Goal: Information Seeking & Learning: Check status

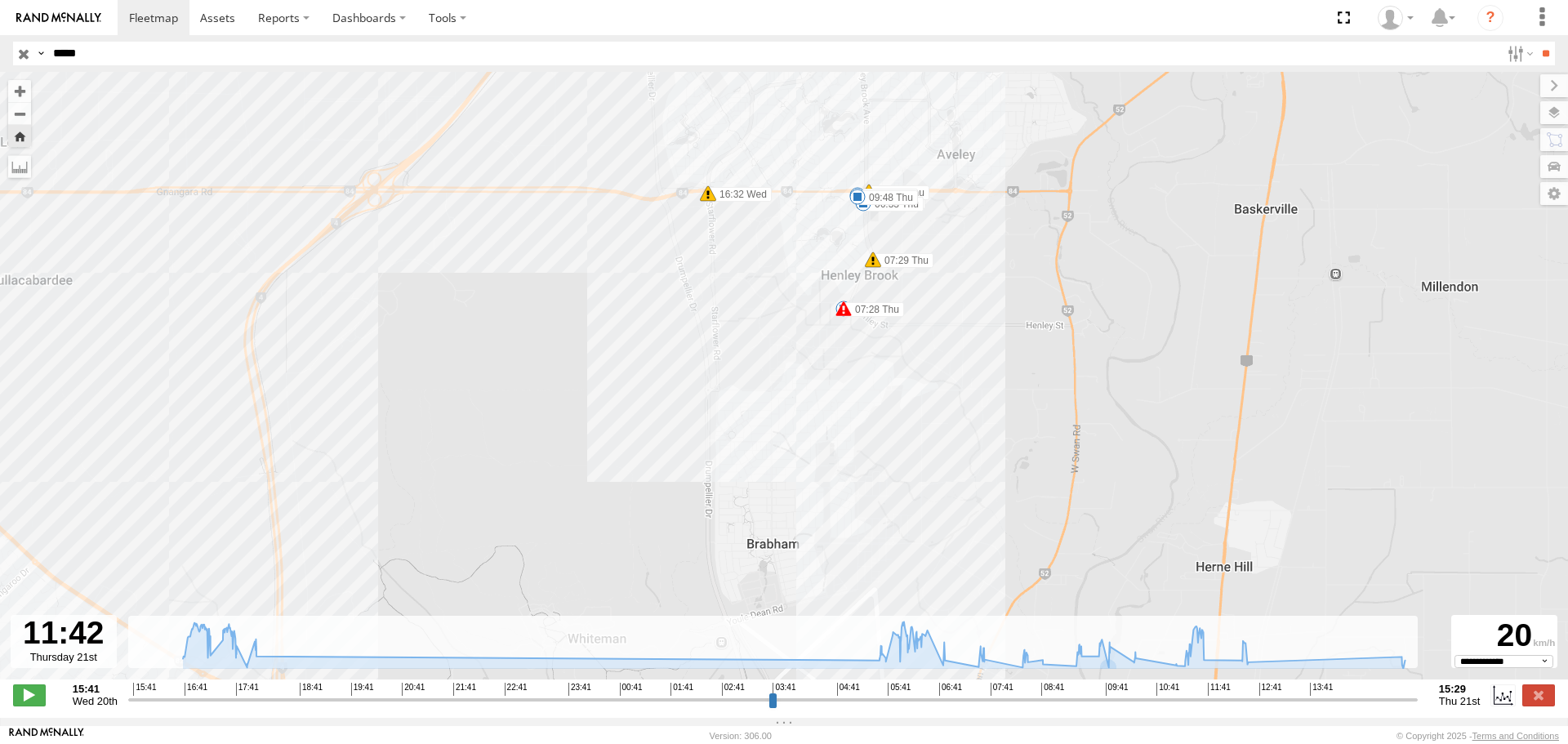
select select "**********"
click at [154, 21] on span at bounding box center [153, 18] width 49 height 16
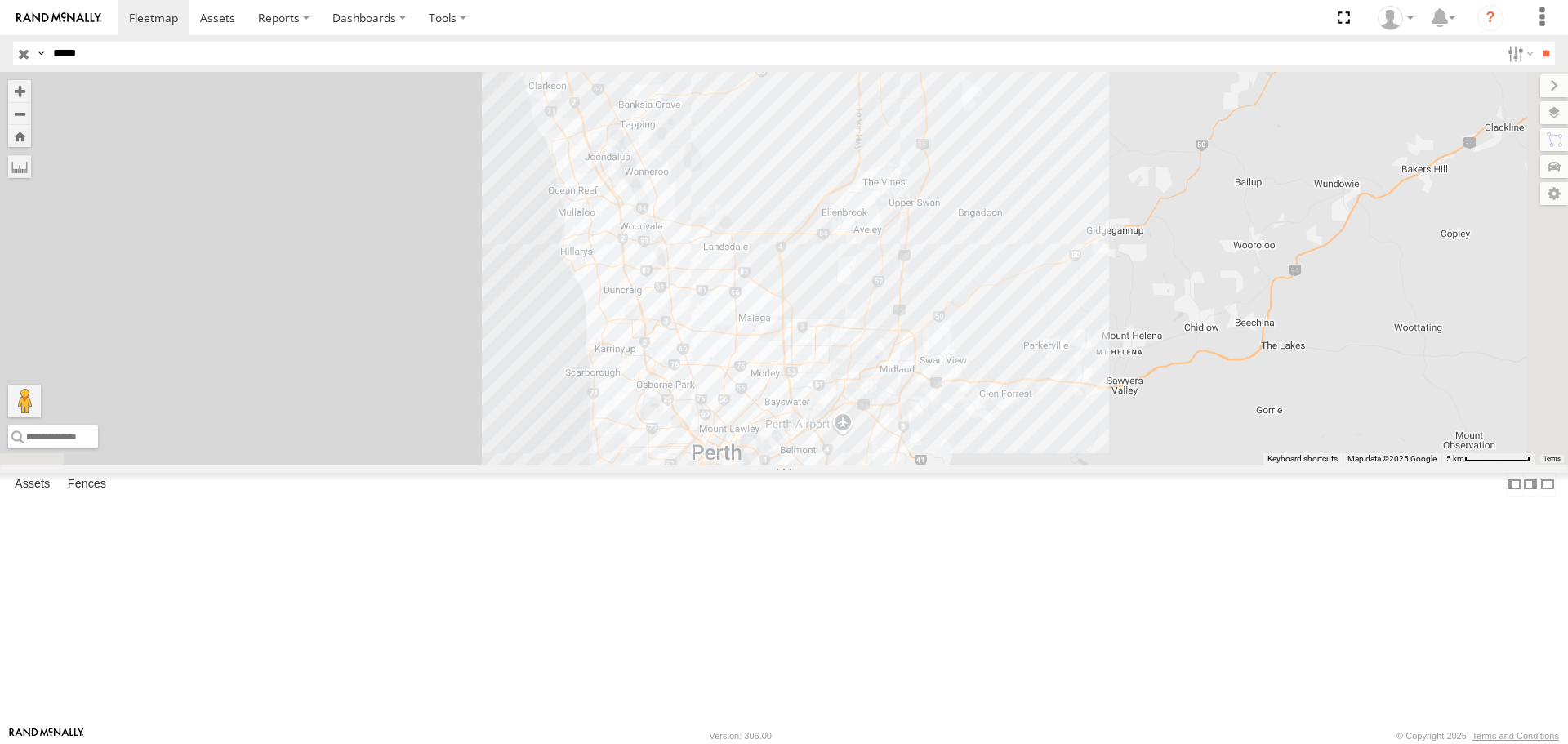
drag, startPoint x: 1069, startPoint y: 495, endPoint x: 843, endPoint y: 195, distance: 375.6
click at [843, 195] on div "CV346 - [PERSON_NAME]" at bounding box center [784, 268] width 1568 height 392
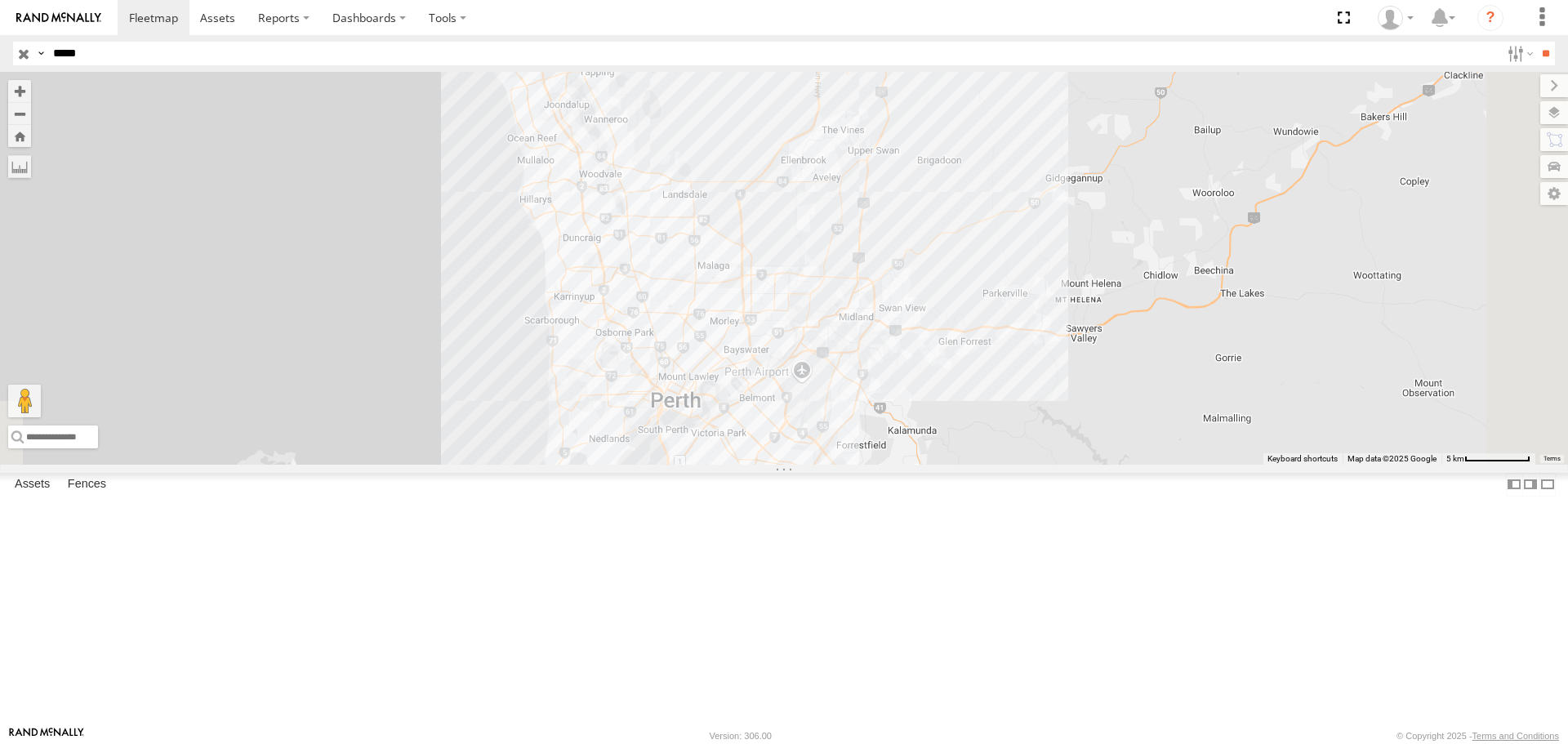
drag, startPoint x: 1068, startPoint y: 432, endPoint x: 1060, endPoint y: 426, distance: 10.0
click at [1060, 426] on div "CV346 - [PERSON_NAME]" at bounding box center [784, 268] width 1568 height 392
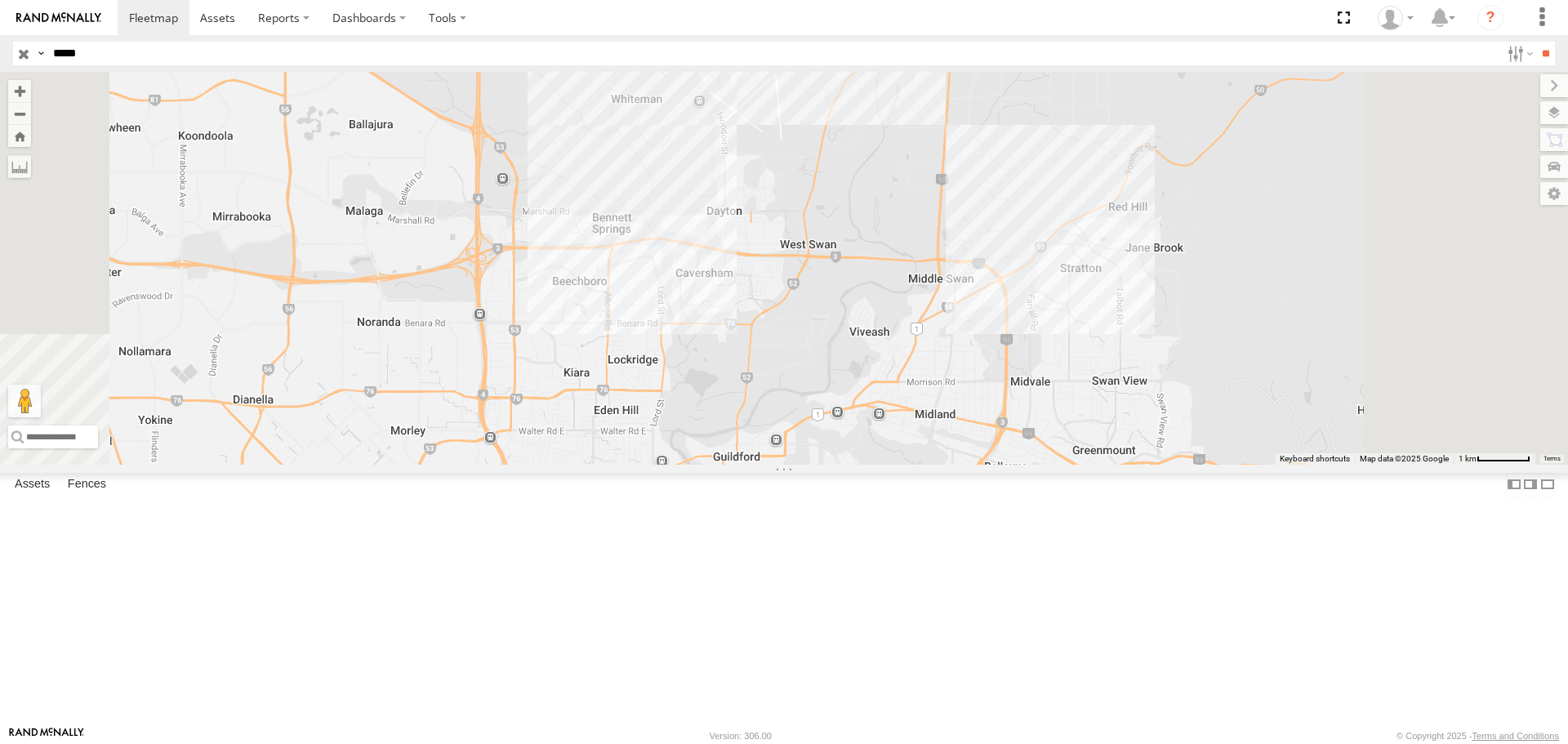
drag, startPoint x: 1010, startPoint y: 433, endPoint x: 971, endPoint y: 201, distance: 235.3
click at [975, 207] on div "CV346 - [PERSON_NAME]" at bounding box center [784, 268] width 1568 height 392
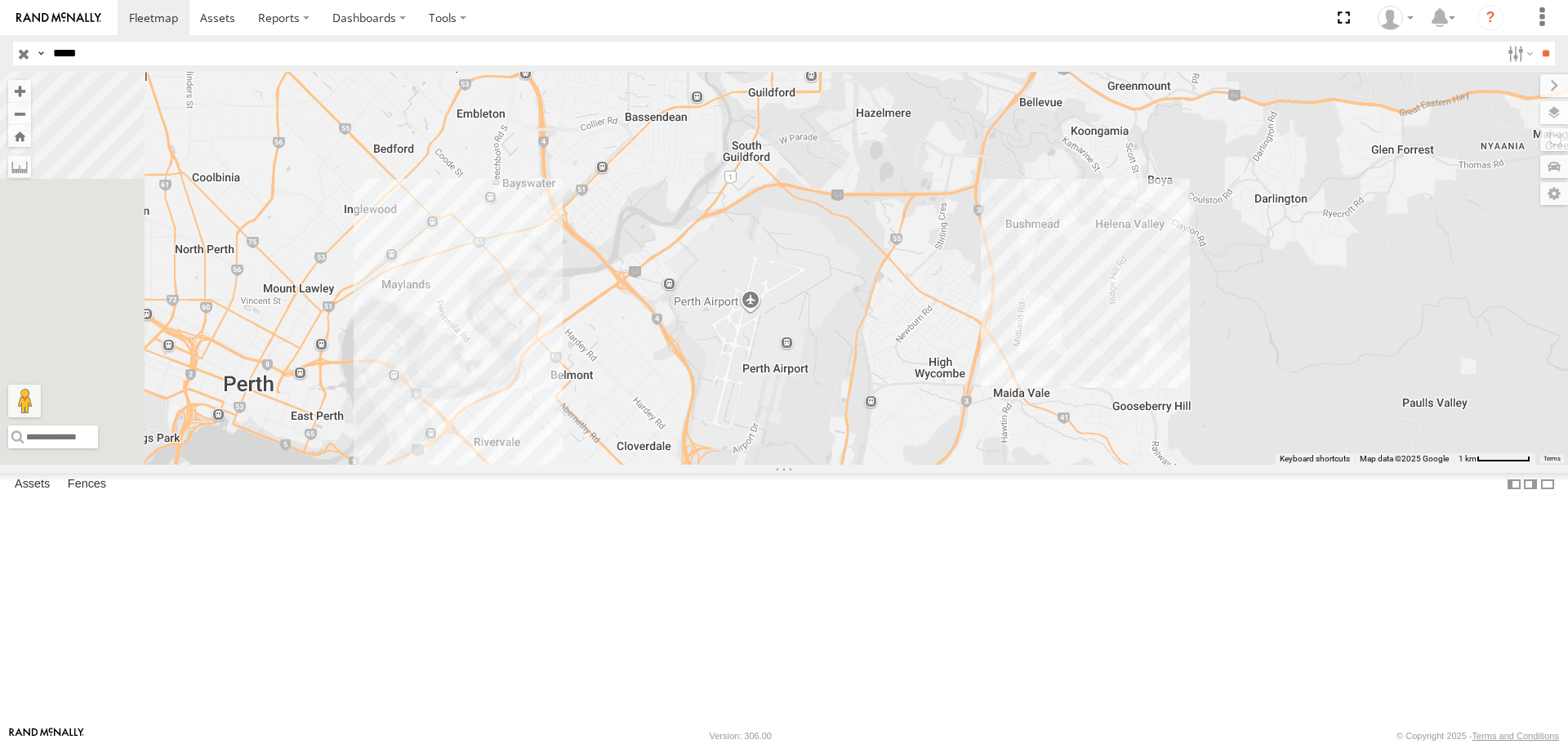
drag, startPoint x: 968, startPoint y: 457, endPoint x: 1053, endPoint y: 226, distance: 246.1
click at [1053, 240] on div "CV346 - [PERSON_NAME]" at bounding box center [784, 268] width 1568 height 392
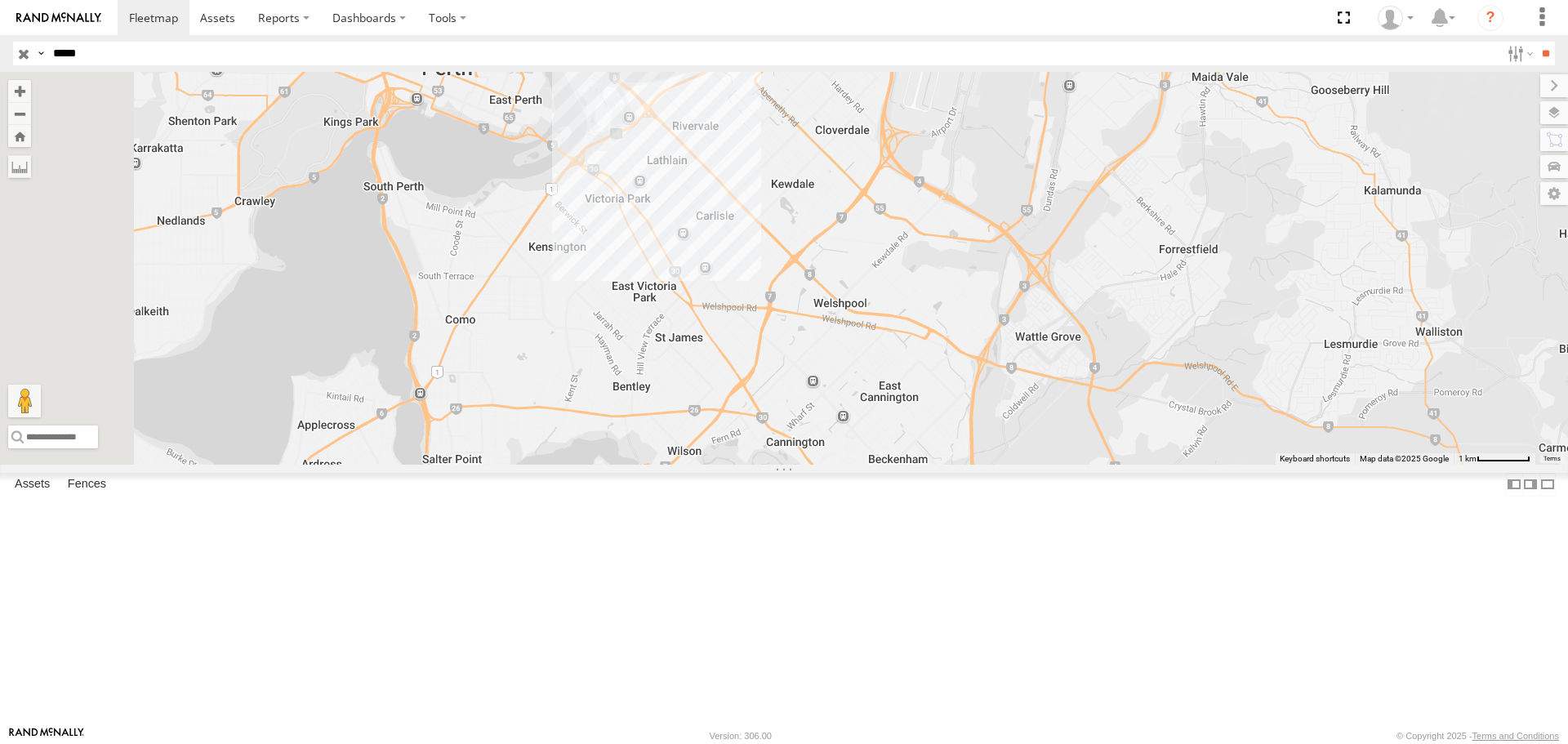
drag, startPoint x: 969, startPoint y: 480, endPoint x: 1041, endPoint y: 395, distance: 111.4
click at [1047, 395] on div "CV346 - [PERSON_NAME]" at bounding box center [784, 268] width 1568 height 392
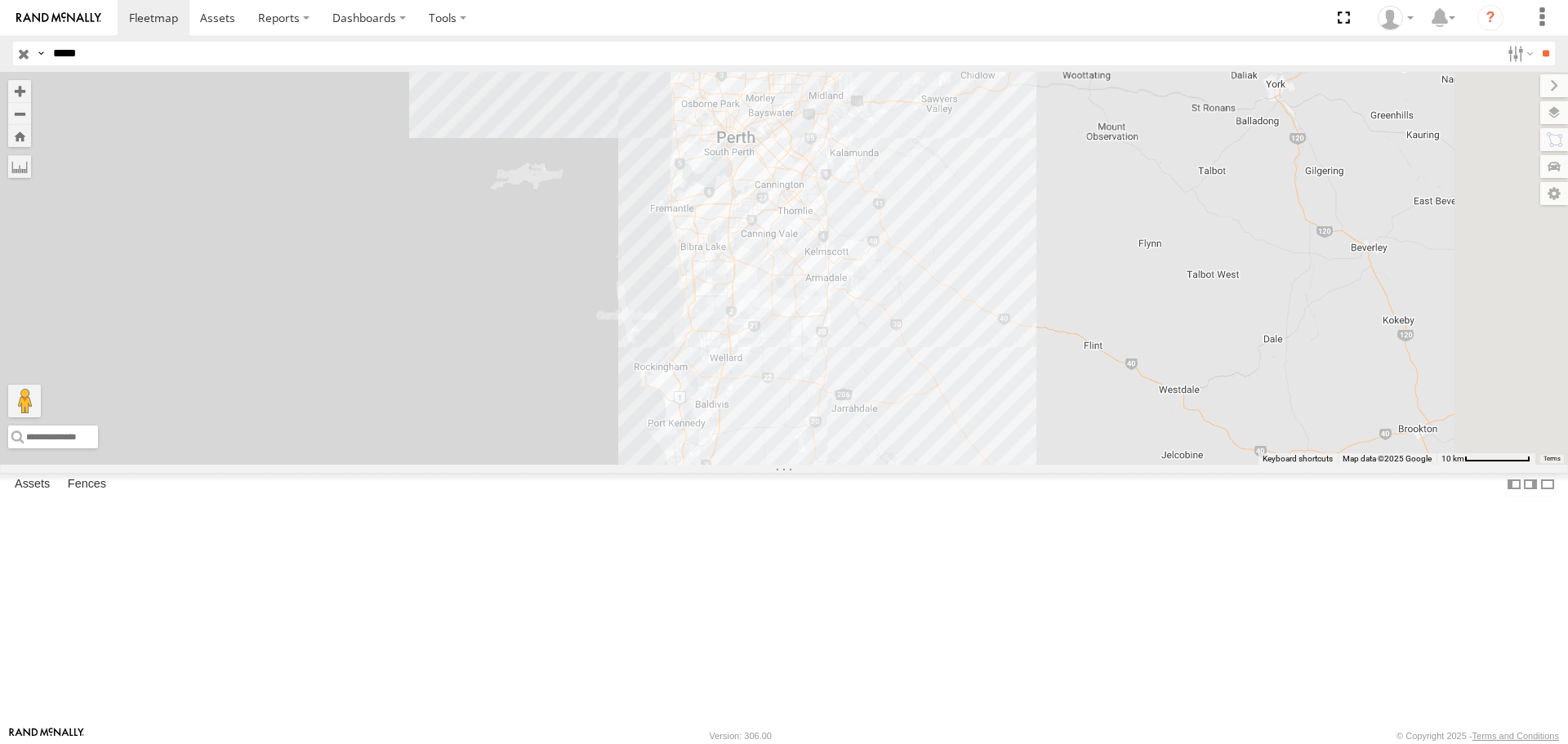
drag, startPoint x: 1126, startPoint y: 503, endPoint x: 1043, endPoint y: 309, distance: 211.0
click at [1043, 309] on div "CV346 - [PERSON_NAME]" at bounding box center [784, 268] width 1568 height 392
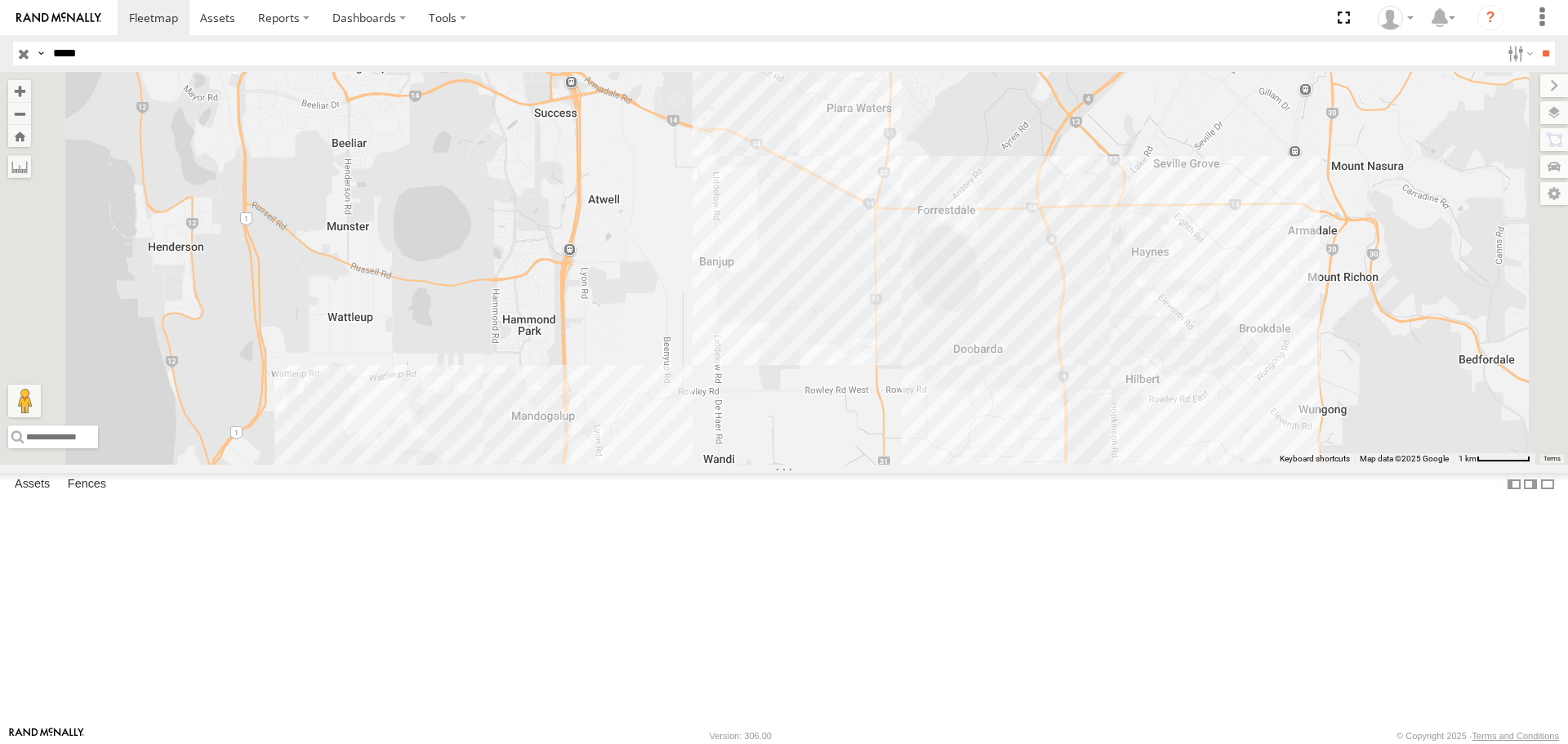
click at [991, 276] on div "CV346 - [PERSON_NAME]" at bounding box center [784, 268] width 1568 height 392
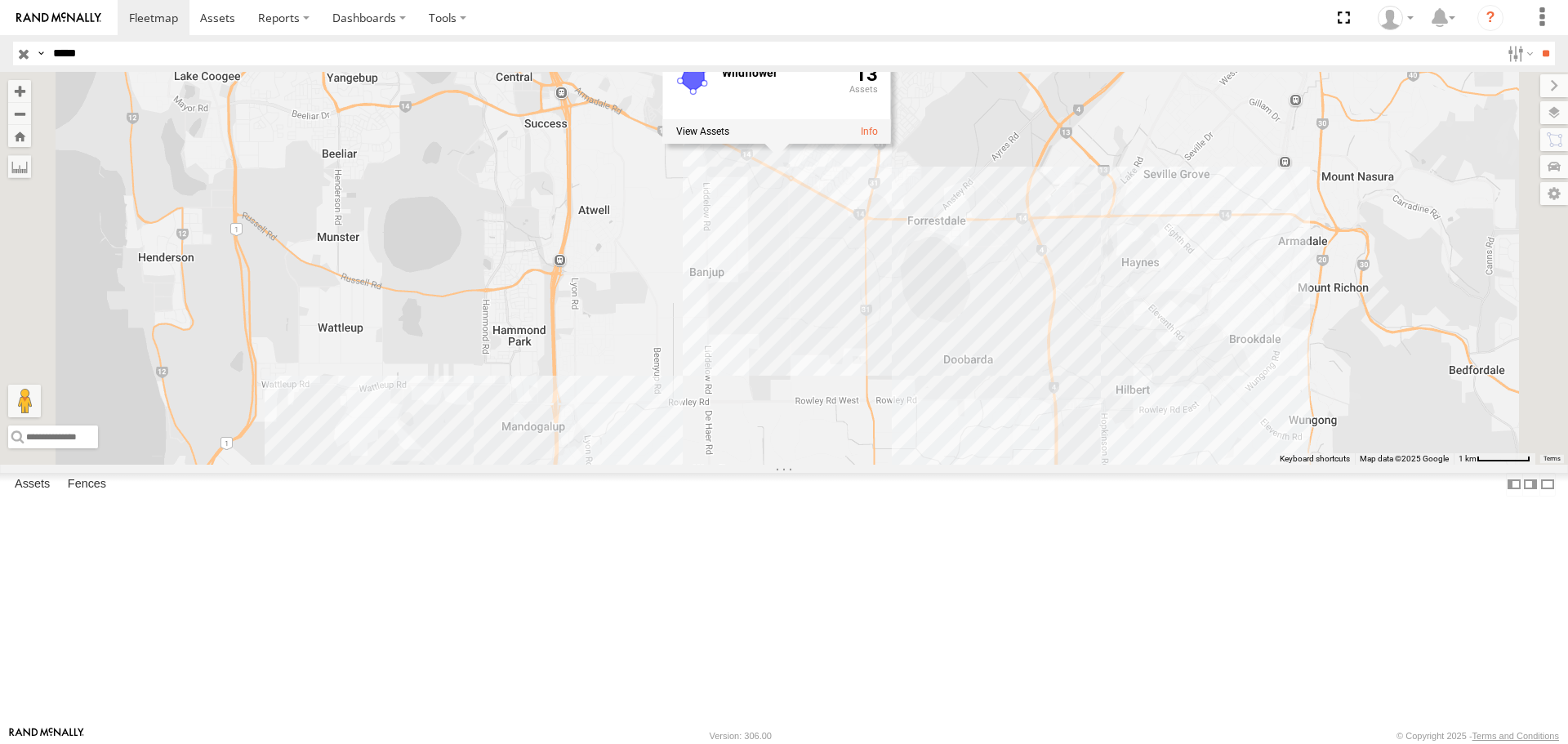
drag, startPoint x: 1076, startPoint y: 298, endPoint x: 1053, endPoint y: 311, distance: 26.4
click at [1065, 310] on div "CV346 - James Ferguson Wildflower 13" at bounding box center [784, 268] width 1568 height 392
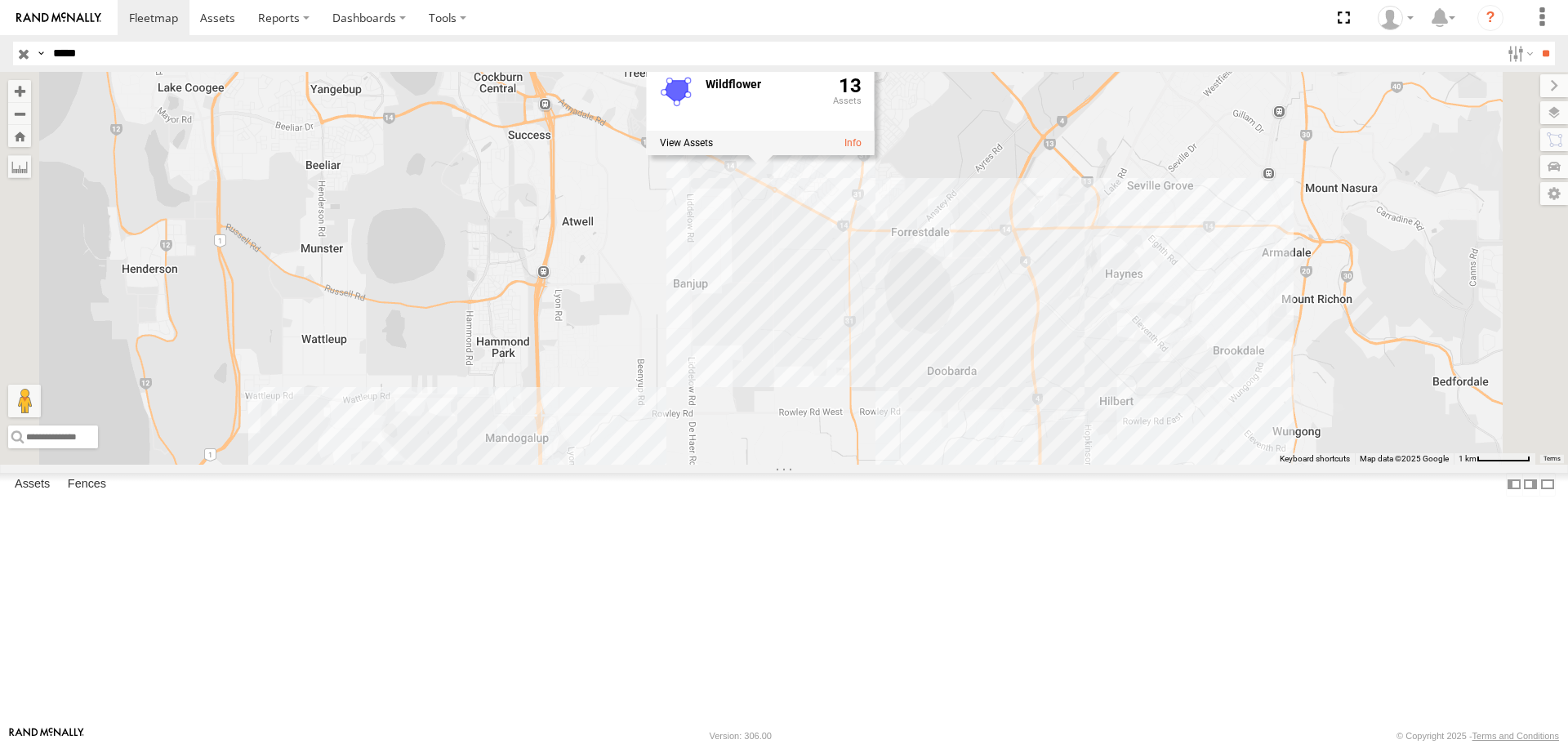
drag, startPoint x: 1063, startPoint y: 341, endPoint x: 1044, endPoint y: 358, distance: 25.5
click at [1044, 358] on div "CV346 - James Ferguson Wildflower 13" at bounding box center [784, 268] width 1568 height 392
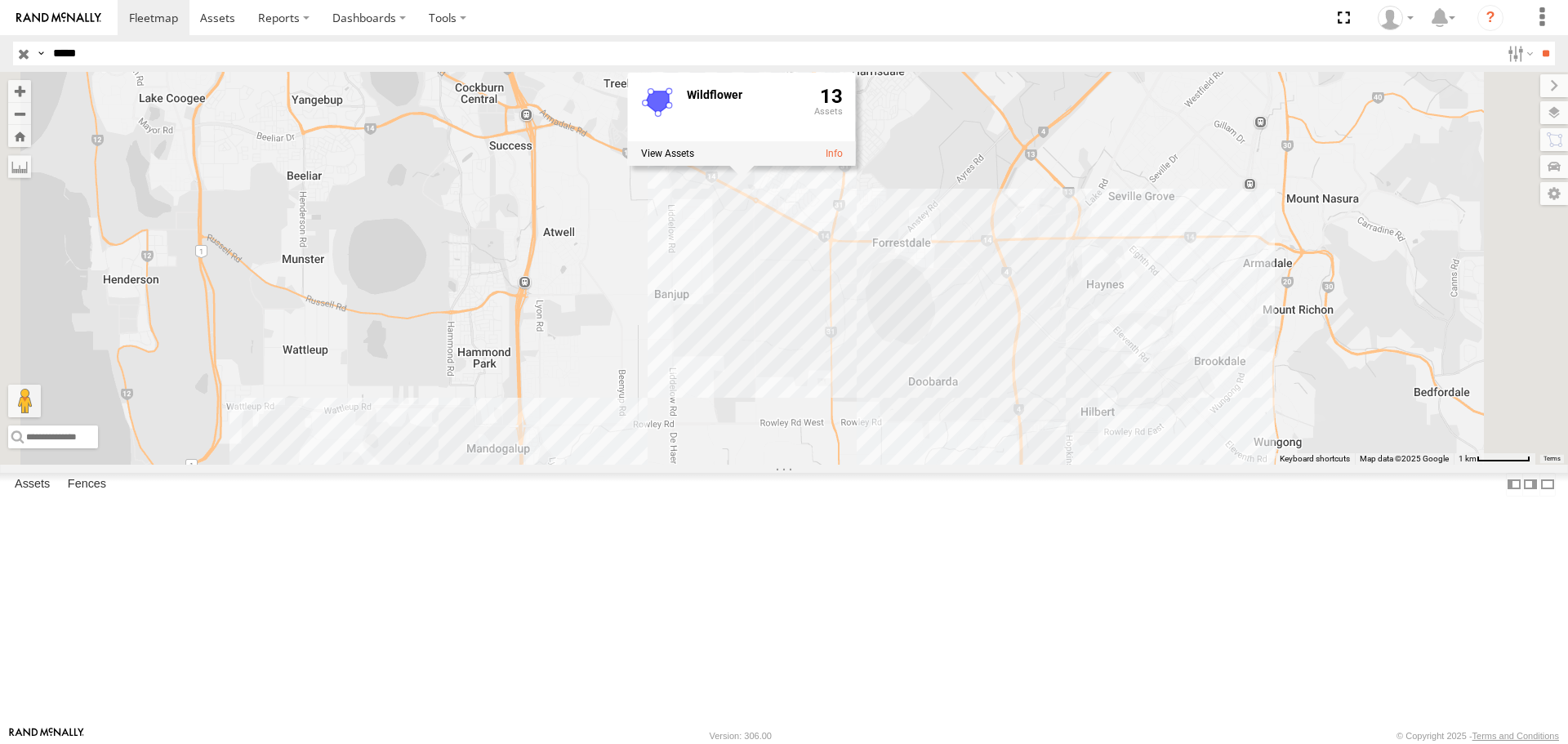
click at [1251, 463] on div "CV346 - James Ferguson Wildflower 13" at bounding box center [784, 268] width 1568 height 392
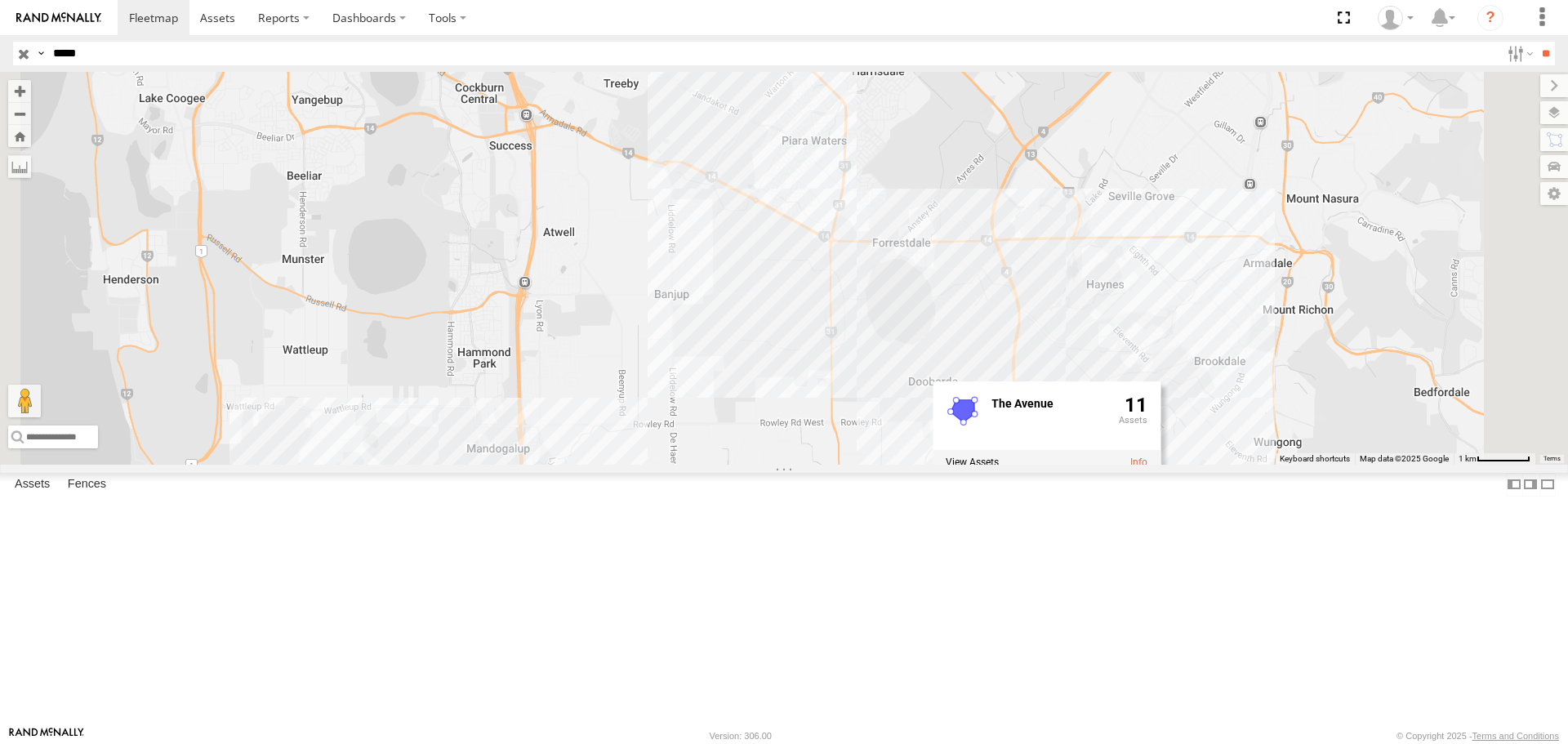
click at [1333, 415] on div "CV346 - James Ferguson The Avenue 11" at bounding box center [784, 268] width 1568 height 392
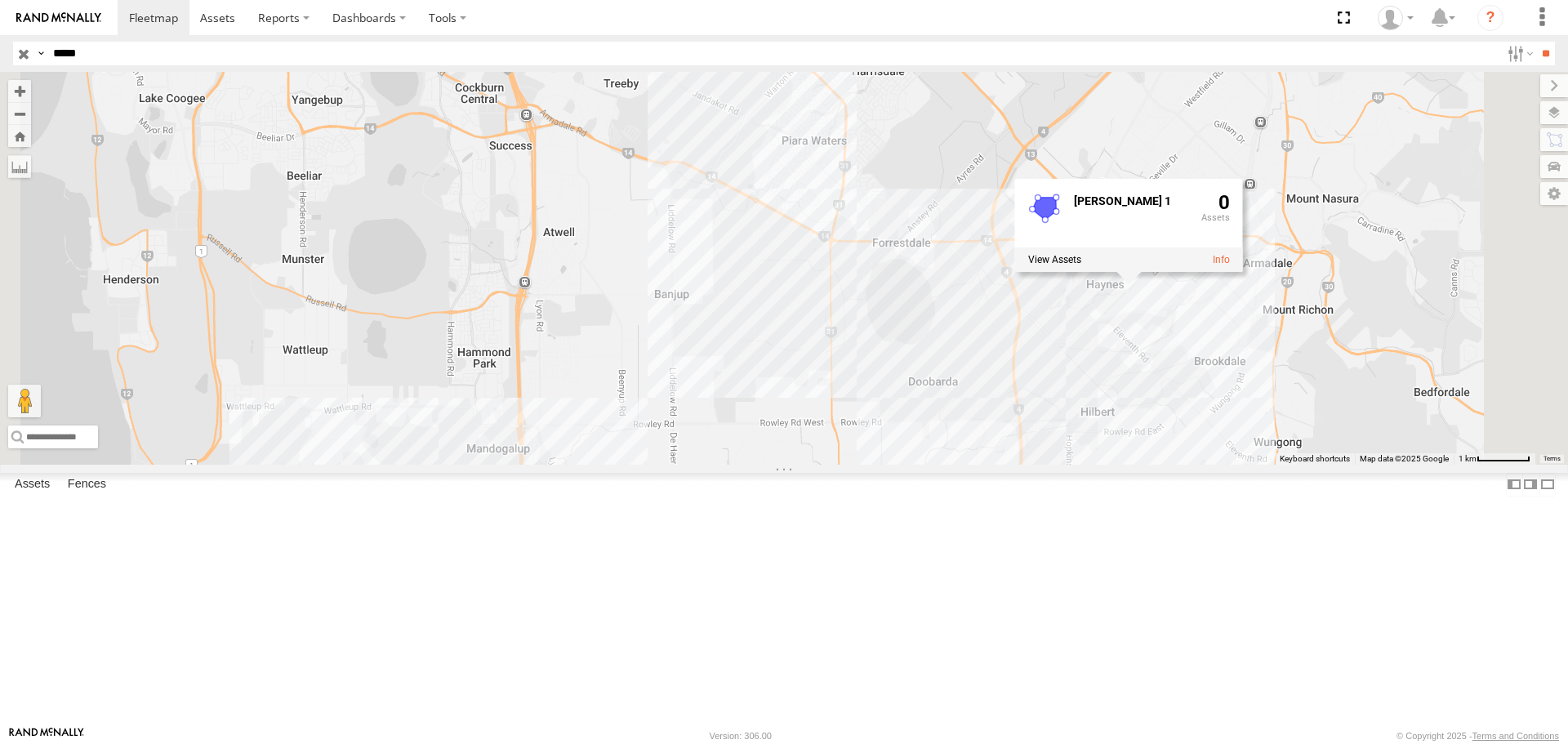
click at [1394, 463] on div "CV346 - James Ferguson Sienna Wood 1 0" at bounding box center [784, 268] width 1568 height 392
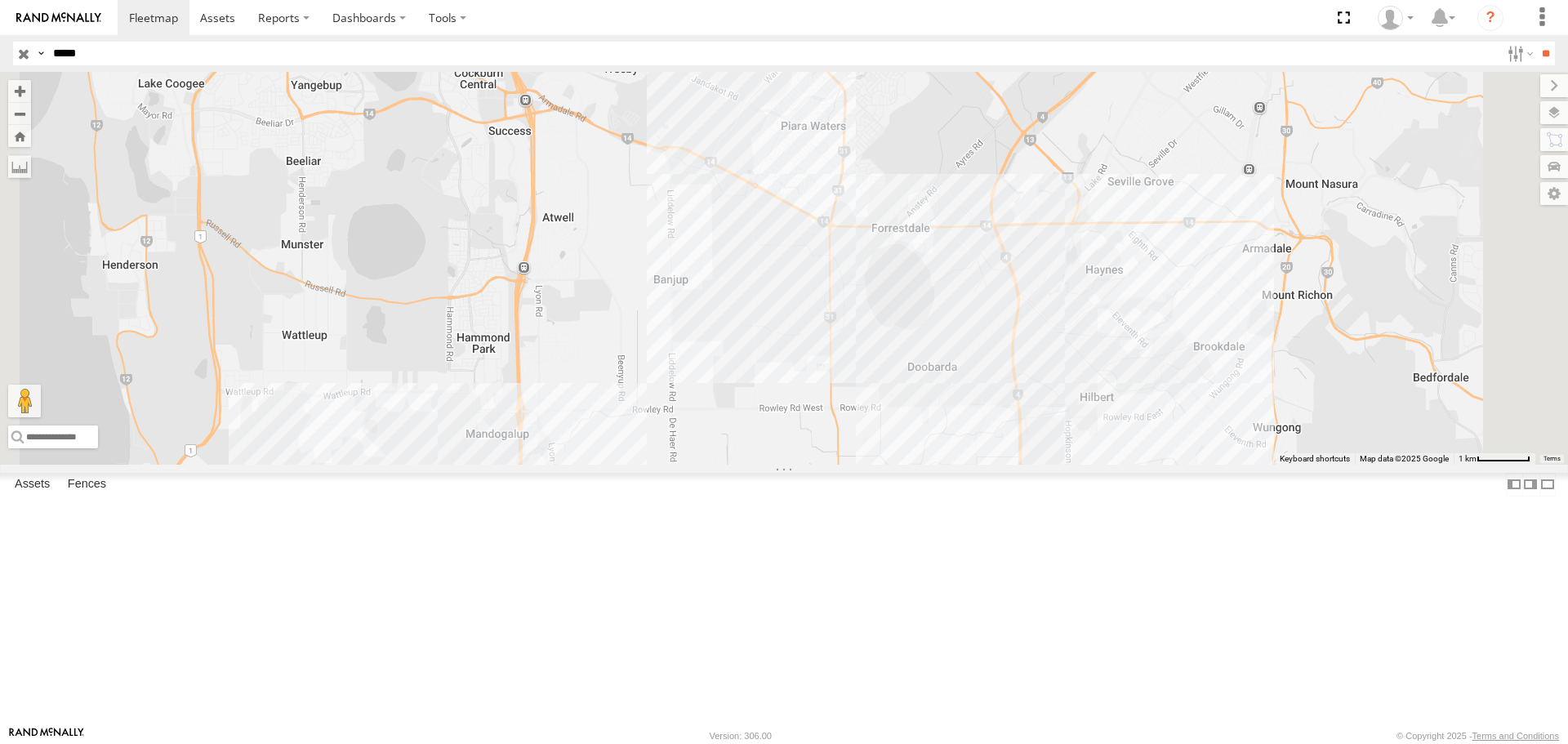
drag, startPoint x: 1097, startPoint y: 538, endPoint x: 1094, endPoint y: 344, distance: 194.0
click at [1094, 346] on div "CV346 - [PERSON_NAME]" at bounding box center [784, 268] width 1568 height 392
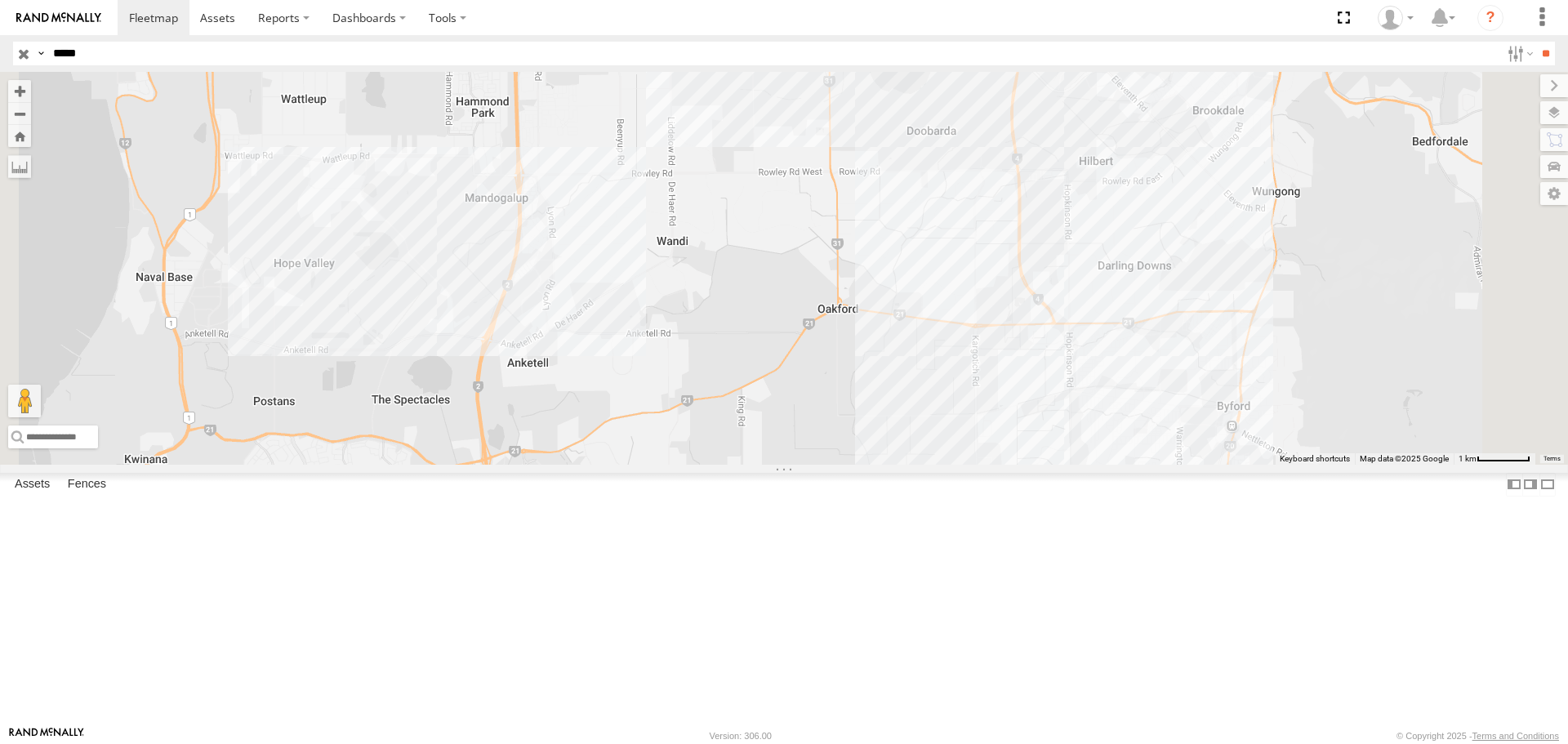
click at [686, 377] on div "CV346 - [PERSON_NAME]" at bounding box center [784, 268] width 1568 height 392
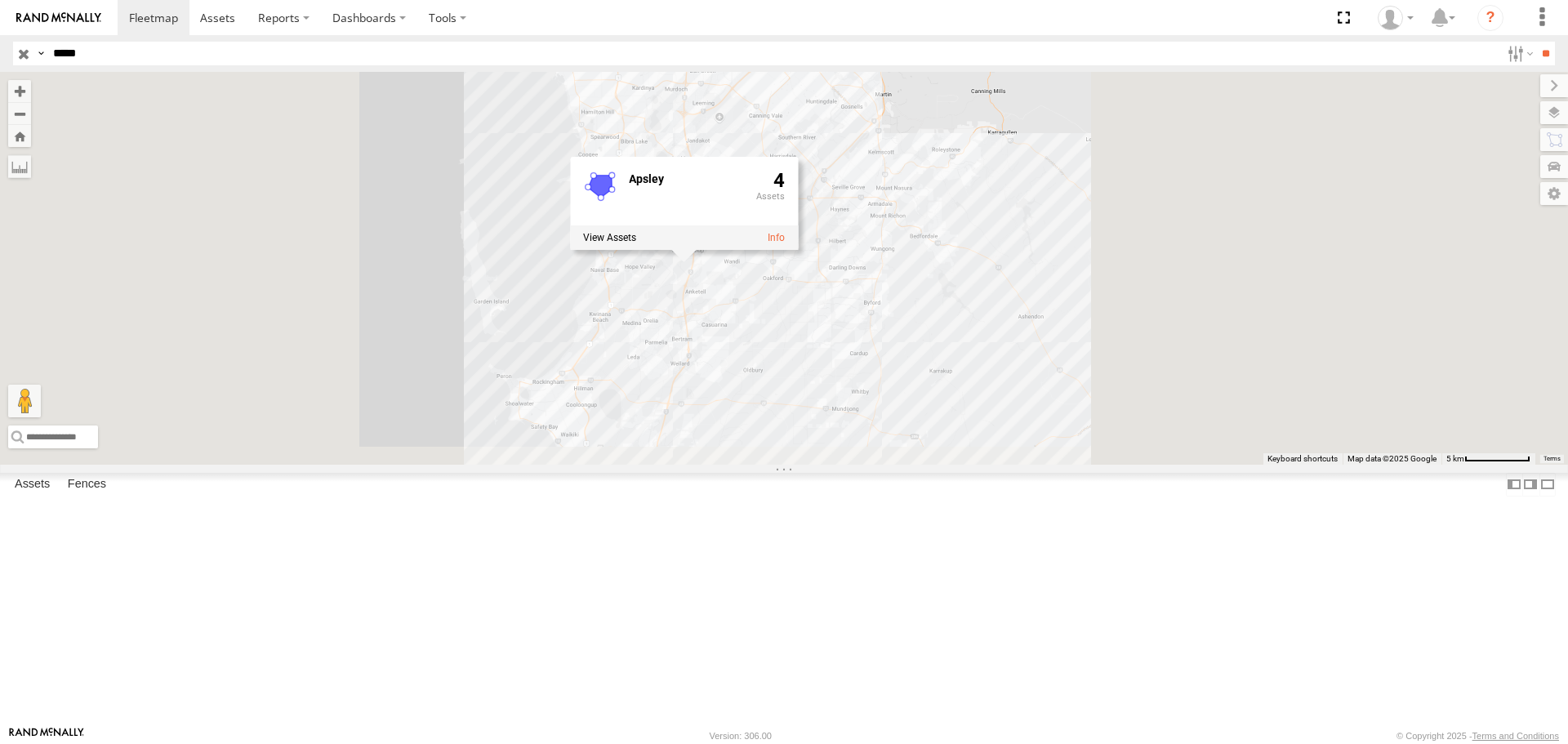
drag, startPoint x: 1142, startPoint y: 535, endPoint x: 976, endPoint y: 431, distance: 195.9
click at [976, 431] on div "CV346 - James Ferguson Apsley 4" at bounding box center [784, 268] width 1568 height 392
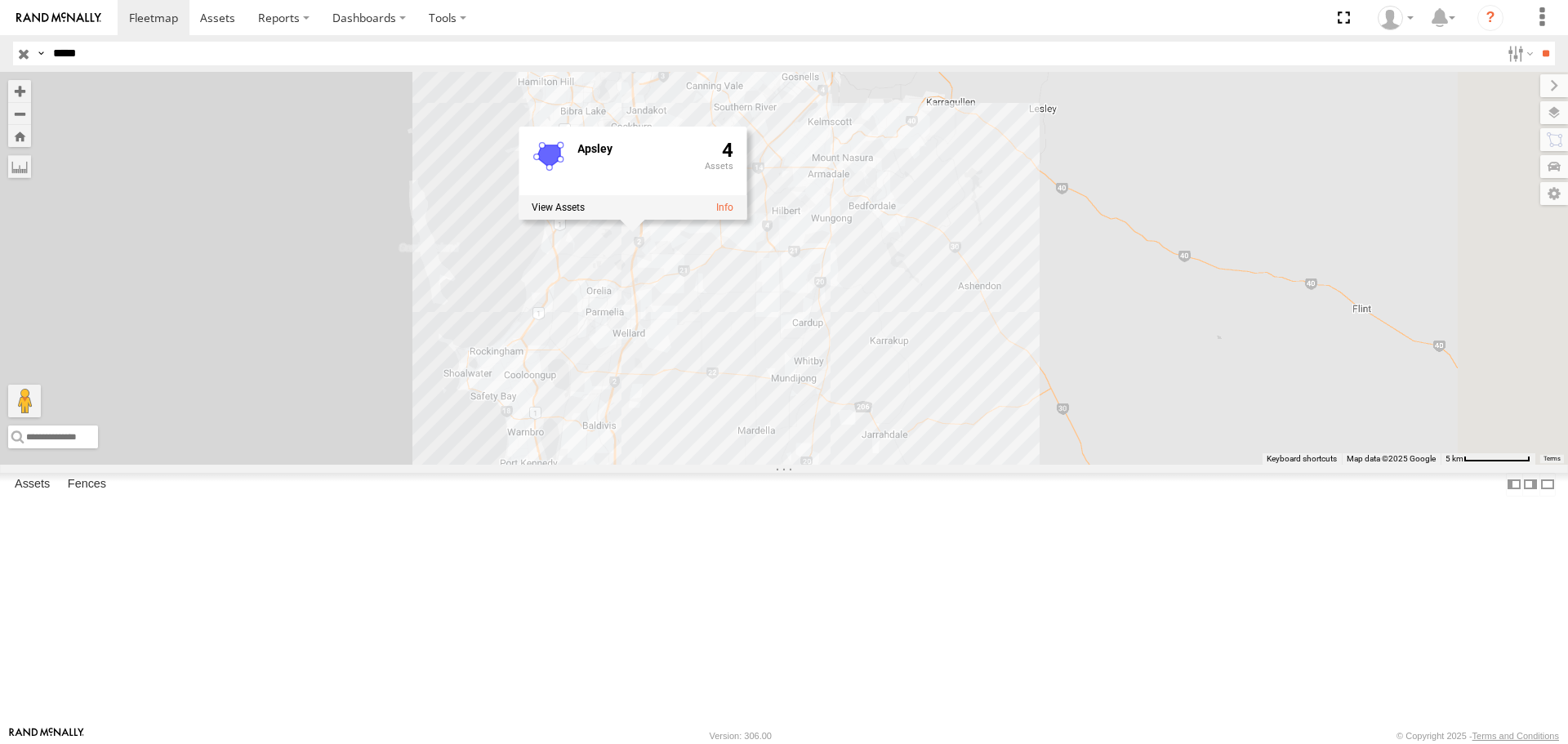
click at [913, 463] on div "CV346 - James Ferguson Apsley 4" at bounding box center [784, 268] width 1568 height 392
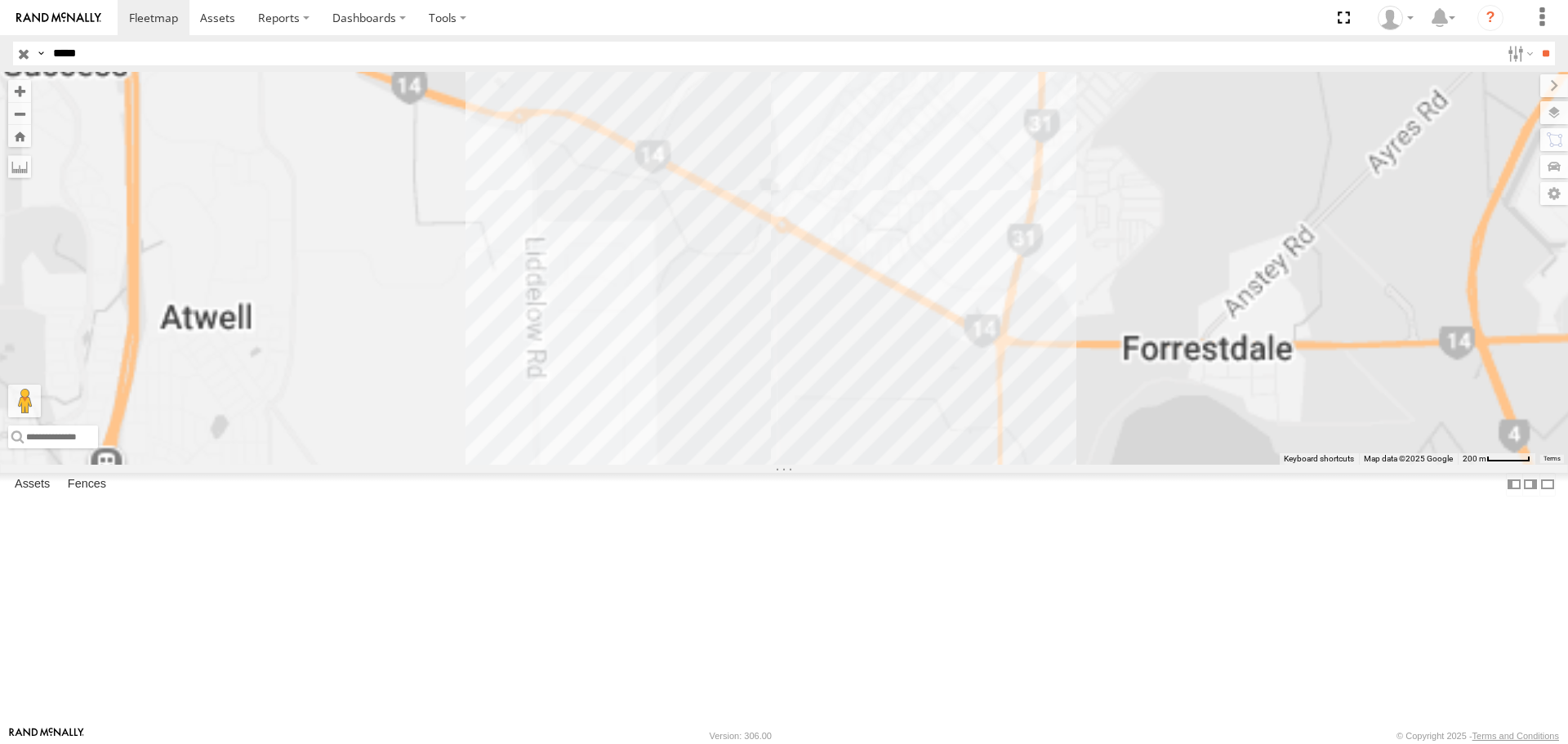
click at [950, 276] on div "CV346 - [PERSON_NAME]" at bounding box center [784, 268] width 1568 height 392
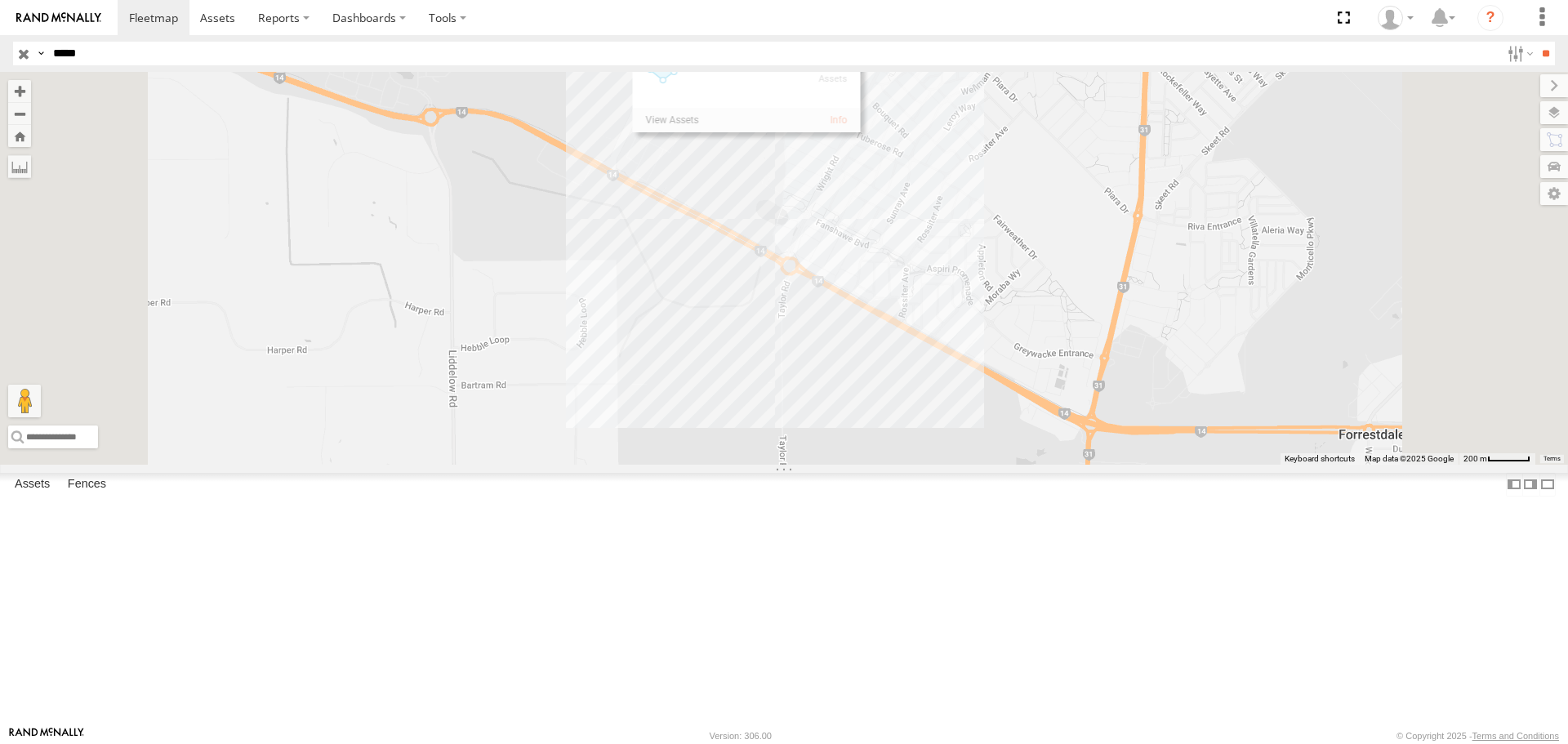
click at [860, 133] on div at bounding box center [746, 86] width 228 height 93
click at [698, 127] on label at bounding box center [671, 121] width 53 height 12
click at [0, 0] on label "×" at bounding box center [0, 0] width 0 height 0
drag, startPoint x: 191, startPoint y: 54, endPoint x: 0, endPoint y: 52, distance: 191.0
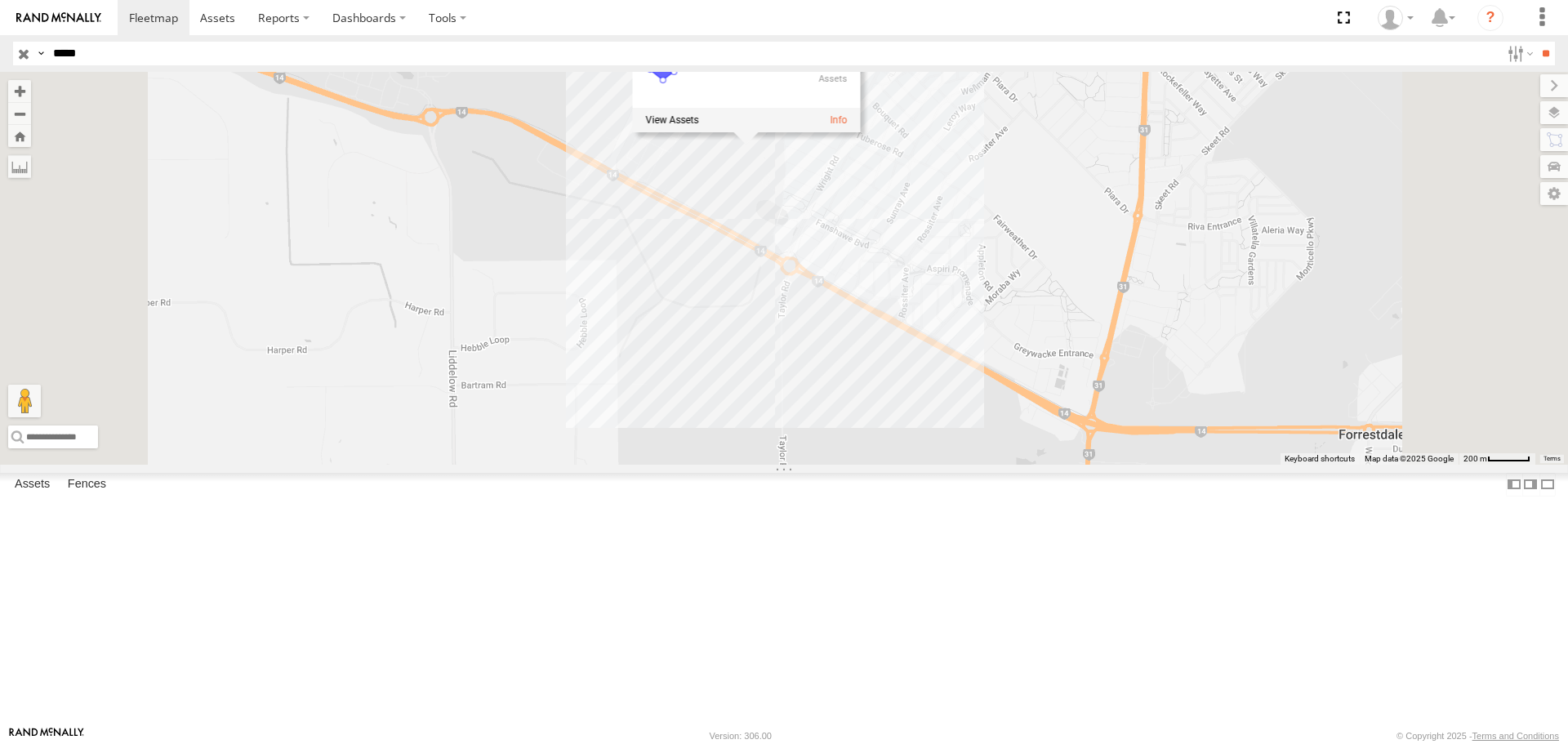
click at [0, 52] on header "Search Query Asset ID Asset Label Registration Manufacturer Model VIN Job ID" at bounding box center [784, 54] width 1568 height 37
click at [1536, 42] on input "**" at bounding box center [1545, 54] width 18 height 23
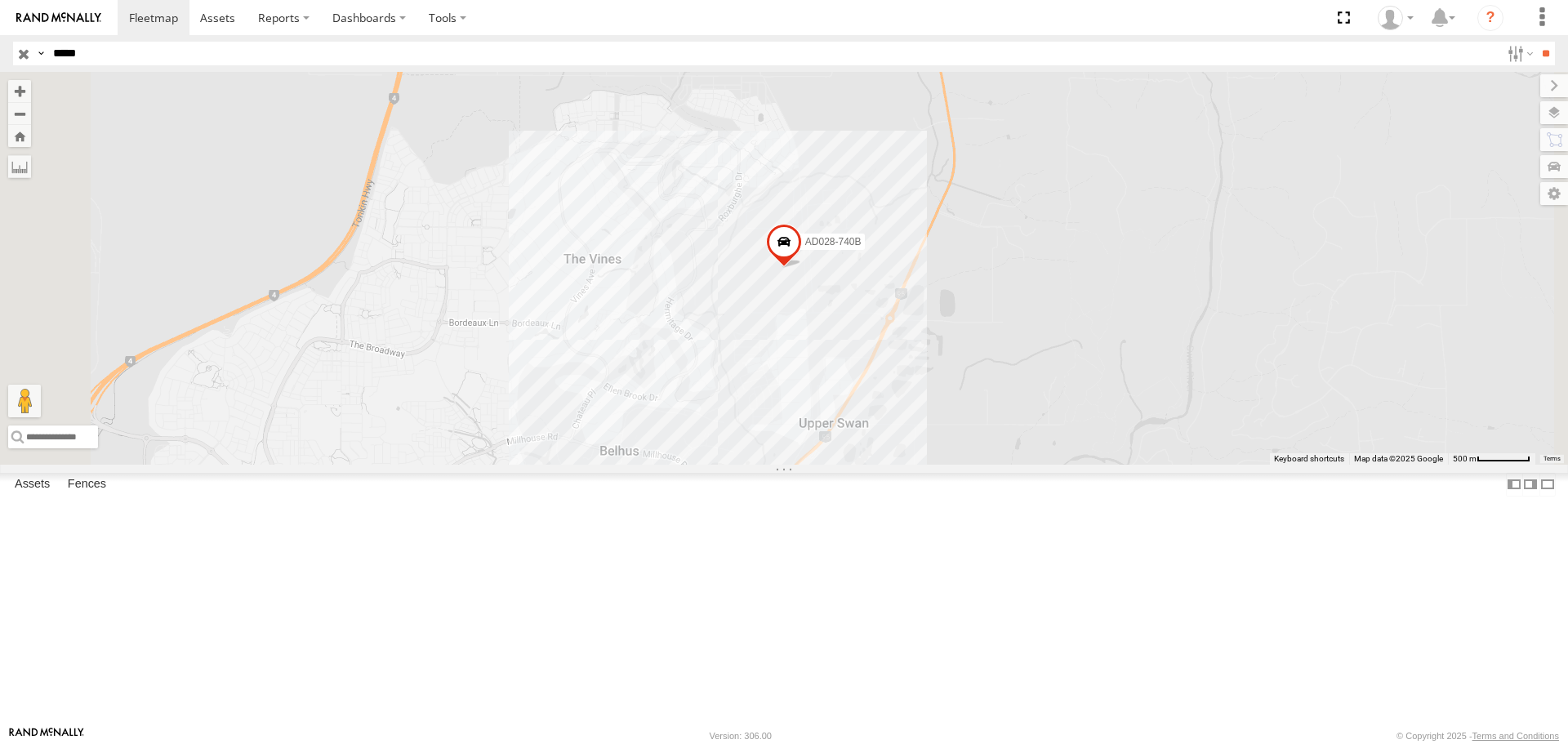
click at [934, 421] on div "AD028-740B" at bounding box center [784, 268] width 1568 height 392
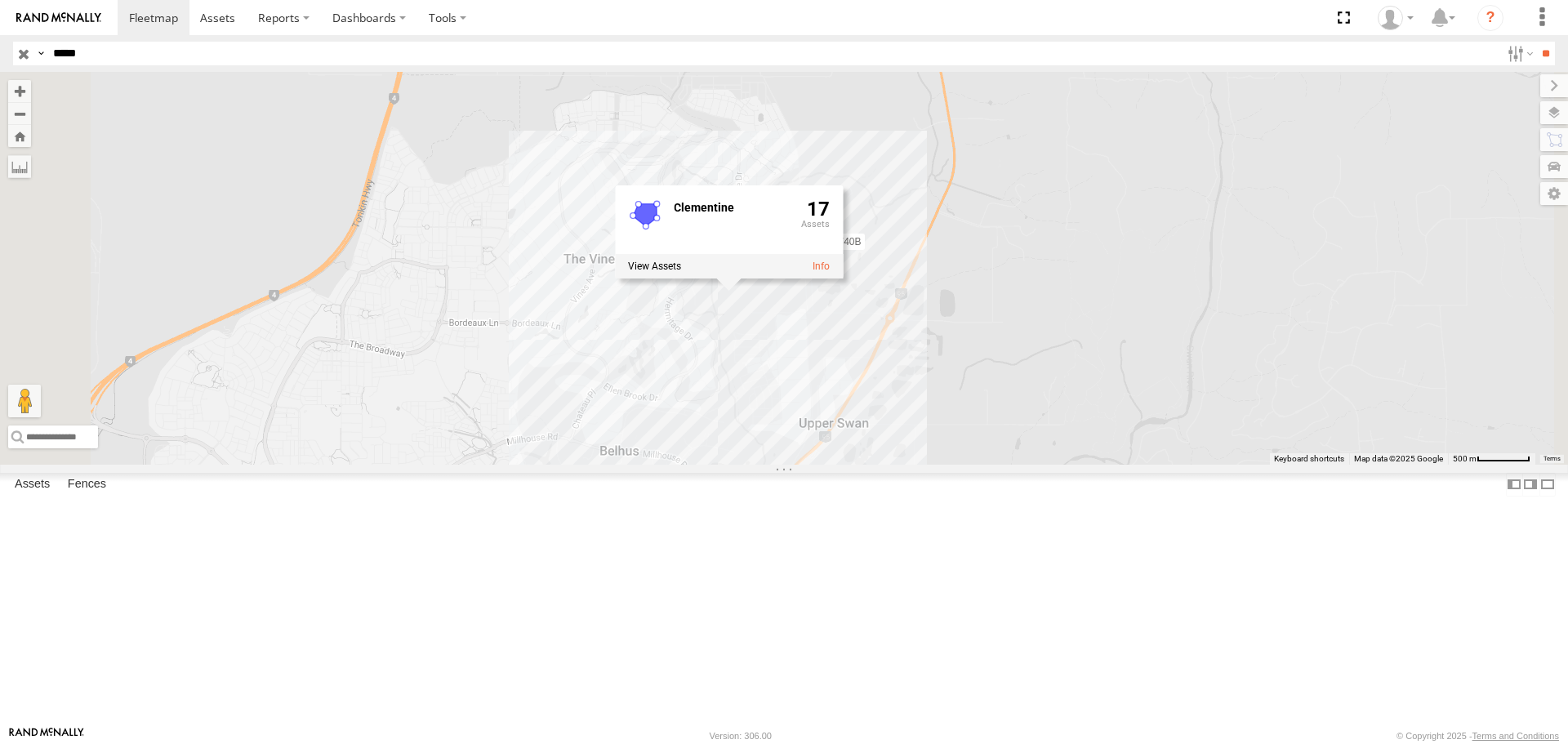
click at [681, 271] on label at bounding box center [654, 266] width 53 height 12
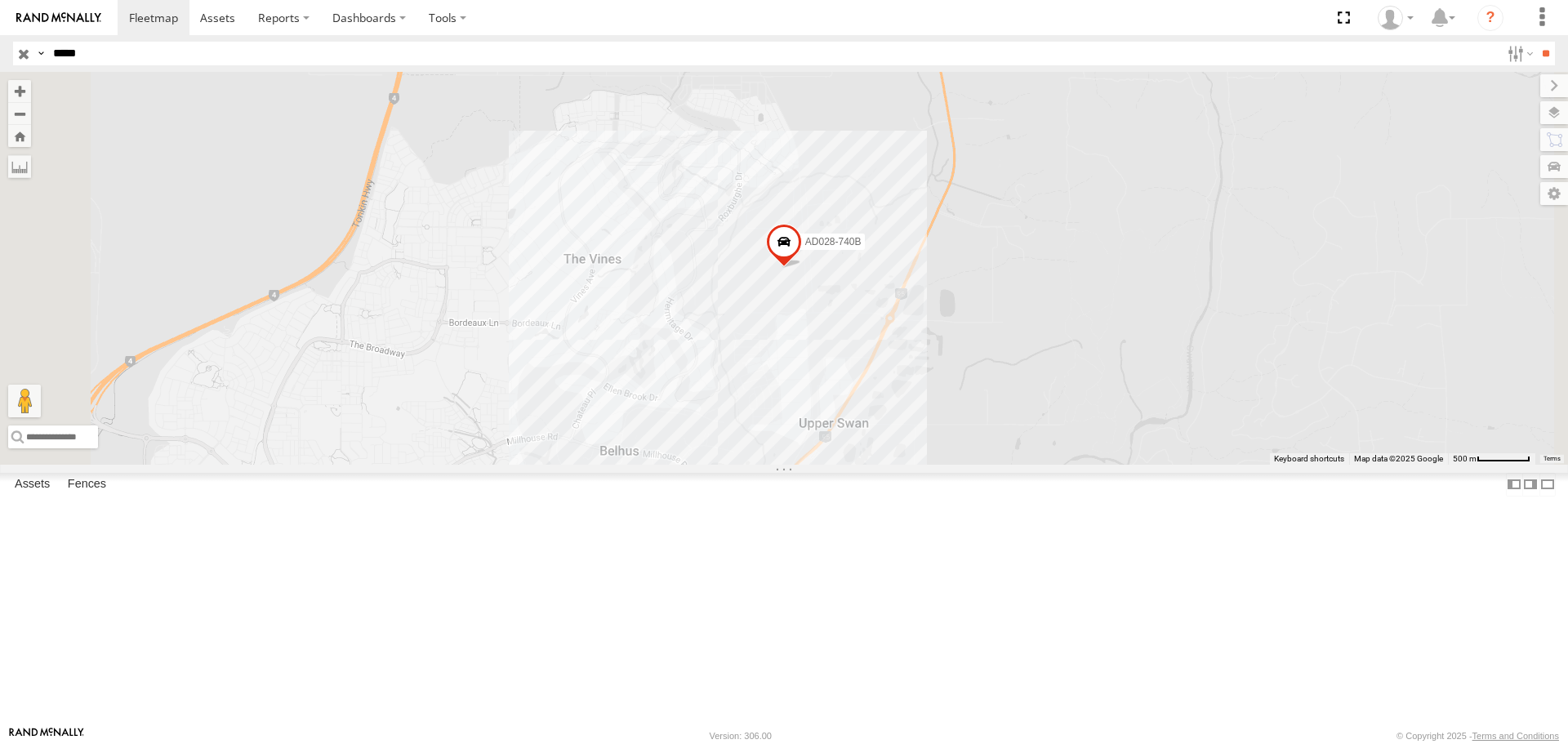
click at [0, 0] on label "×" at bounding box center [0, 0] width 0 height 0
drag, startPoint x: 110, startPoint y: 59, endPoint x: 34, endPoint y: 45, distance: 77.3
click at [34, 45] on div "Search Query Asset ID Asset Label Registration Manufacturer Model VIN Job ID Dr…" at bounding box center [774, 54] width 1523 height 23
click at [1536, 42] on input "**" at bounding box center [1545, 54] width 18 height 23
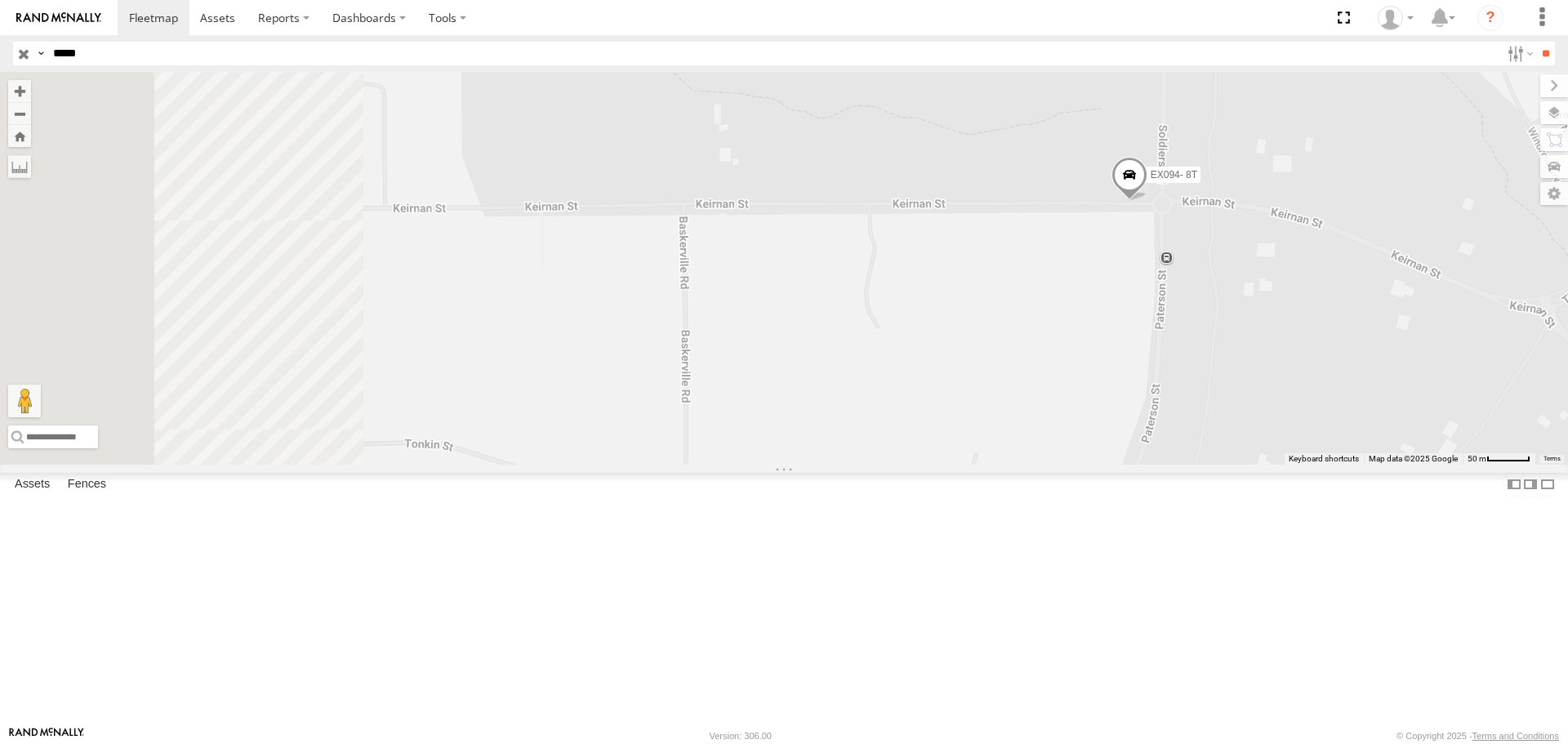
drag, startPoint x: 811, startPoint y: 386, endPoint x: 1100, endPoint y: 391, distance: 289.0
click at [1111, 393] on div "EX094- 8T" at bounding box center [784, 268] width 1568 height 392
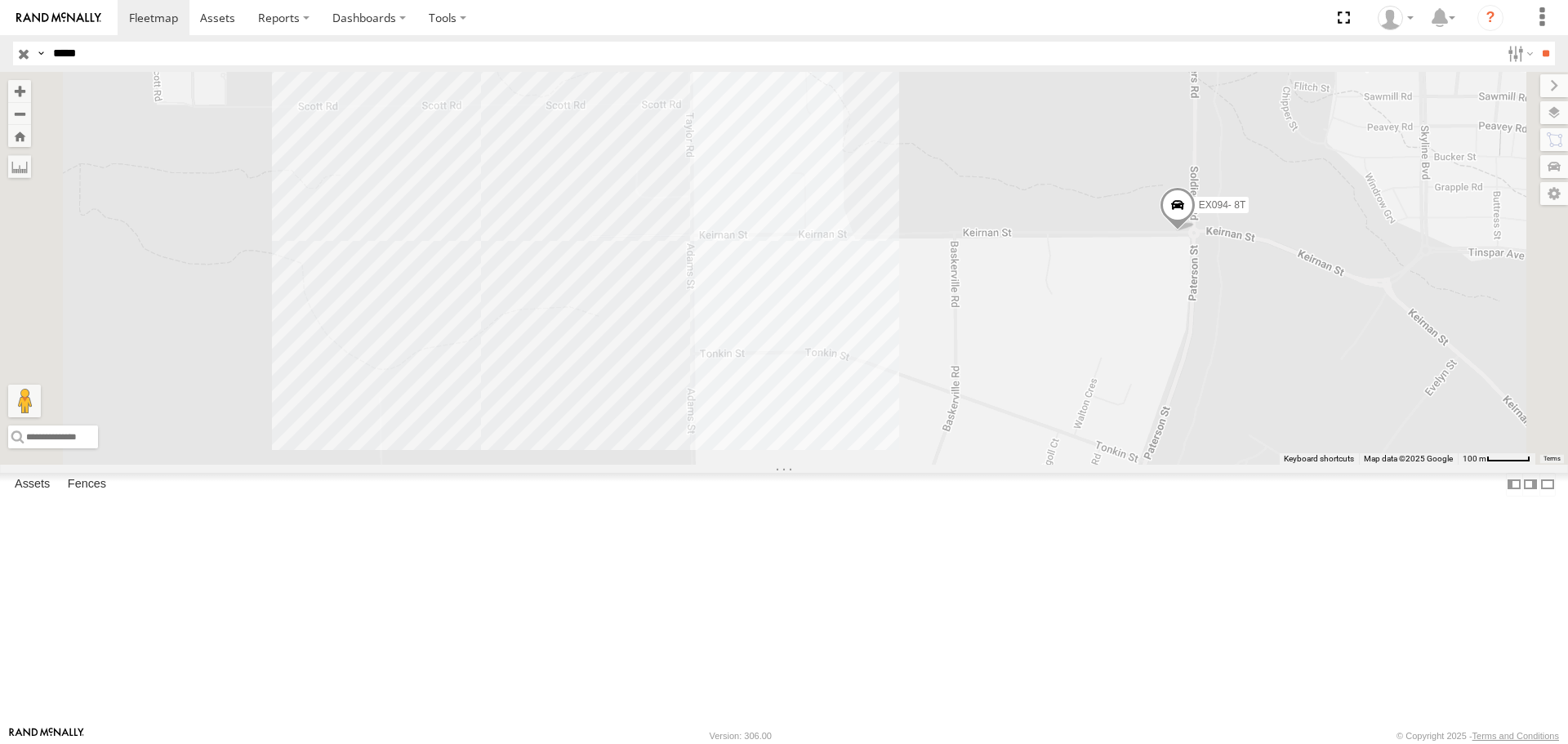
click at [857, 369] on div "EX094- 8T" at bounding box center [784, 268] width 1568 height 392
click at [605, 220] on label at bounding box center [578, 214] width 53 height 12
click at [0, 0] on label "×" at bounding box center [0, 0] width 0 height 0
drag, startPoint x: 223, startPoint y: 59, endPoint x: 0, endPoint y: 44, distance: 223.5
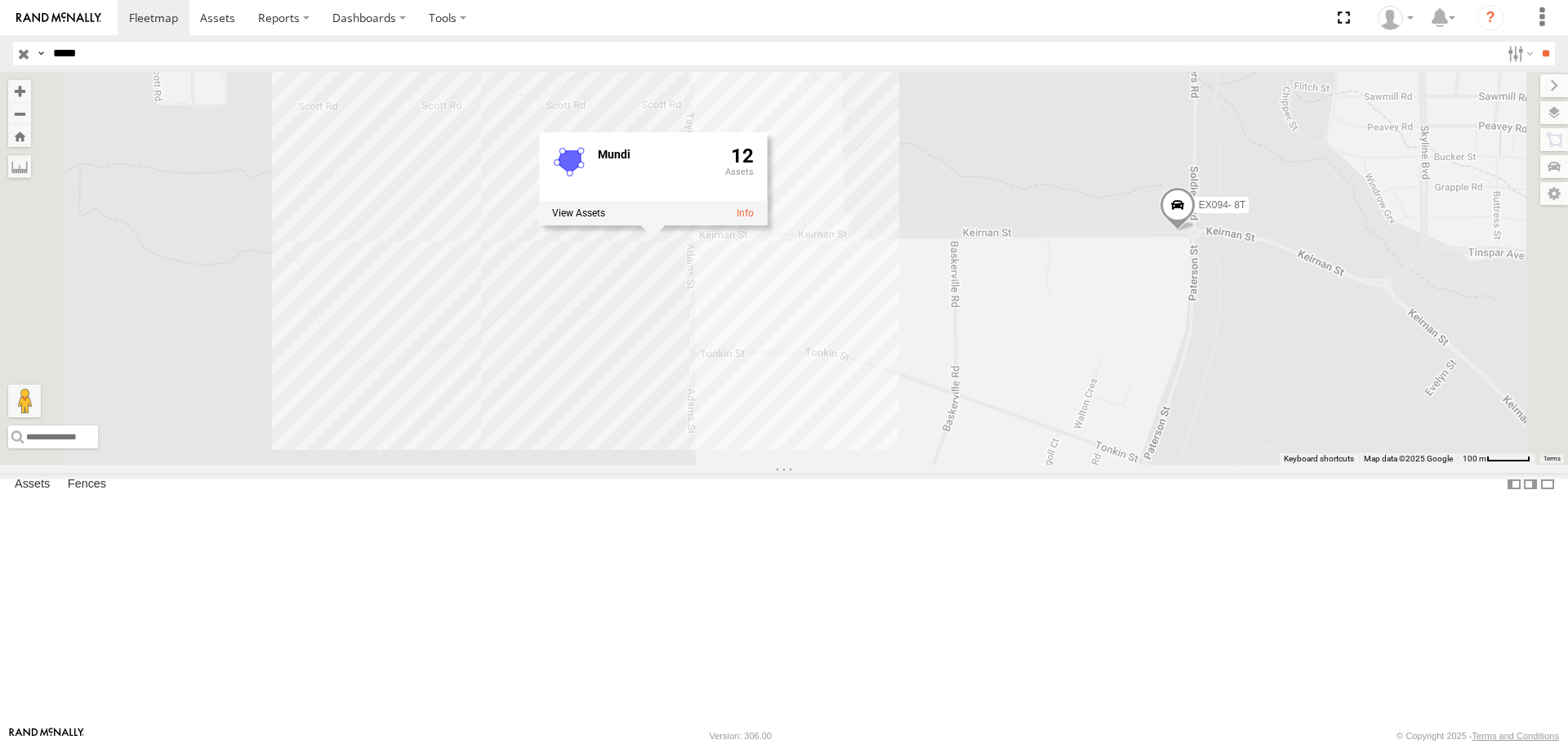
click at [0, 44] on header "Search Query Asset ID Asset Label Registration Manufacturer Model VIN Job ID" at bounding box center [784, 54] width 1568 height 37
click at [1536, 42] on input "**" at bounding box center [1545, 54] width 18 height 23
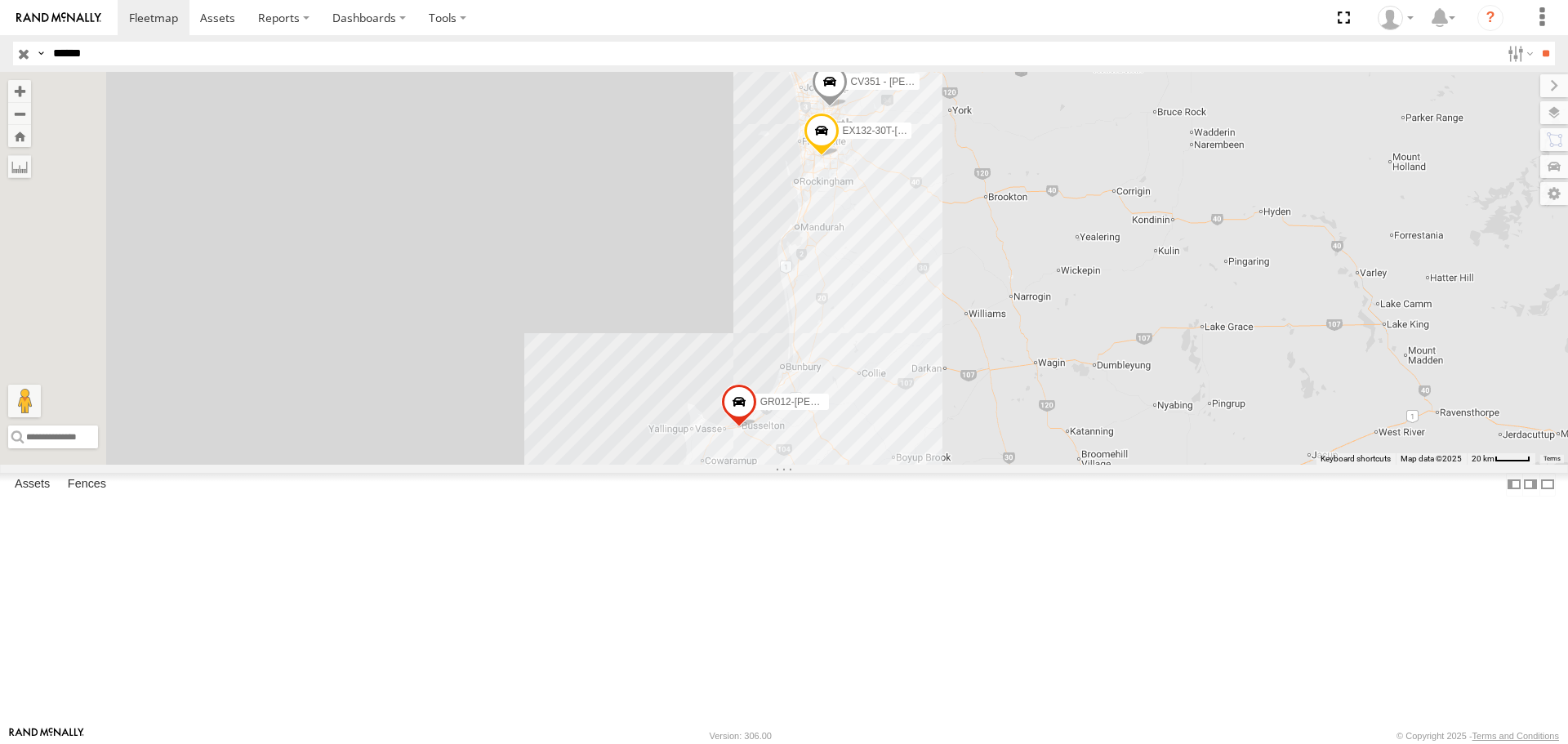
click at [0, 0] on div "Supervisors" at bounding box center [0, 0] width 0 height 0
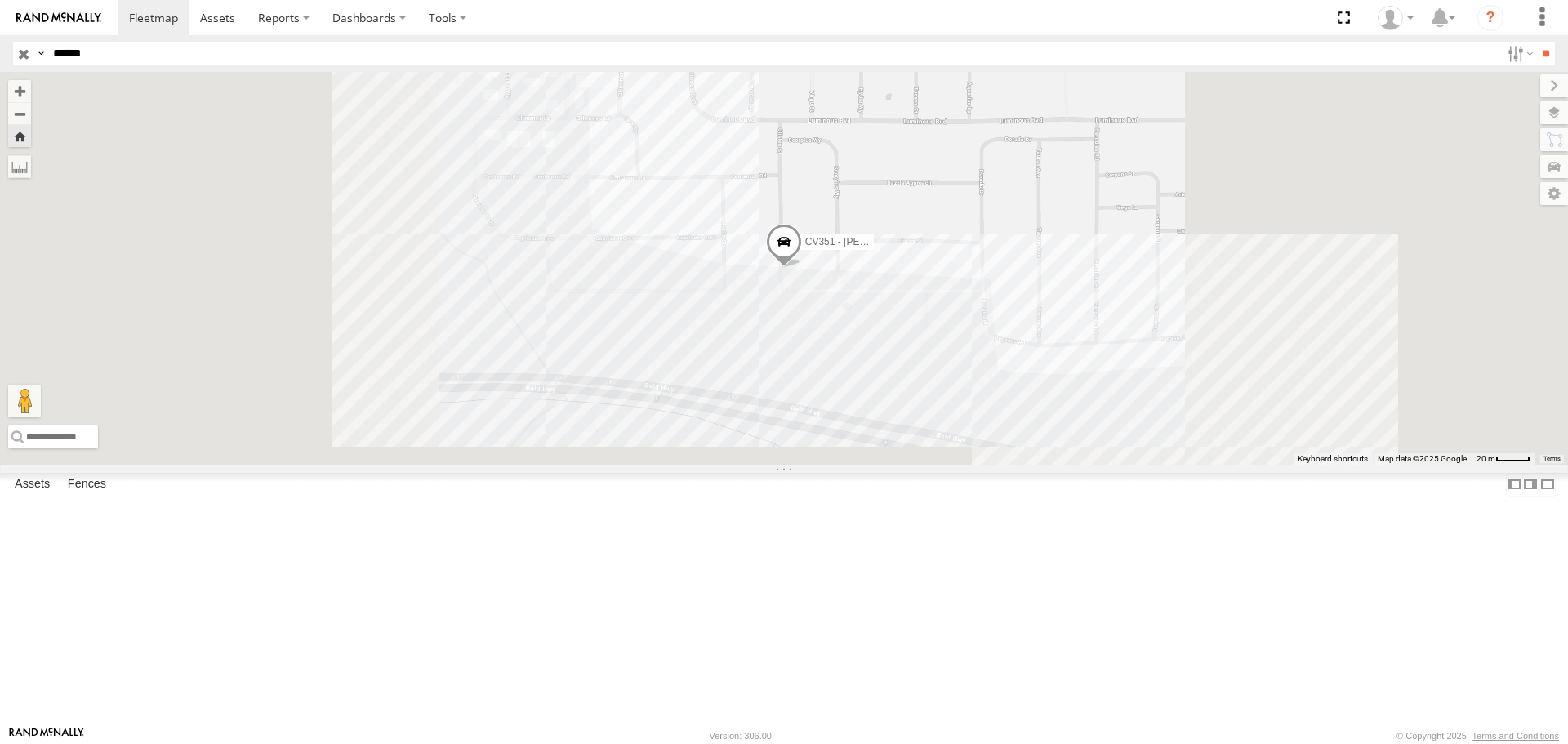
click at [1006, 461] on div "CV351 - Nathan Pritchard" at bounding box center [784, 268] width 1568 height 392
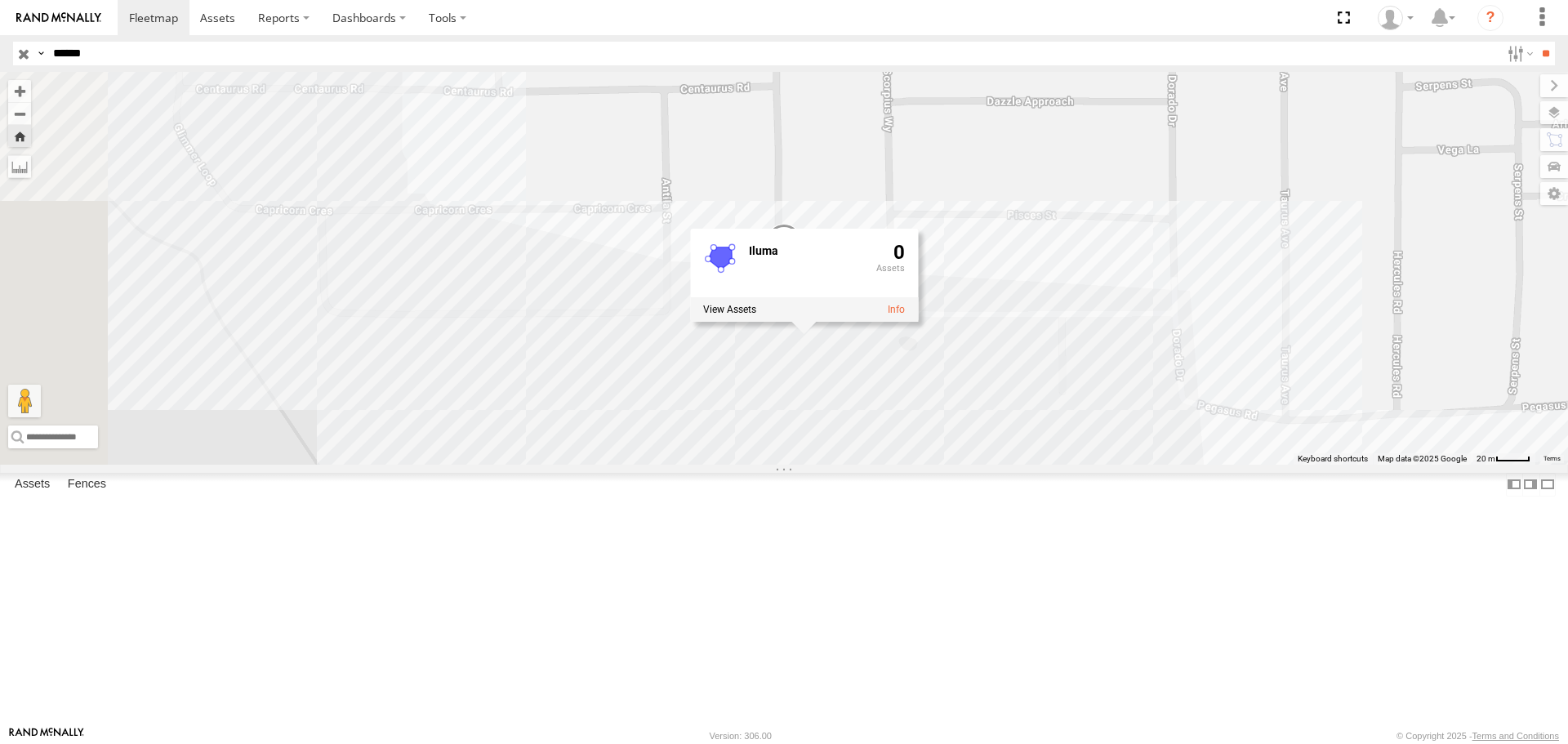
click at [999, 463] on div "CV351 - Nathan Pritchard Iluma 0" at bounding box center [784, 268] width 1568 height 392
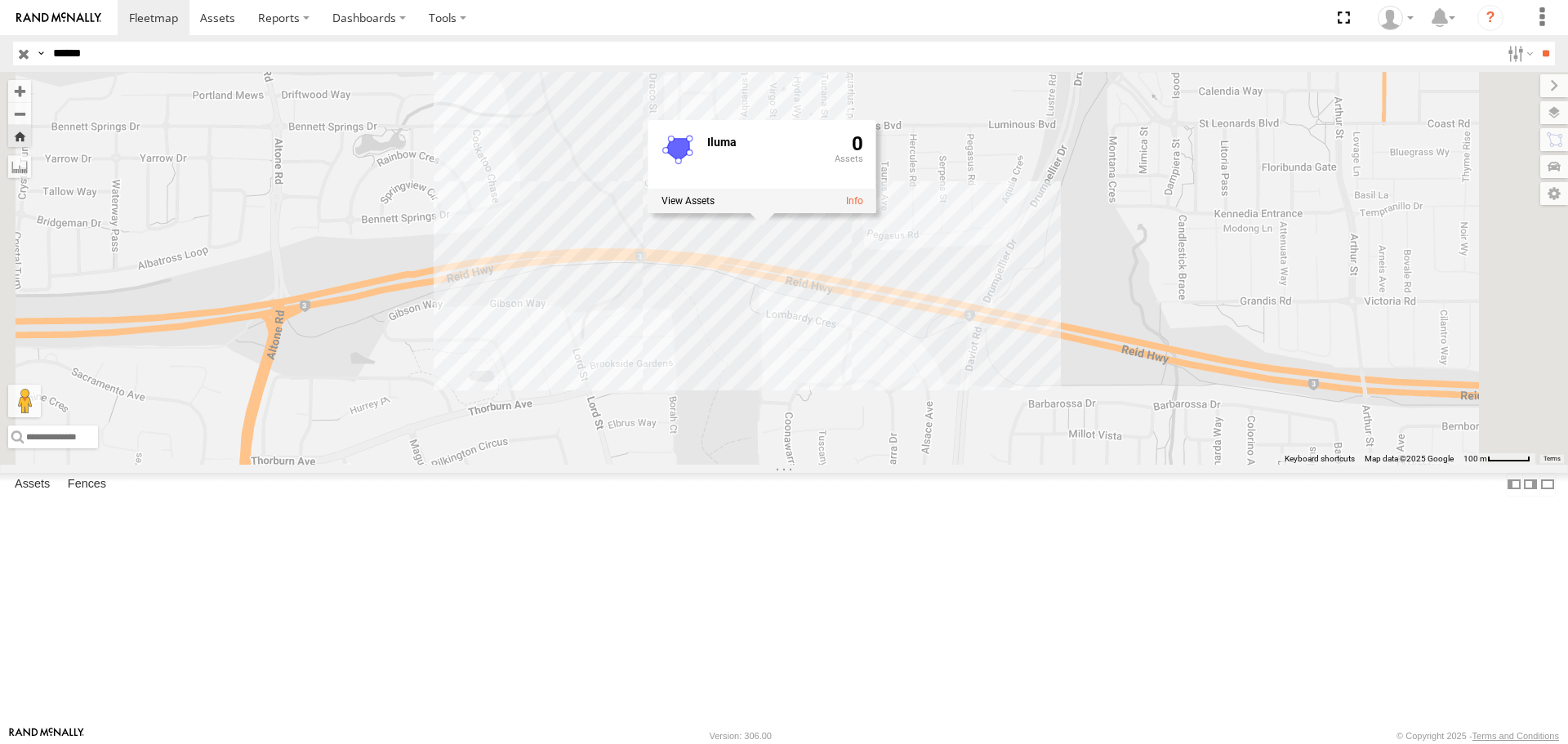
click at [750, 403] on div "CV351 - Nathan Pritchard Iluma 0" at bounding box center [784, 268] width 1568 height 392
drag, startPoint x: 153, startPoint y: 51, endPoint x: 0, endPoint y: 46, distance: 153.1
click at [0, 46] on header "Search Query Asset ID Asset Label Registration Manufacturer Model VIN Job ID" at bounding box center [784, 54] width 1568 height 37
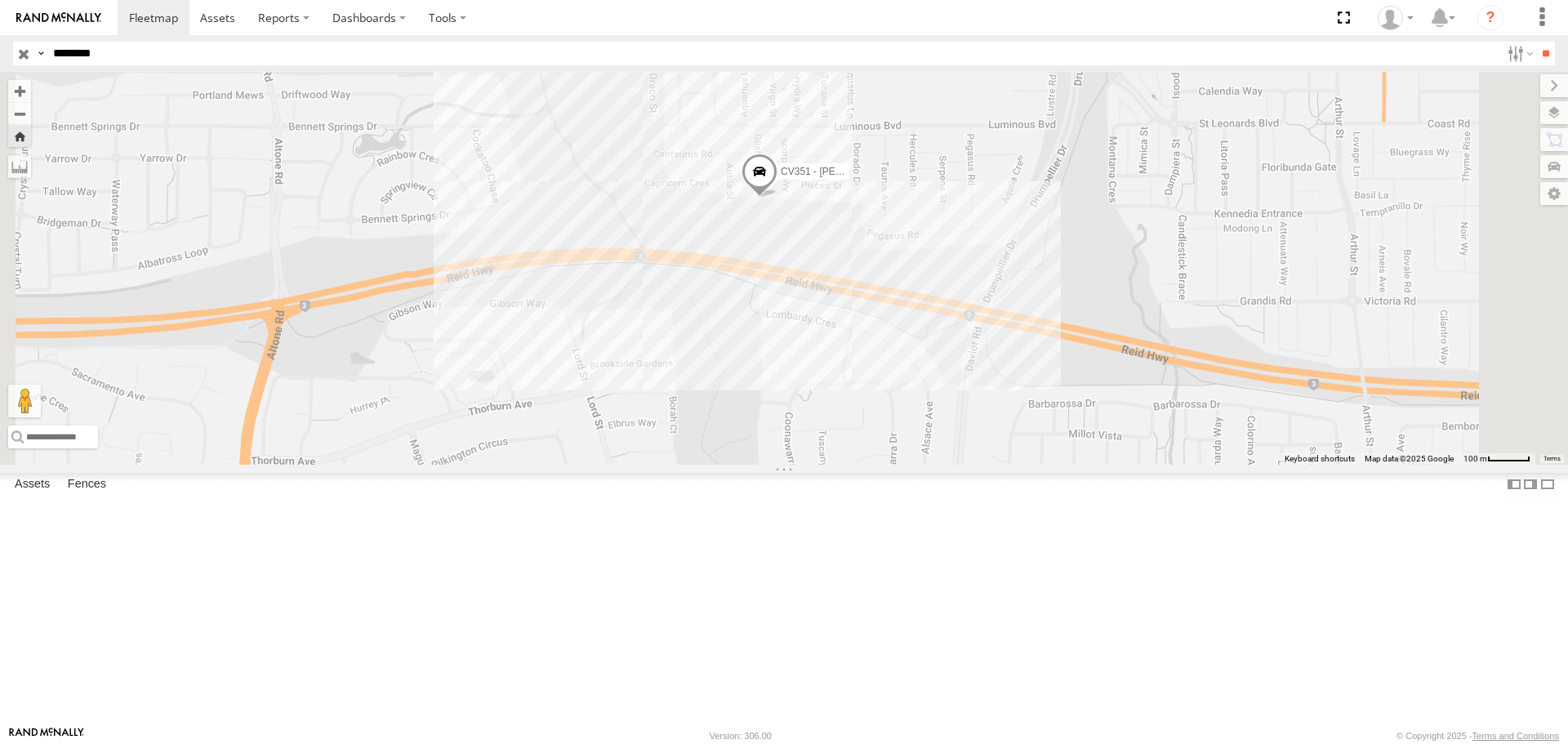
type input "********"
click at [1536, 42] on input "**" at bounding box center [1545, 54] width 18 height 23
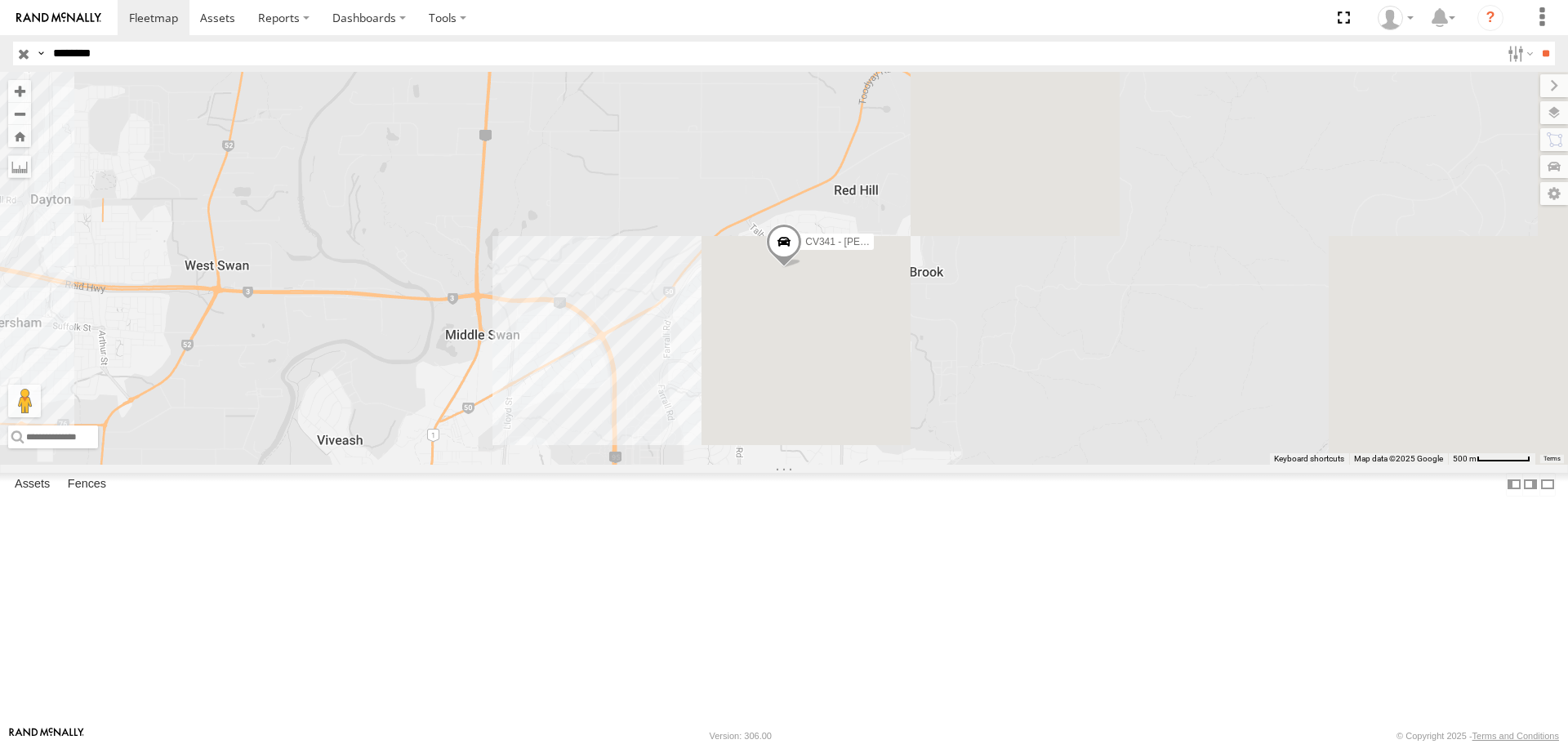
click at [0, 0] on div "CV341 - Mick Tadic" at bounding box center [0, 0] width 0 height 0
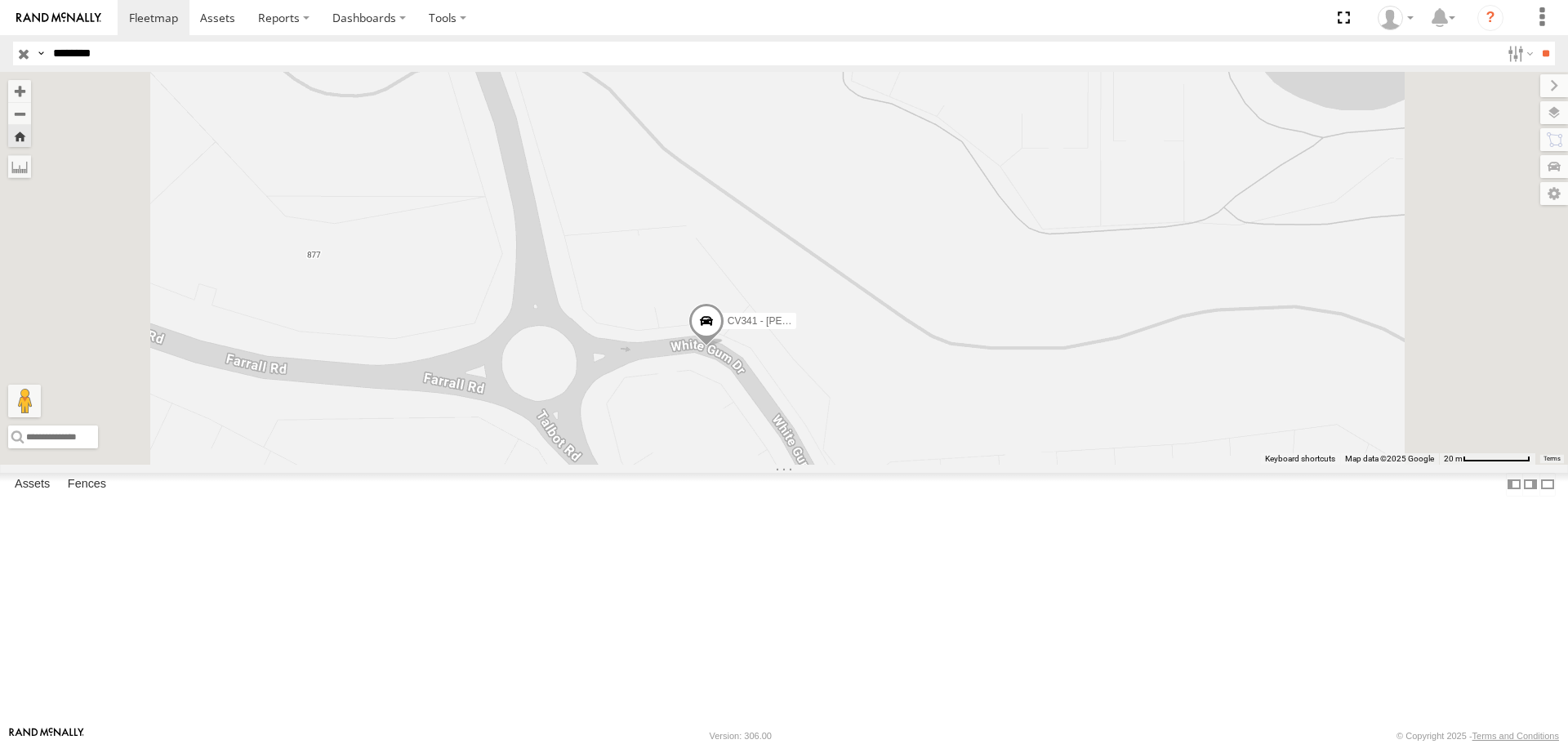
click at [724, 348] on span at bounding box center [706, 325] width 36 height 44
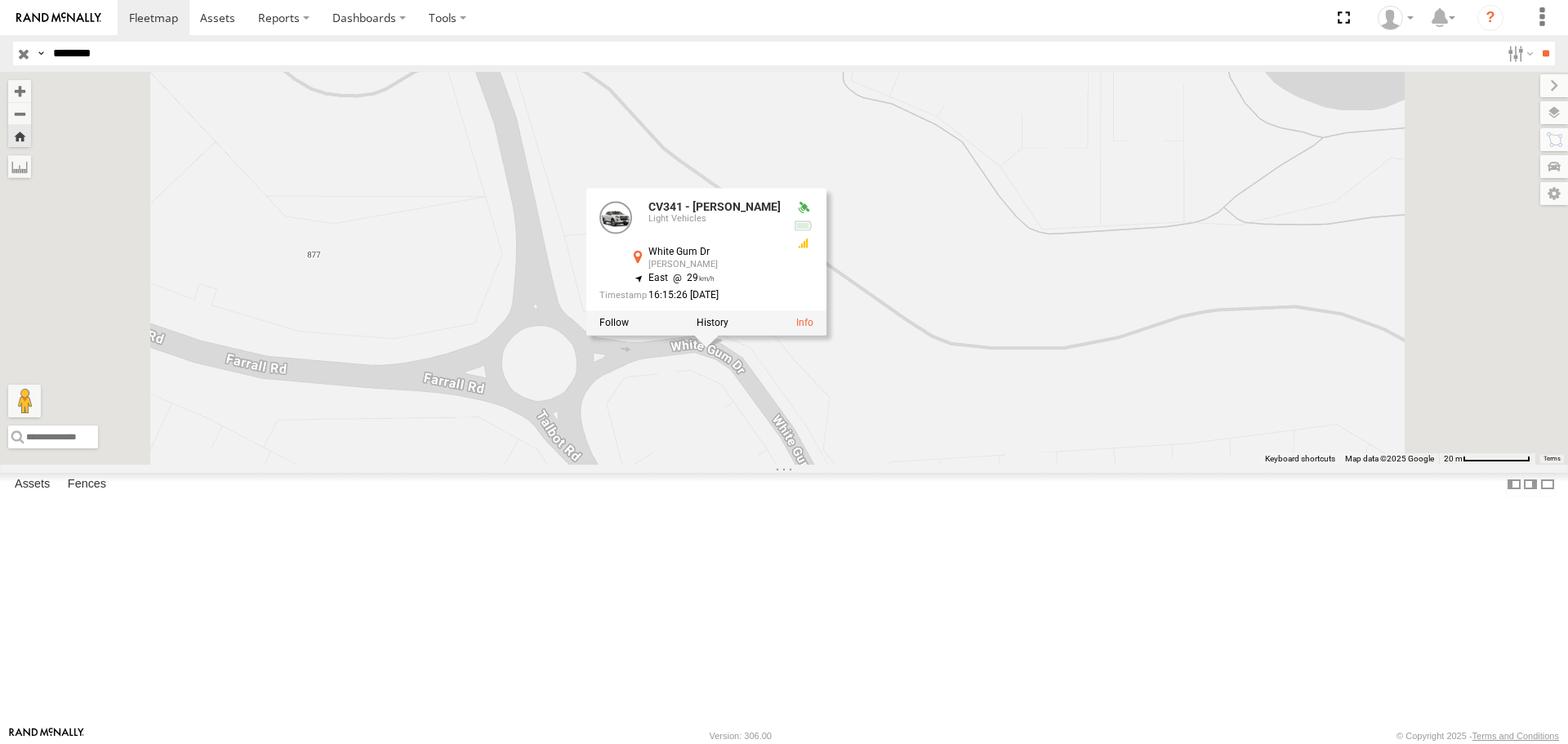
click at [728, 329] on label at bounding box center [712, 323] width 32 height 12
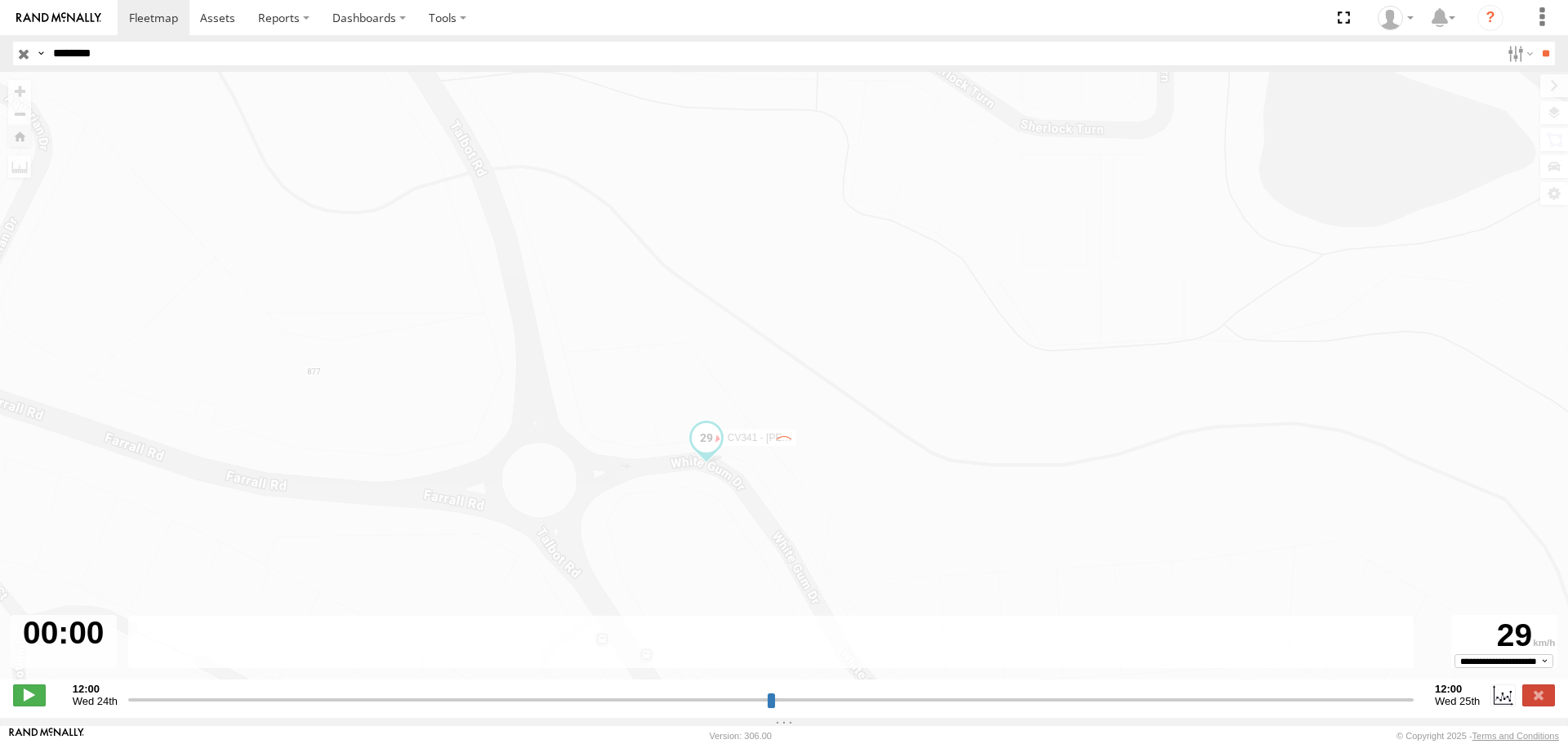
type input "**********"
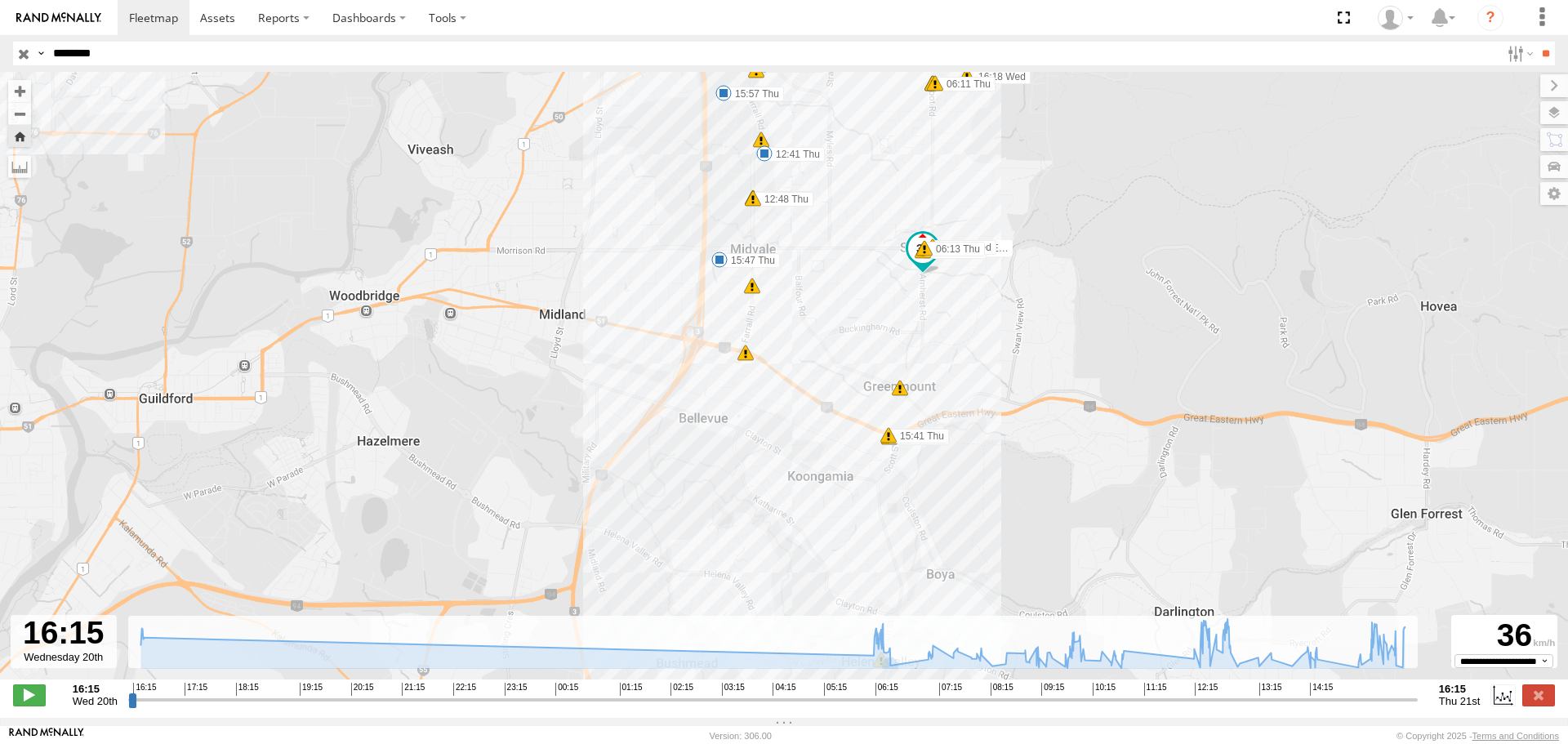
drag, startPoint x: 700, startPoint y: 372, endPoint x: 717, endPoint y: 547, distance: 175.8
click at [717, 544] on div "CV341 - Mick Tadic 16:15 Wed 16:16 Wed 16:19 Wed 06:13 Thu 09:58 Thu 09:59 Thu …" at bounding box center [784, 384] width 1568 height 624
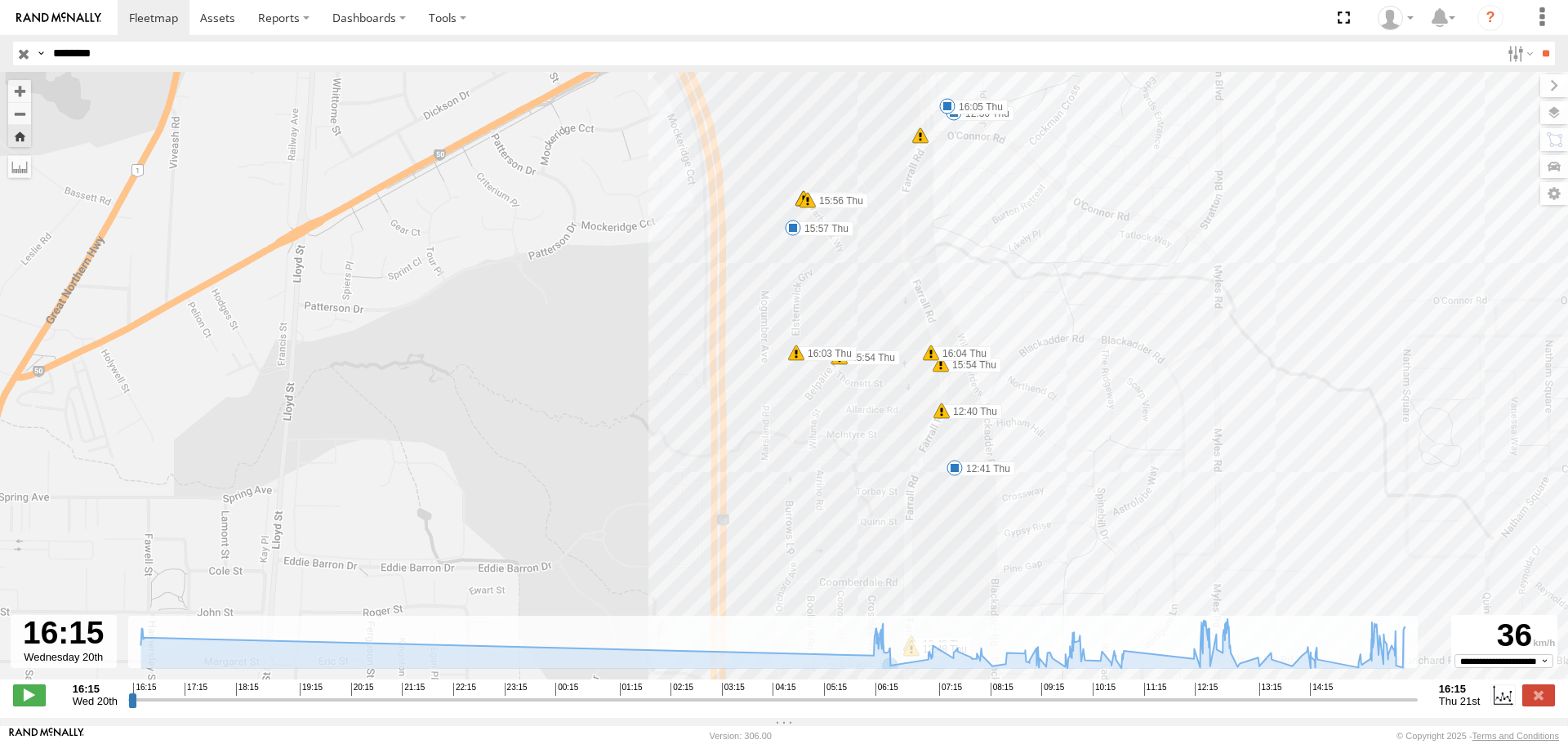
drag, startPoint x: 764, startPoint y: 272, endPoint x: 751, endPoint y: 338, distance: 67.3
click at [751, 338] on div "CV341 - Mick Tadic 16:15 Wed 16:16 Wed 16:19 Wed 06:13 Thu 09:58 Thu 09:59 Thu …" at bounding box center [784, 384] width 1568 height 624
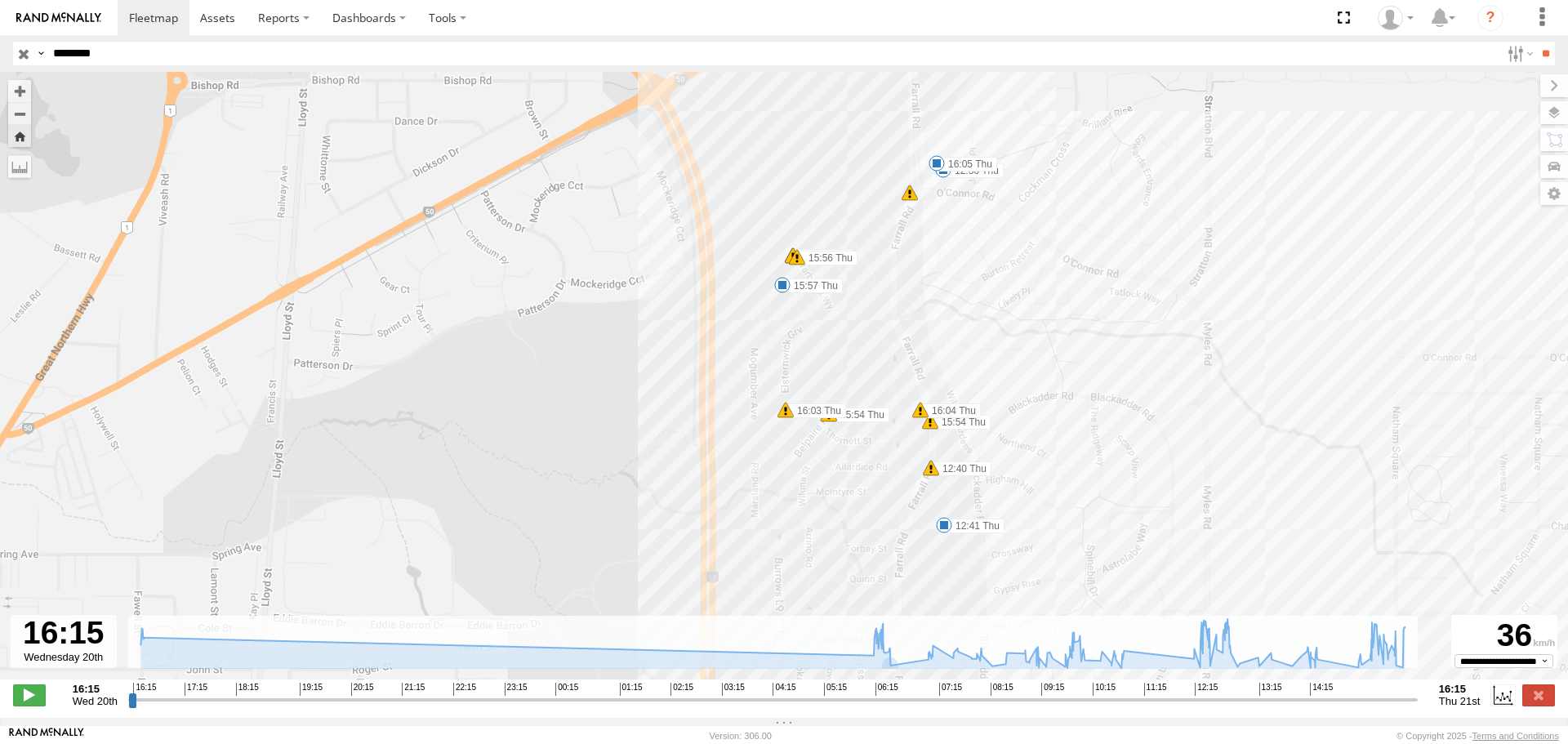
click at [774, 273] on div "CV341 - Mick Tadic 16:15 Wed 16:16 Wed 16:19 Wed 06:13 Thu 09:58 Thu 09:59 Thu …" at bounding box center [784, 384] width 1568 height 624
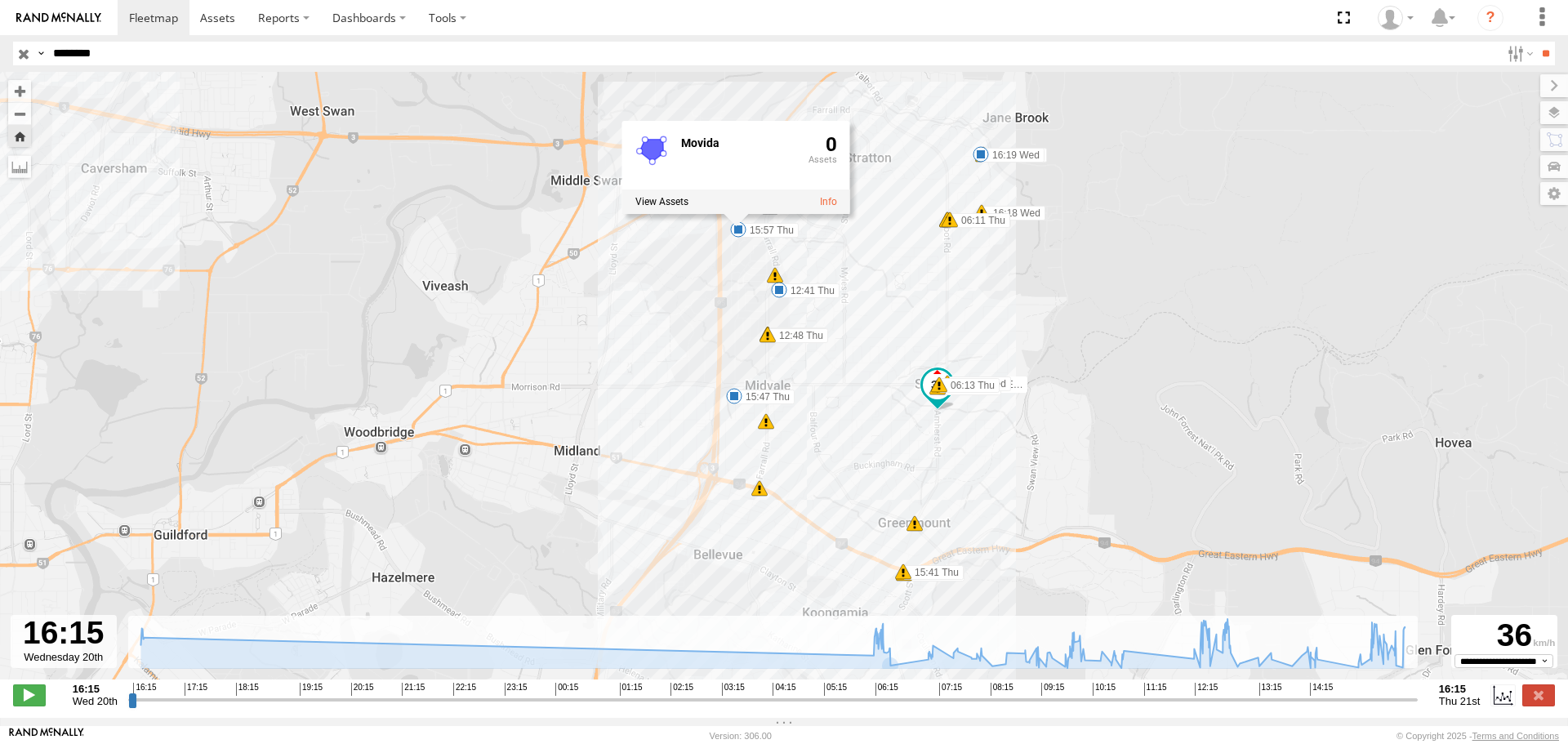
drag, startPoint x: 887, startPoint y: 522, endPoint x: 805, endPoint y: 207, distance: 325.5
click at [805, 207] on div "CV341 - Mick Tadic 16:15 Wed 16:16 Wed 16:19 Wed 06:13 Thu 09:58 Thu 09:59 Thu …" at bounding box center [784, 384] width 1568 height 624
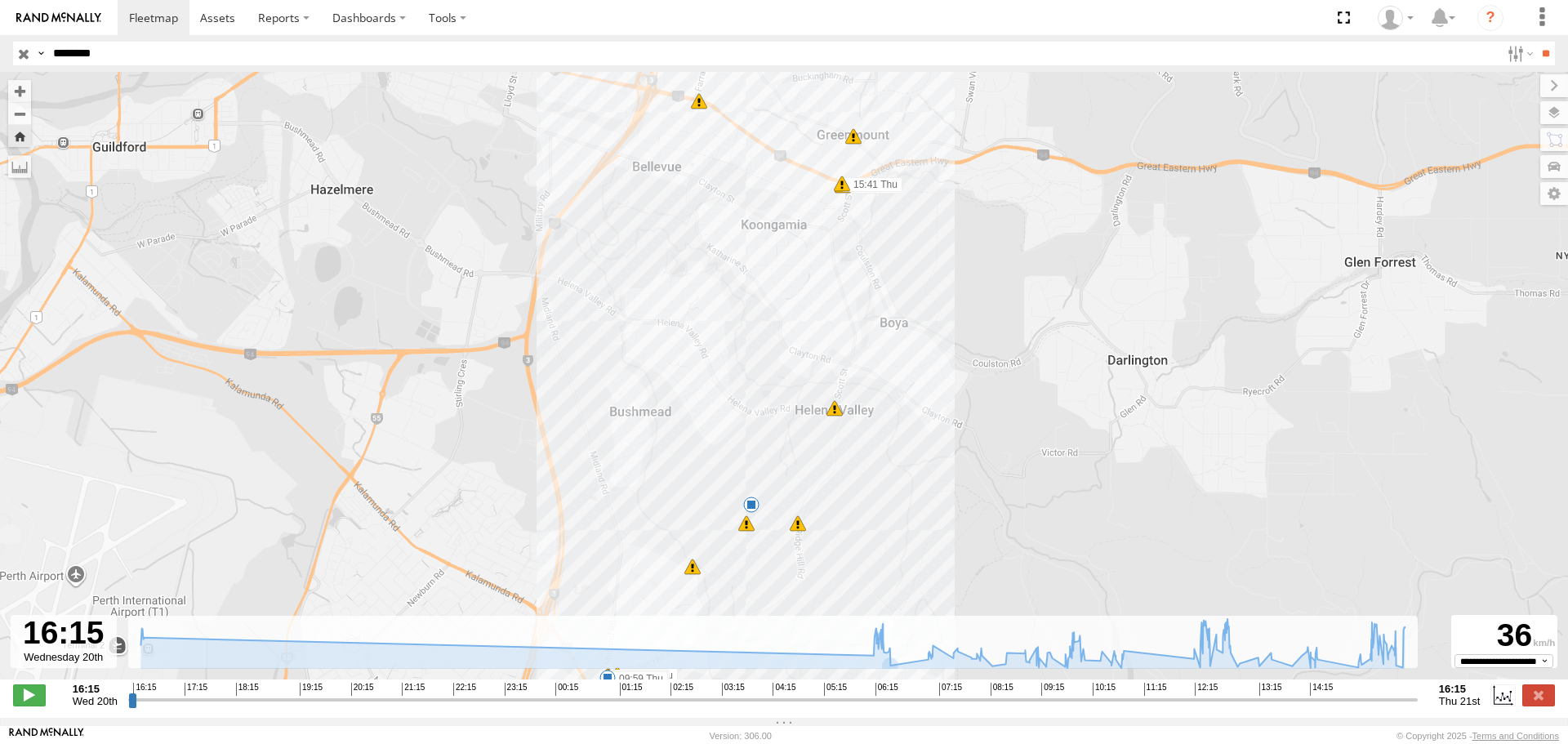
drag, startPoint x: 802, startPoint y: 438, endPoint x: 785, endPoint y: 190, distance: 248.6
click at [785, 197] on div "CV341 - Mick Tadic 16:15 Wed 16:16 Wed 16:19 Wed 06:13 Thu 09:58 Thu 09:59 Thu …" at bounding box center [784, 384] width 1568 height 624
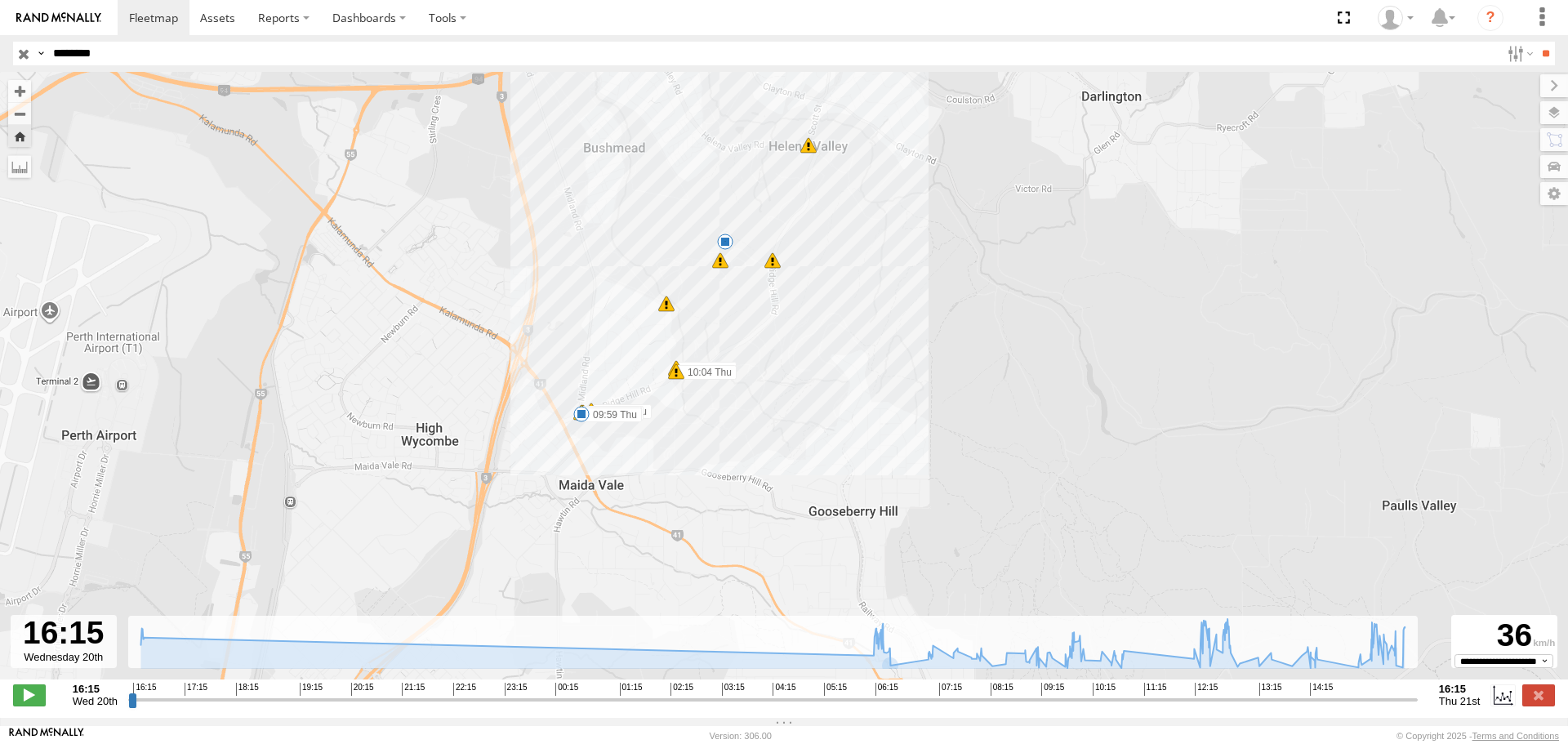
click at [672, 260] on div "CV341 - Mick Tadic 16:15 Wed 16:16 Wed 16:19 Wed 06:13 Thu 09:58 Thu 09:59 Thu …" at bounding box center [784, 384] width 1568 height 624
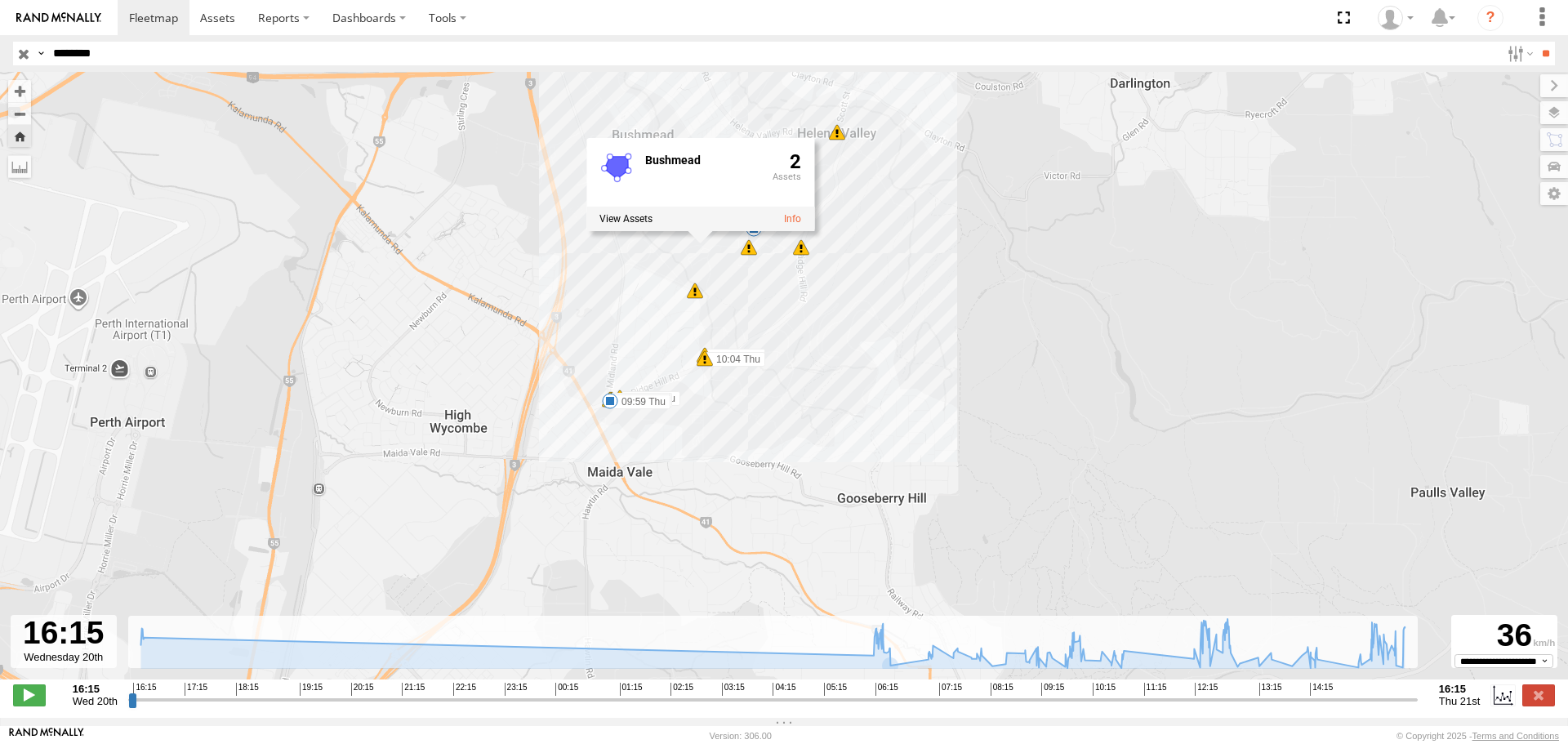
drag, startPoint x: 976, startPoint y: 351, endPoint x: 983, endPoint y: 321, distance: 30.8
click at [983, 323] on div "CV341 - Mick Tadic 16:15 Wed 16:16 Wed 16:19 Wed 06:13 Thu 09:58 Thu 09:59 Thu …" at bounding box center [784, 384] width 1568 height 624
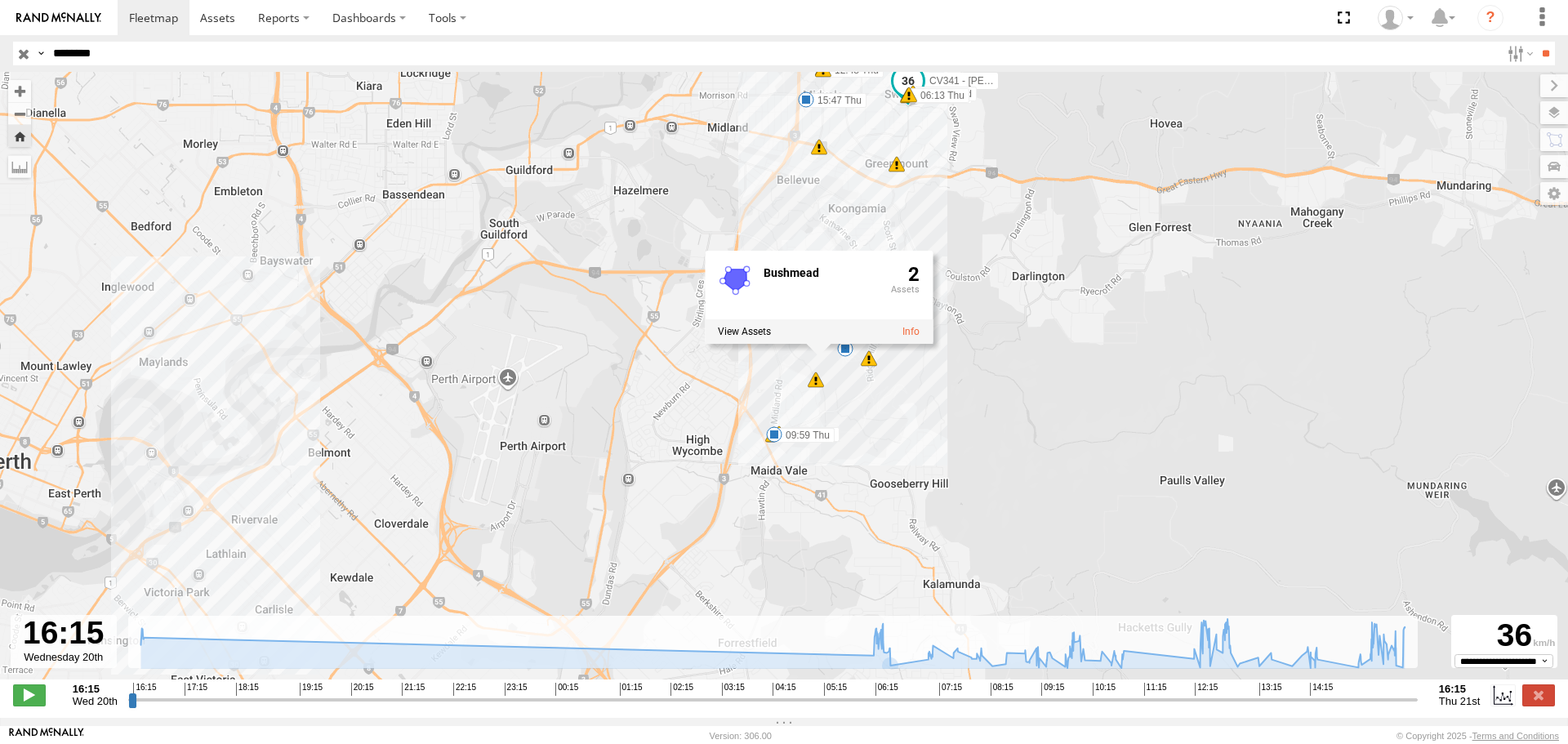
drag, startPoint x: 935, startPoint y: 331, endPoint x: 924, endPoint y: 428, distance: 97.6
click at [924, 428] on div "CV341 - Mick Tadic 16:15 Wed 16:16 Wed 16:19 Wed 06:13 Thu 09:58 Thu 09:59 Thu …" at bounding box center [784, 384] width 1568 height 624
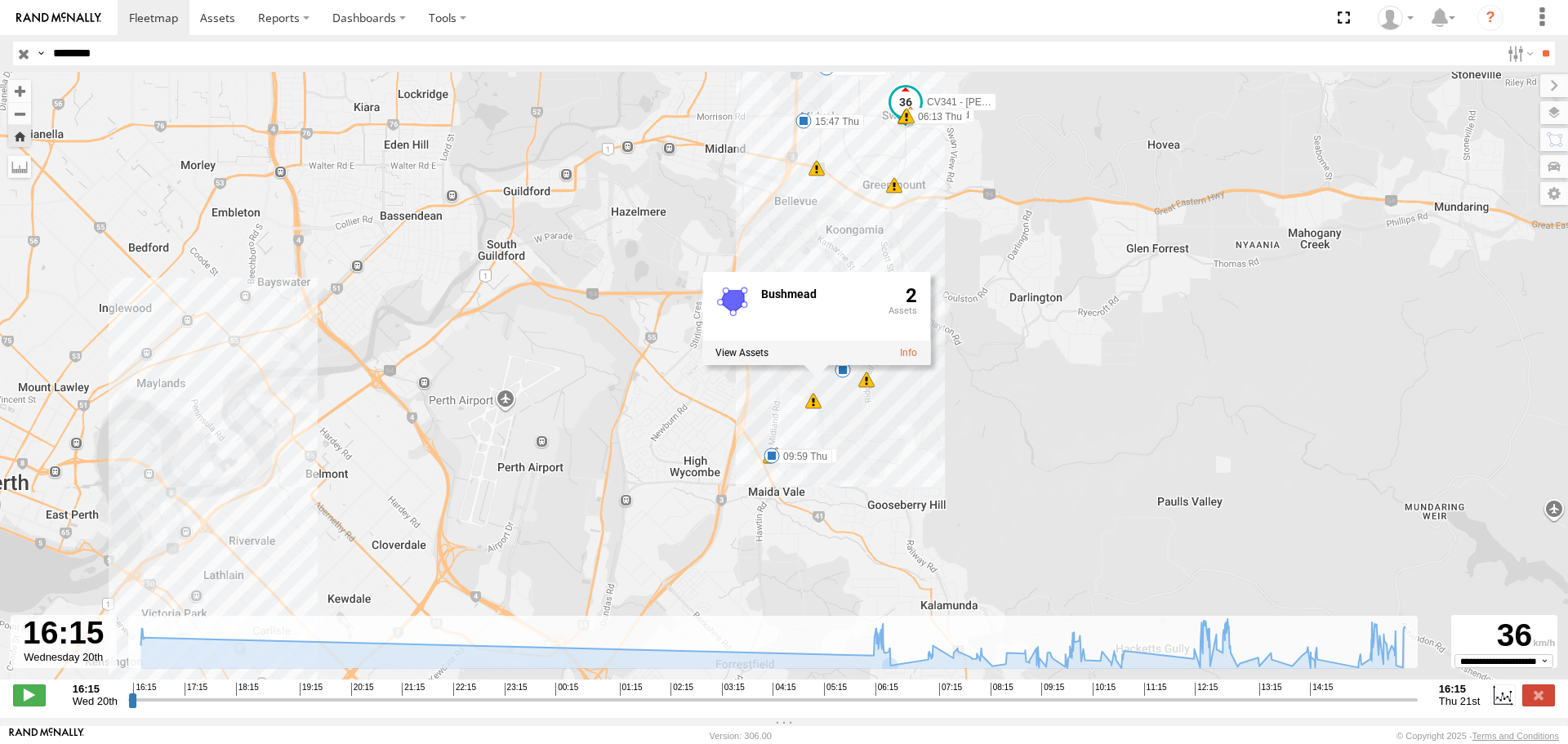
drag, startPoint x: 952, startPoint y: 365, endPoint x: 939, endPoint y: 475, distance: 110.8
click at [939, 475] on div "CV341 - Mick Tadic 16:15 Wed 16:16 Wed 16:19 Wed 06:13 Thu 09:58 Thu 09:59 Thu …" at bounding box center [784, 384] width 1568 height 624
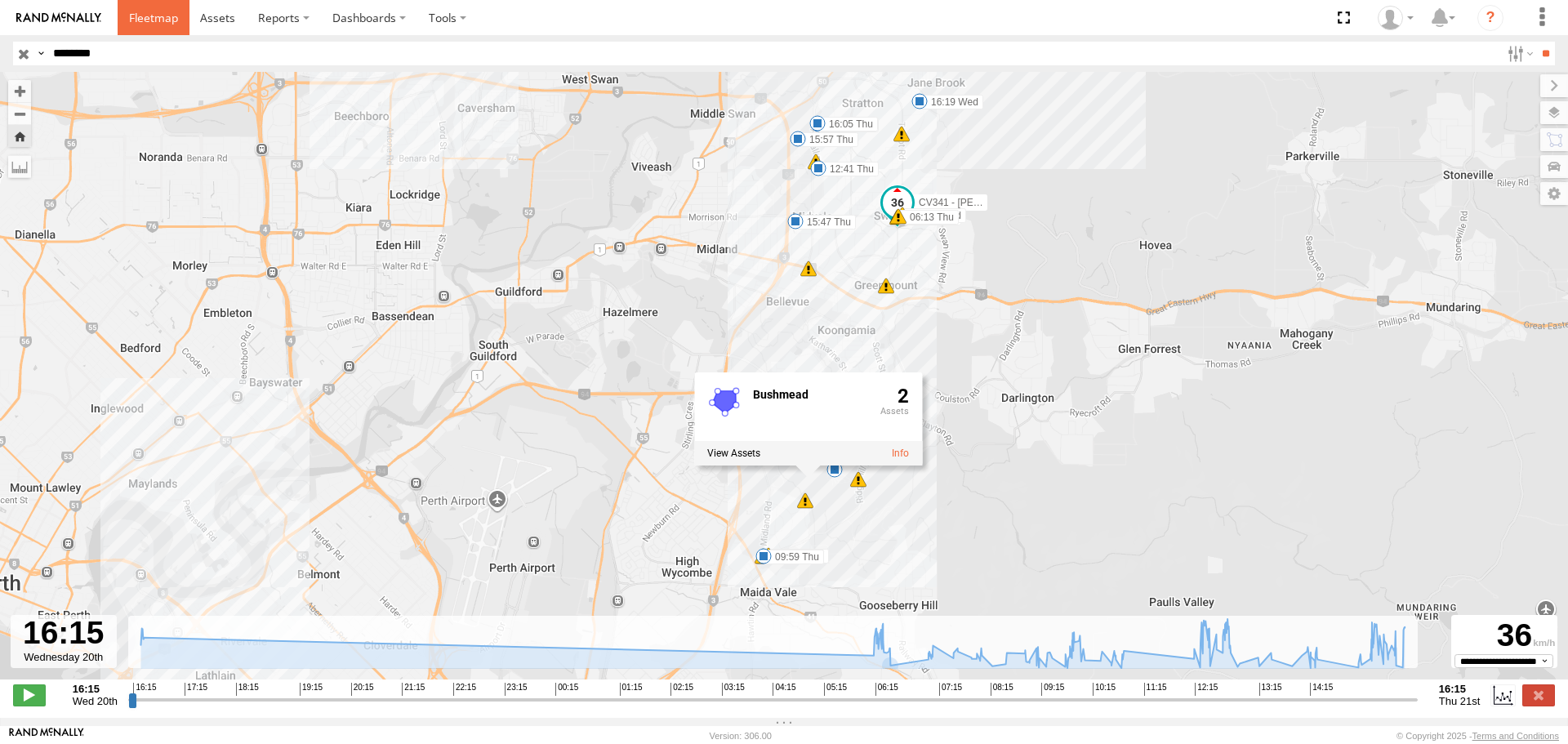
click at [150, 18] on span at bounding box center [153, 18] width 49 height 16
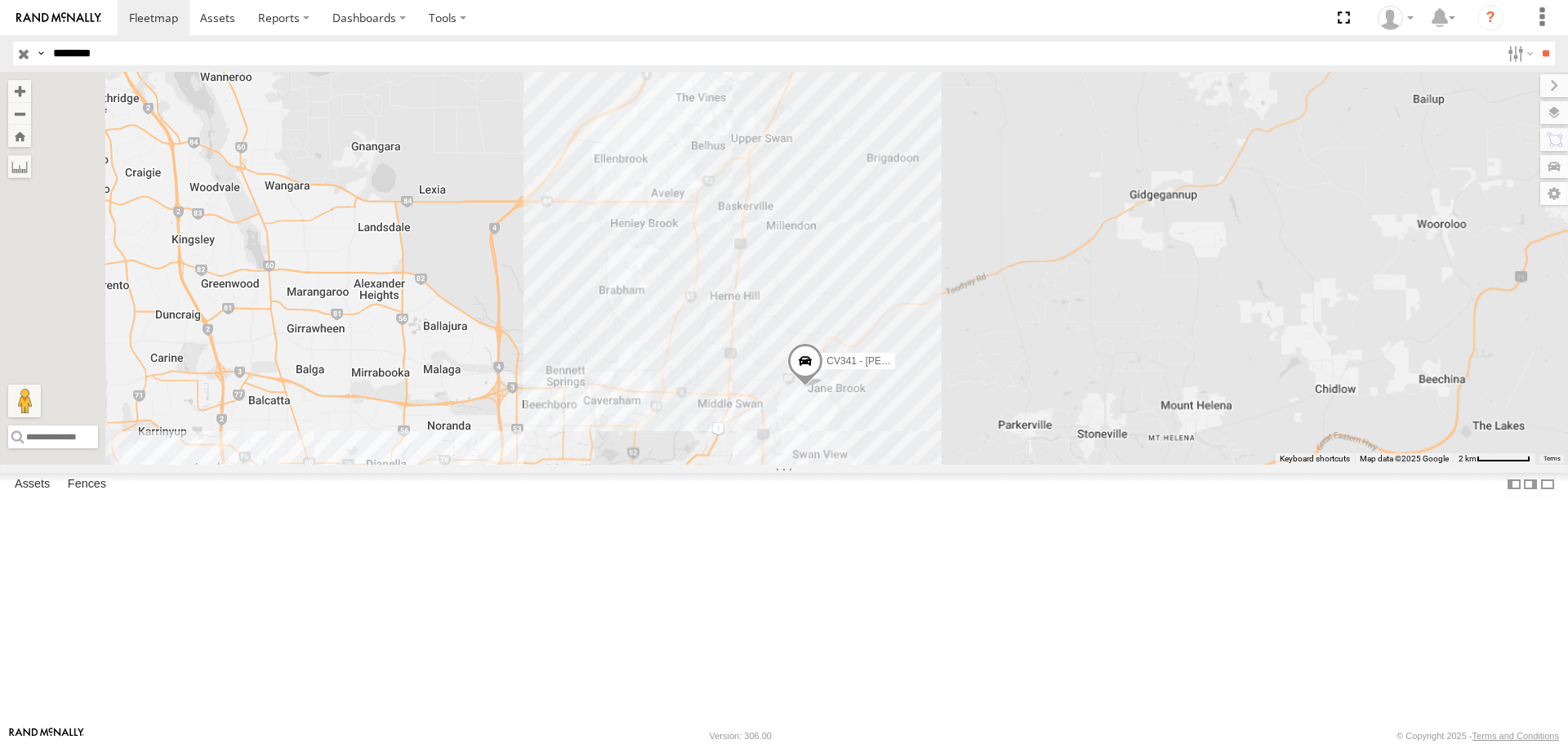
drag, startPoint x: 934, startPoint y: 225, endPoint x: 945, endPoint y: 420, distance: 195.3
click at [945, 420] on div "CV341 - Mick Tadic" at bounding box center [784, 268] width 1568 height 392
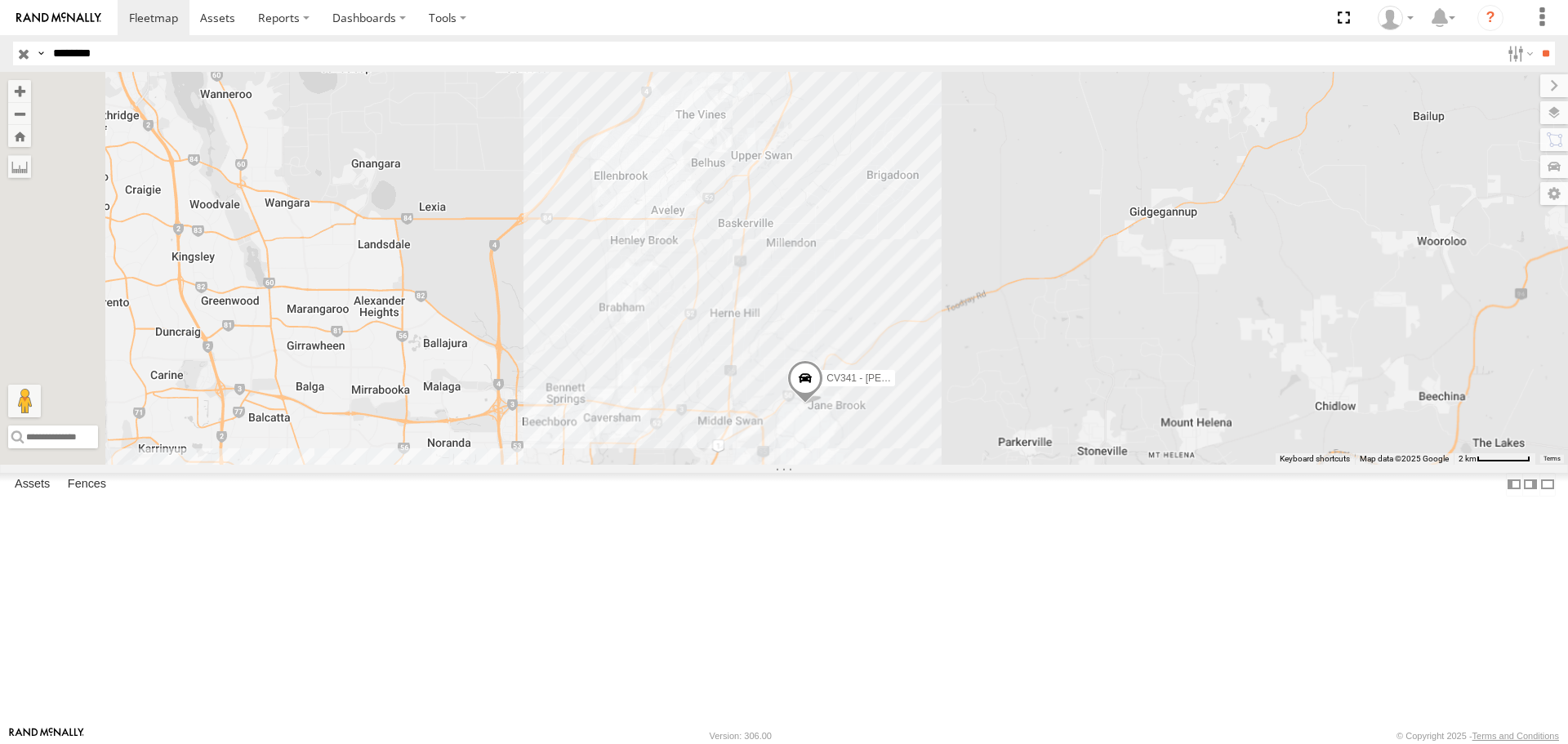
click at [951, 254] on div "CV341 - Mick Tadic" at bounding box center [784, 268] width 1568 height 392
click at [699, 105] on label at bounding box center [672, 99] width 53 height 12
drag, startPoint x: 941, startPoint y: 220, endPoint x: 952, endPoint y: 239, distance: 22.0
click at [0, 0] on label "×" at bounding box center [0, 0] width 0 height 0
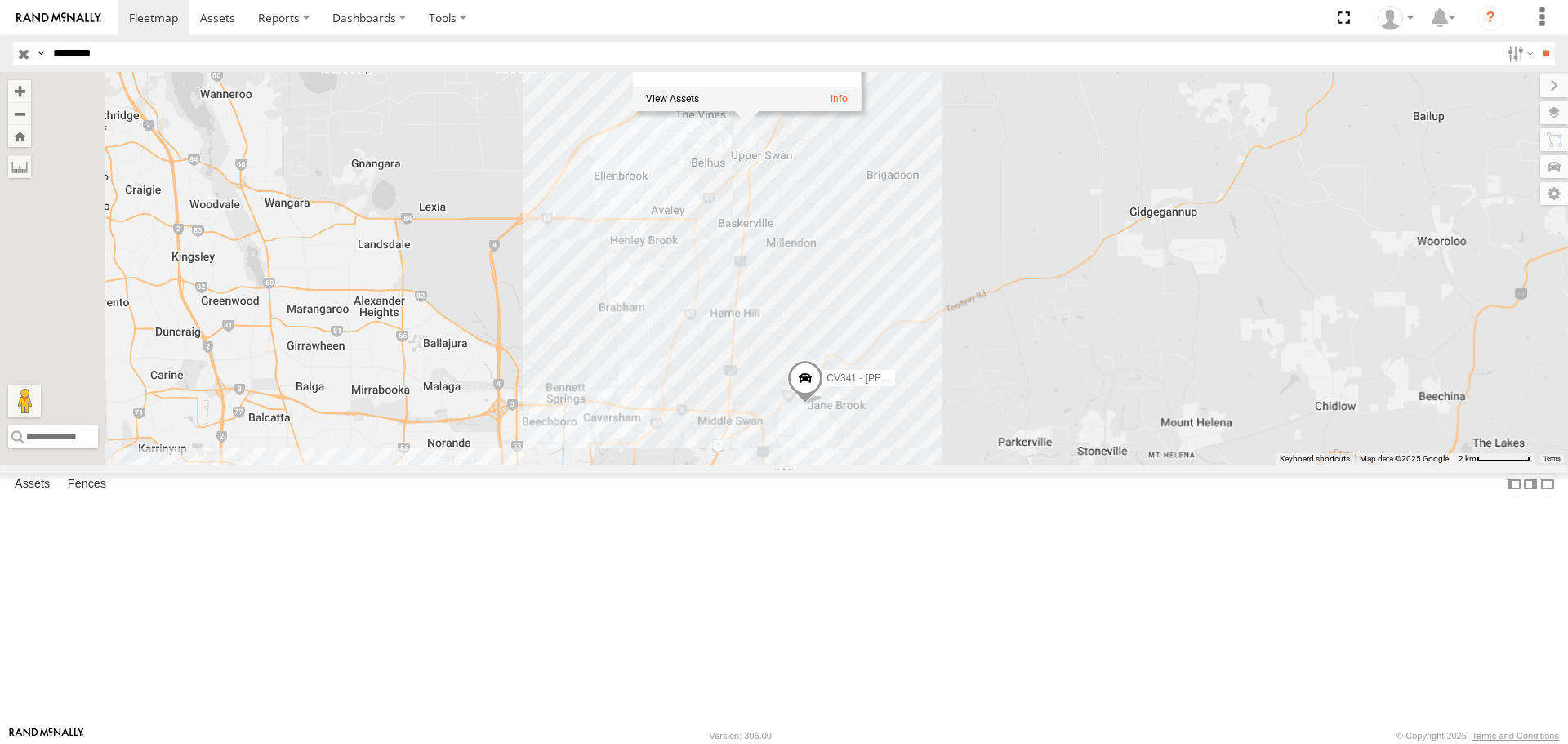
click at [856, 421] on div "CV341 - Mick Tadic Clementine 17" at bounding box center [784, 268] width 1568 height 392
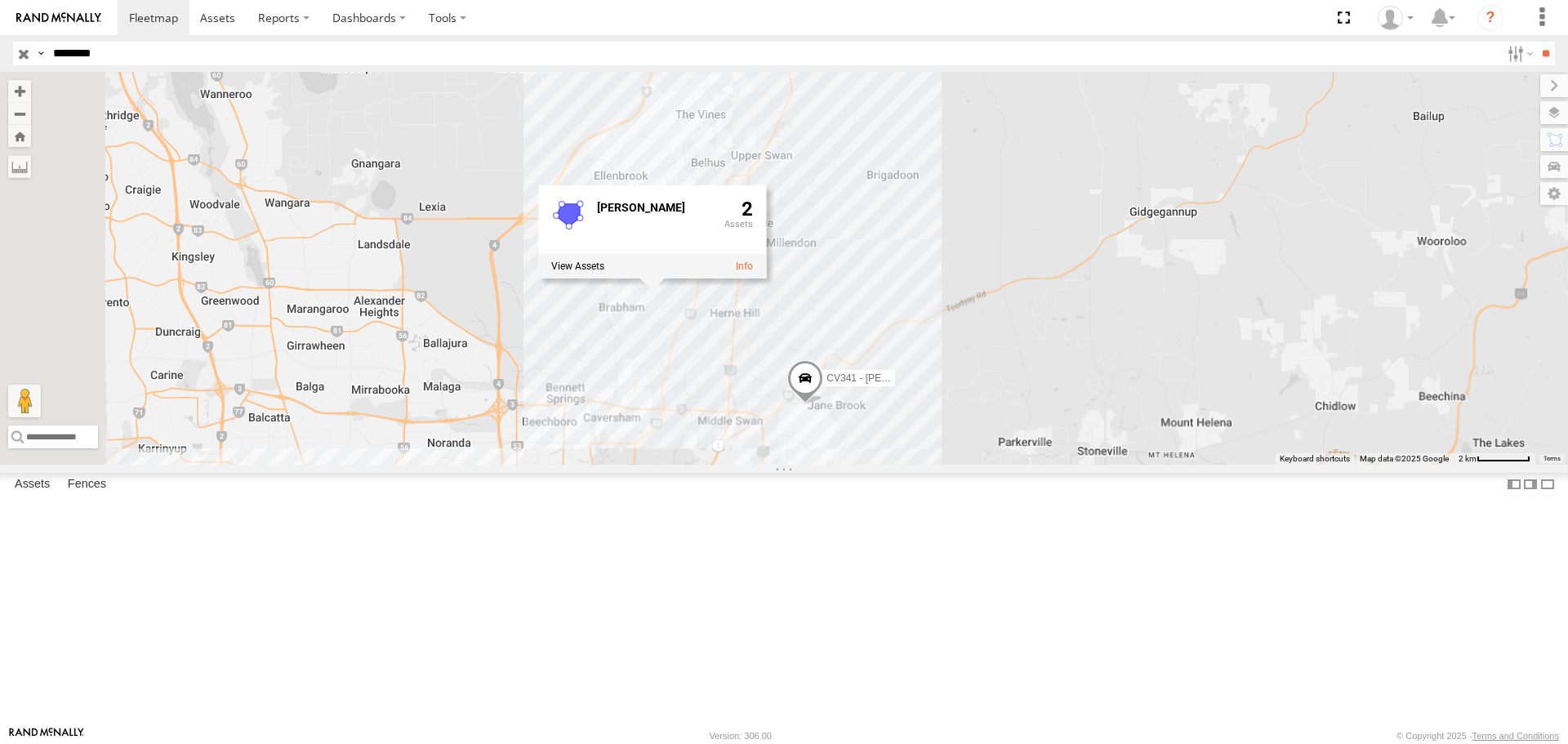
click at [604, 271] on label at bounding box center [577, 266] width 53 height 12
click at [0, 0] on label "×" at bounding box center [0, 0] width 0 height 0
click at [844, 444] on div "CV341 - Mick Tadic Brabham 2" at bounding box center [784, 268] width 1568 height 392
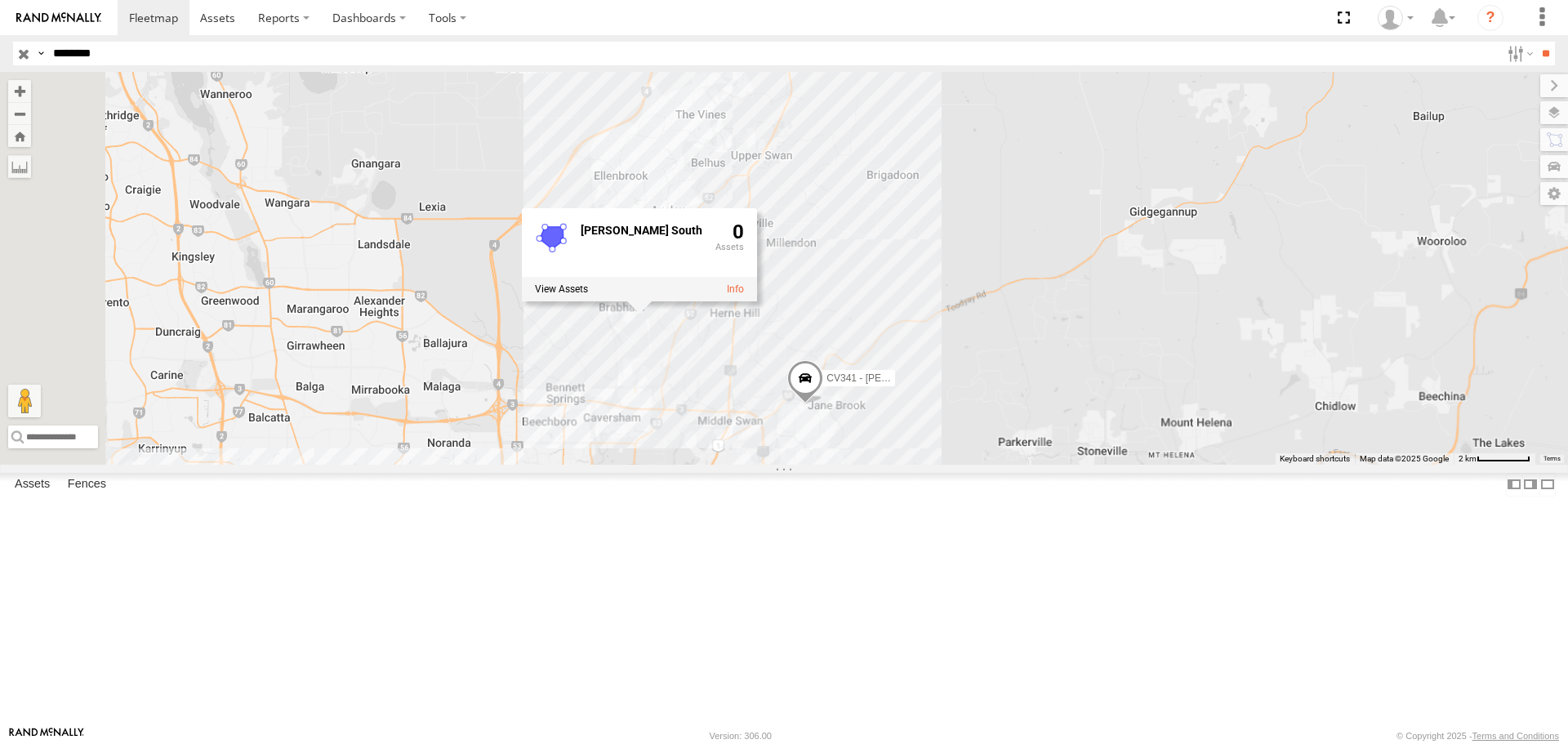
click at [588, 295] on label at bounding box center [561, 289] width 53 height 12
click at [0, 0] on label "×" at bounding box center [0, 0] width 0 height 0
drag, startPoint x: 49, startPoint y: 50, endPoint x: 0, endPoint y: 49, distance: 49.0
click at [0, 49] on header "Search Query Asset ID Asset Label Registration Manufacturer Model VIN Job ID" at bounding box center [784, 54] width 1568 height 37
type input "******"
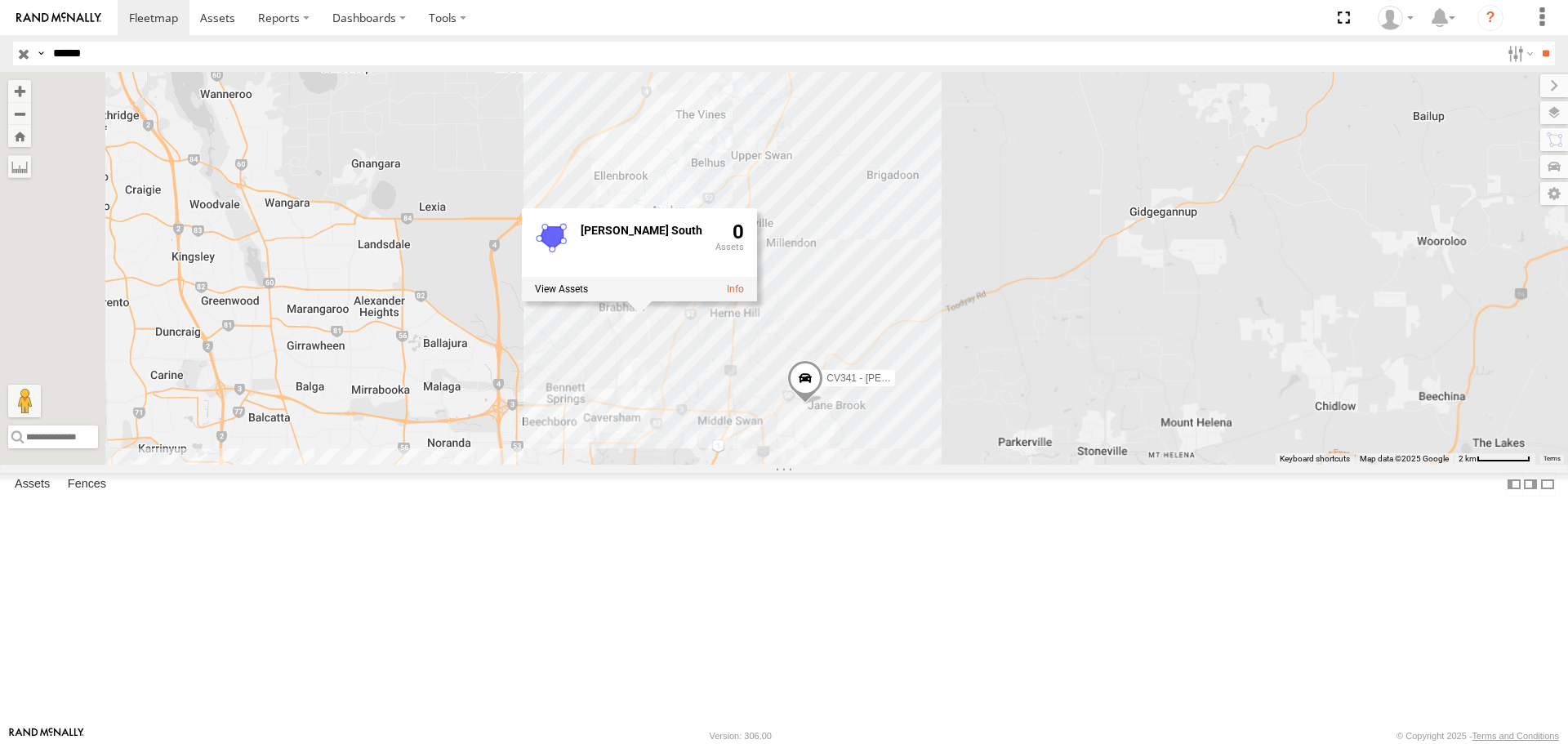
click at [1536, 42] on input "**" at bounding box center [1545, 54] width 18 height 23
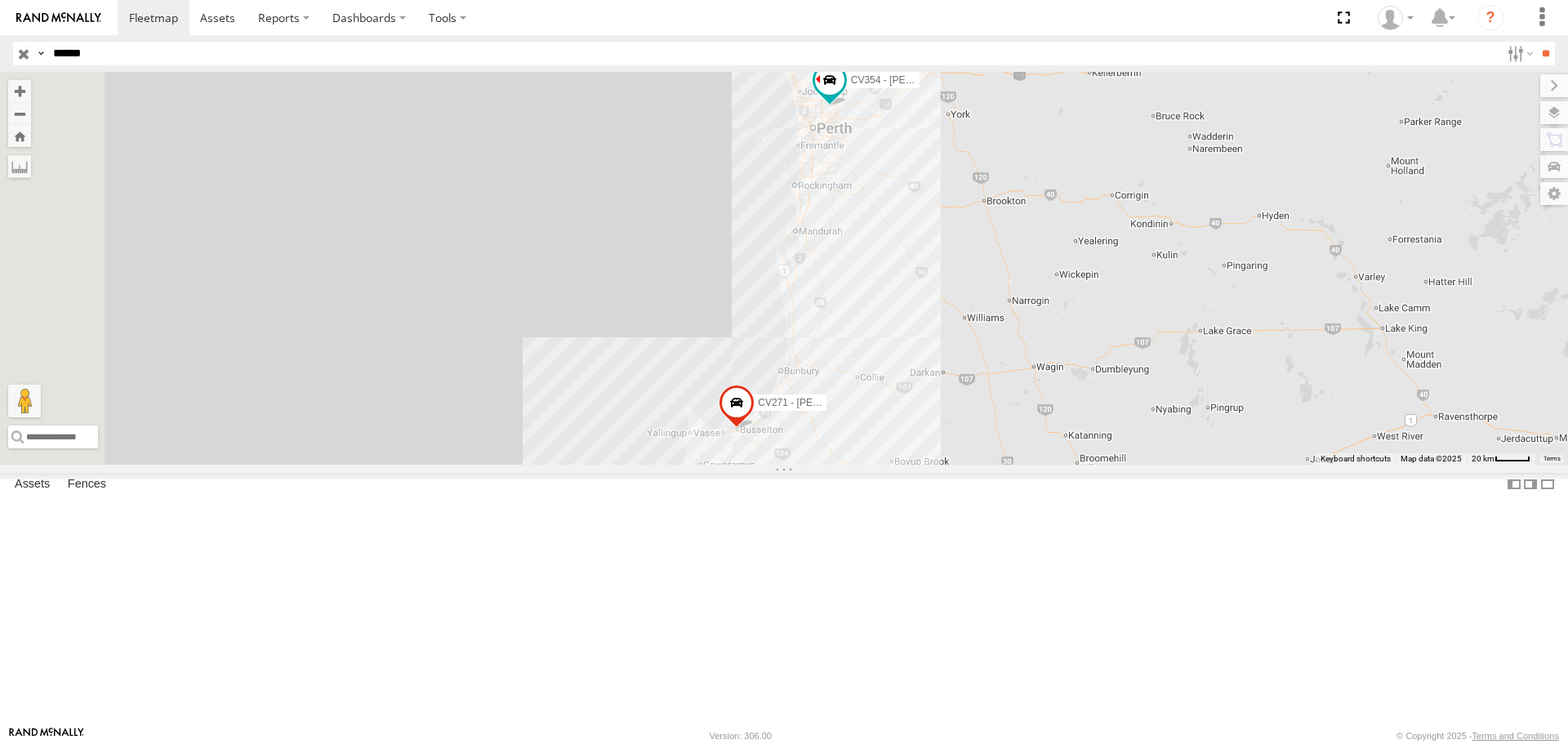
click at [844, 96] on span at bounding box center [829, 80] width 29 height 29
click at [851, 88] on label at bounding box center [836, 83] width 32 height 12
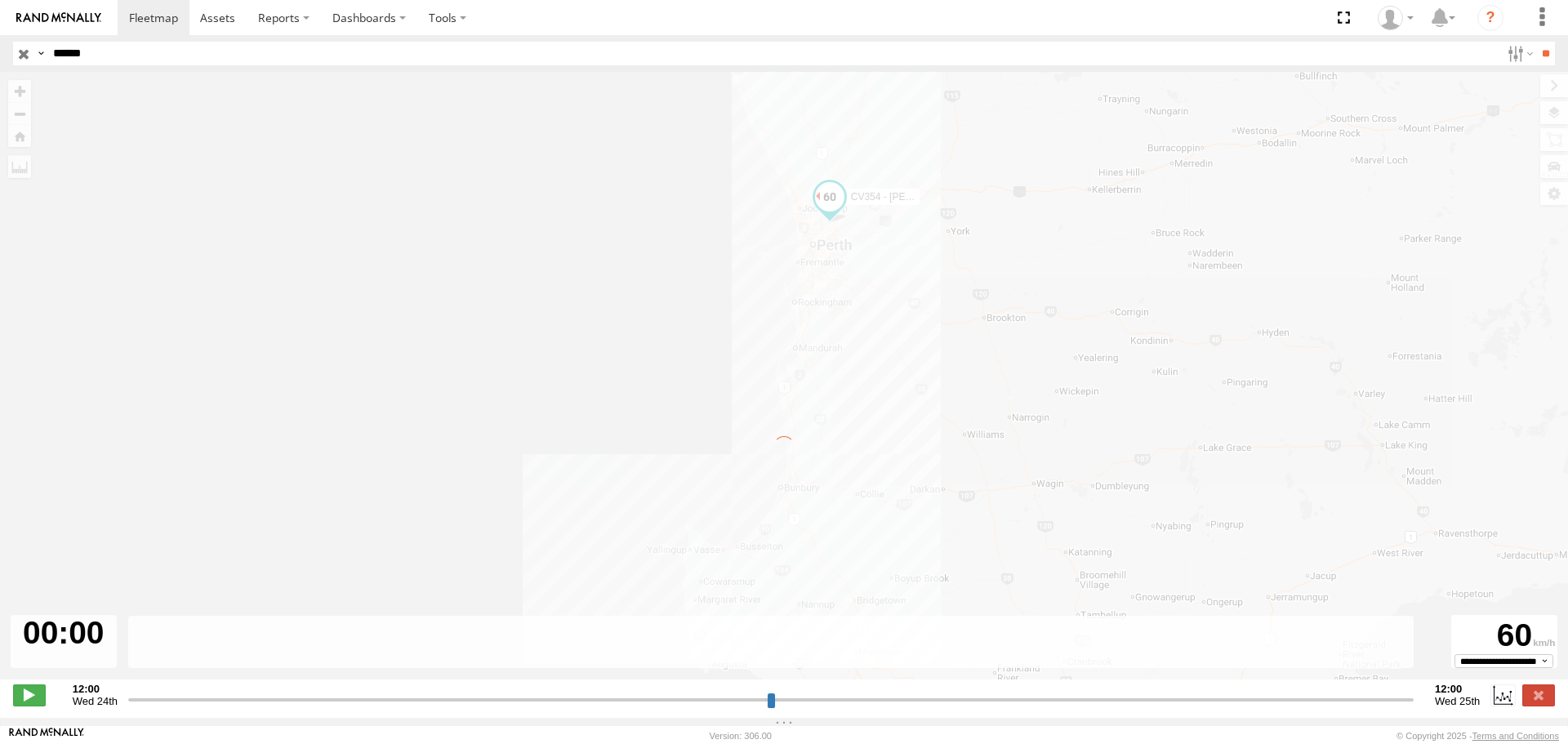
type input "**********"
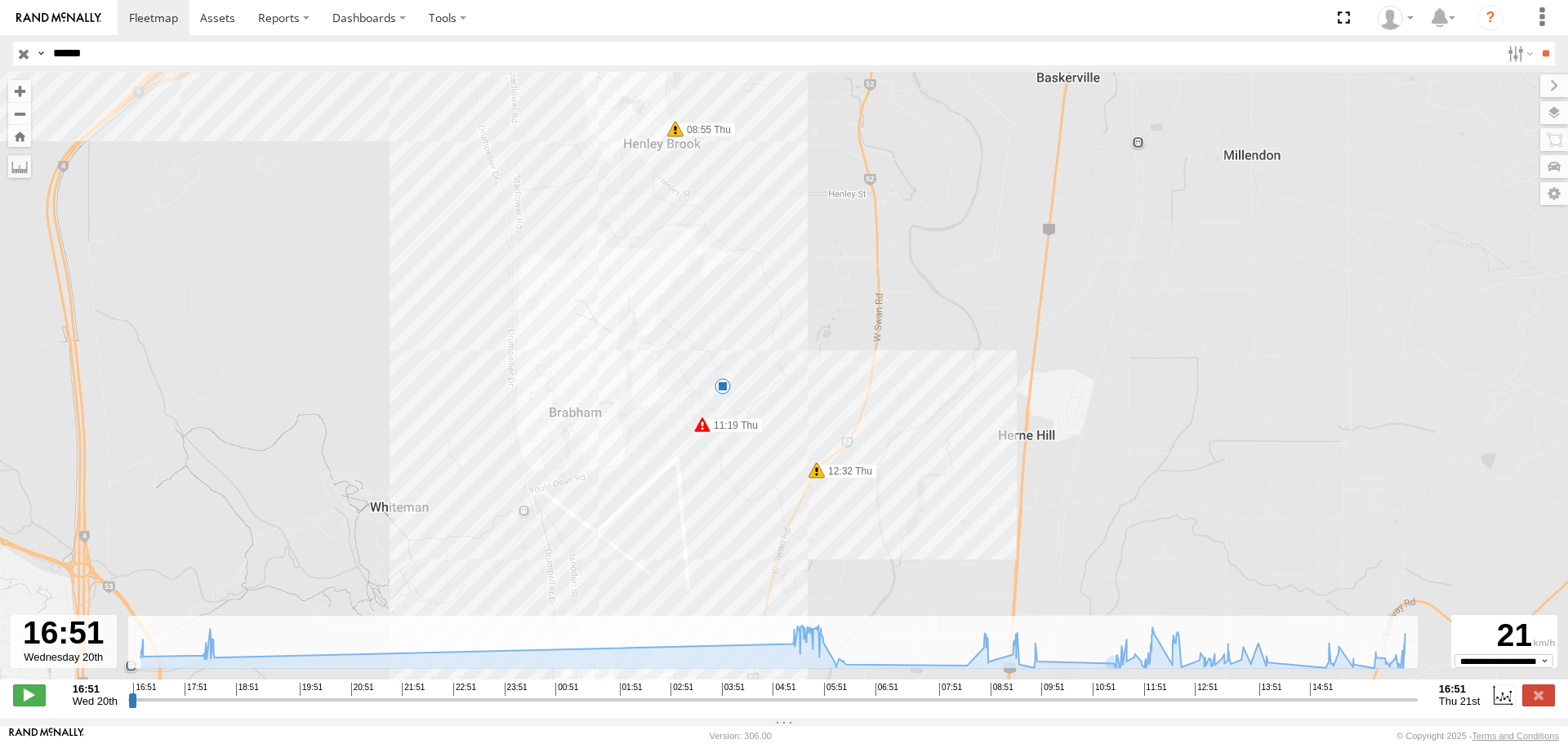
drag, startPoint x: 624, startPoint y: 99, endPoint x: 634, endPoint y: 194, distance: 95.5
click at [634, 194] on div "CV354 - George Velios 05:26 Thu 08:55 Thu 11:19 Thu 12:32 Thu 16:54 Wed 18:15 W…" at bounding box center [784, 384] width 1568 height 624
drag, startPoint x: 96, startPoint y: 57, endPoint x: 0, endPoint y: 33, distance: 99.0
click at [0, 33] on body at bounding box center [784, 372] width 1568 height 744
click at [1536, 42] on input "**" at bounding box center [1545, 54] width 18 height 23
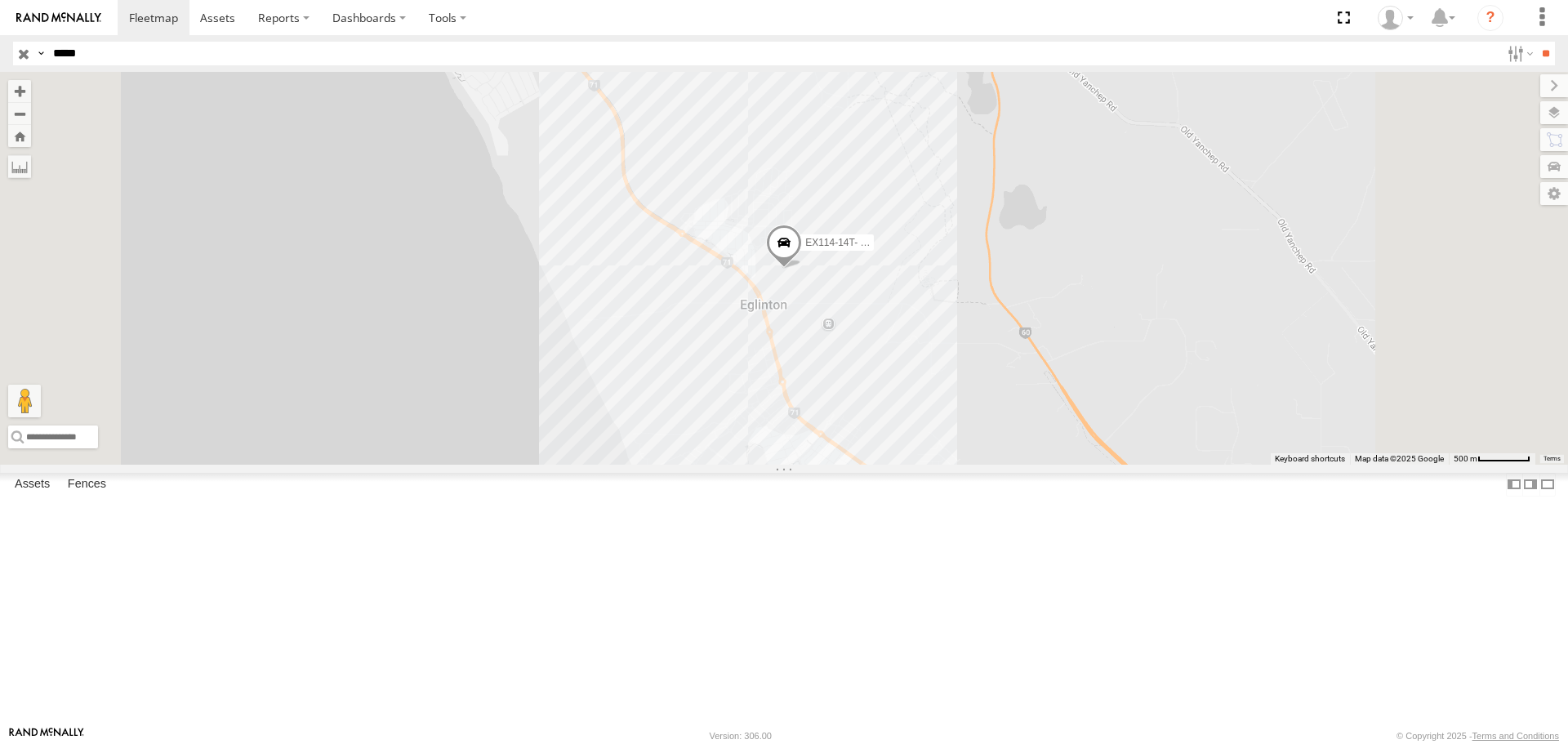
click at [1007, 418] on div "EX114-14T- Connah Newman" at bounding box center [784, 268] width 1568 height 392
click at [916, 275] on div at bounding box center [802, 262] width 228 height 24
click at [754, 269] on label at bounding box center [727, 263] width 53 height 12
click at [0, 0] on label "×" at bounding box center [0, 0] width 0 height 0
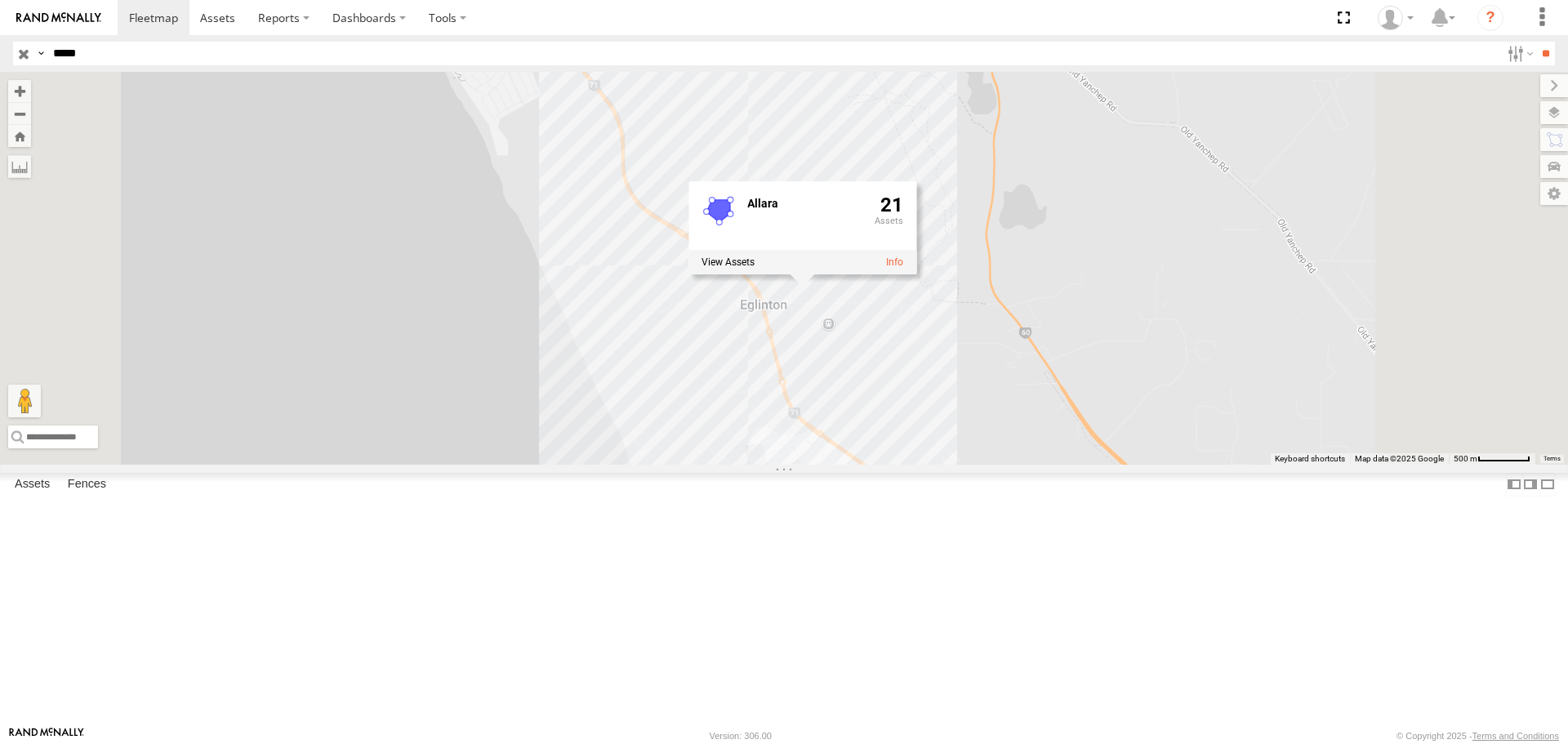
drag, startPoint x: 174, startPoint y: 58, endPoint x: 0, endPoint y: 38, distance: 175.1
click at [0, 38] on header "Search Query Asset ID Asset Label Registration Manufacturer Model VIN Job ID" at bounding box center [784, 54] width 1568 height 37
type input "***"
click at [1536, 42] on input "**" at bounding box center [1545, 54] width 18 height 23
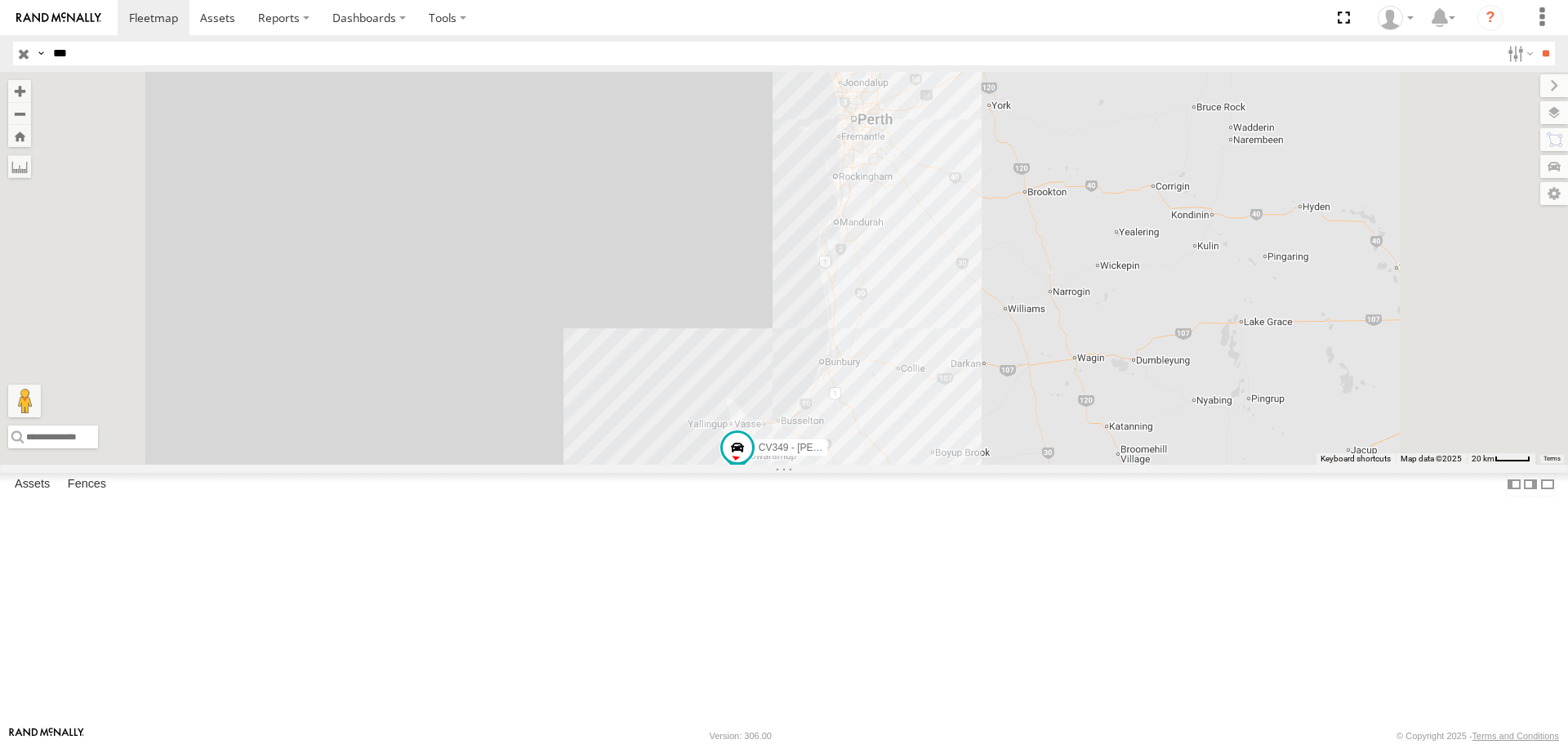
click at [0, 0] on div "CV340 - Sam Prescott" at bounding box center [0, 0] width 0 height 0
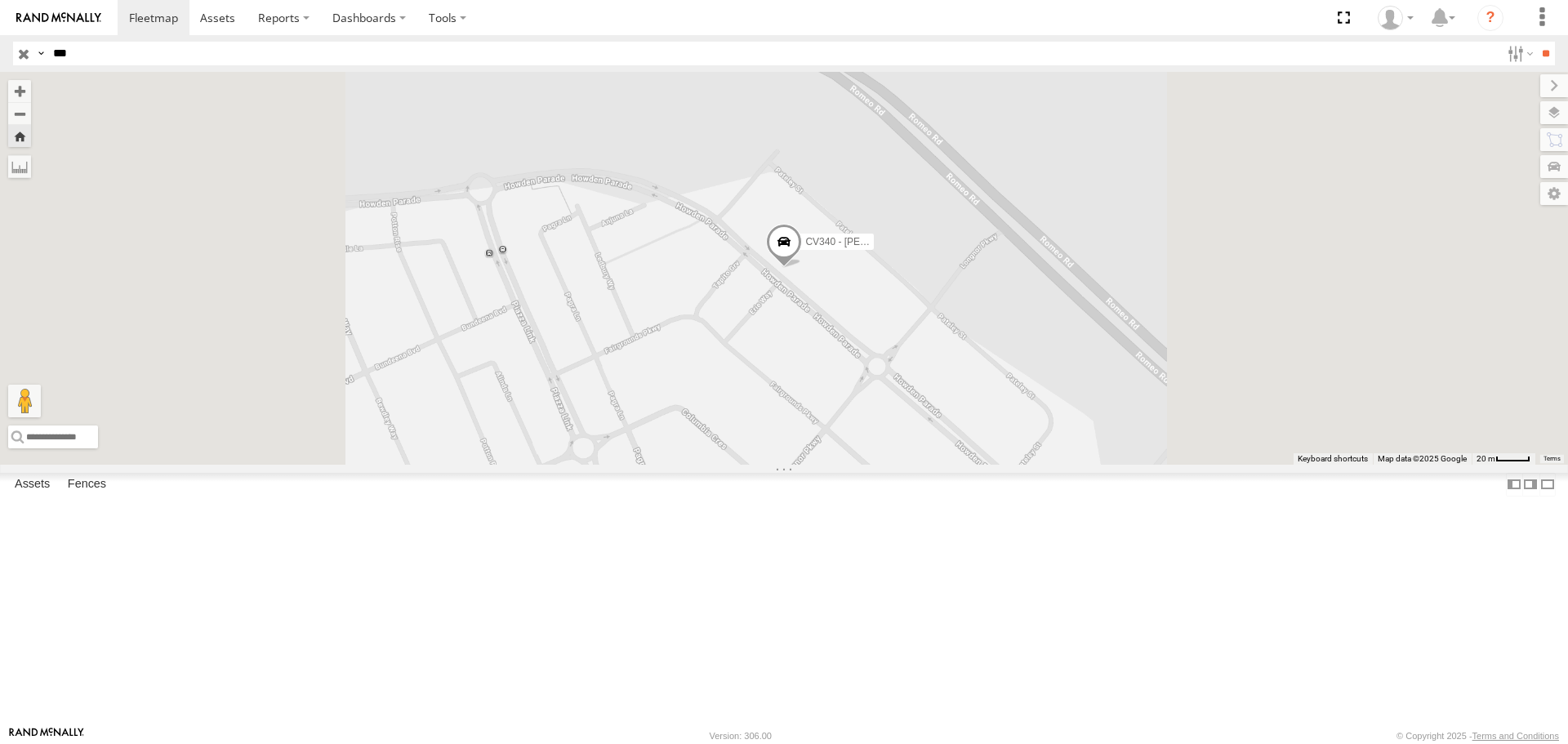
click at [802, 269] on span at bounding box center [784, 246] width 36 height 44
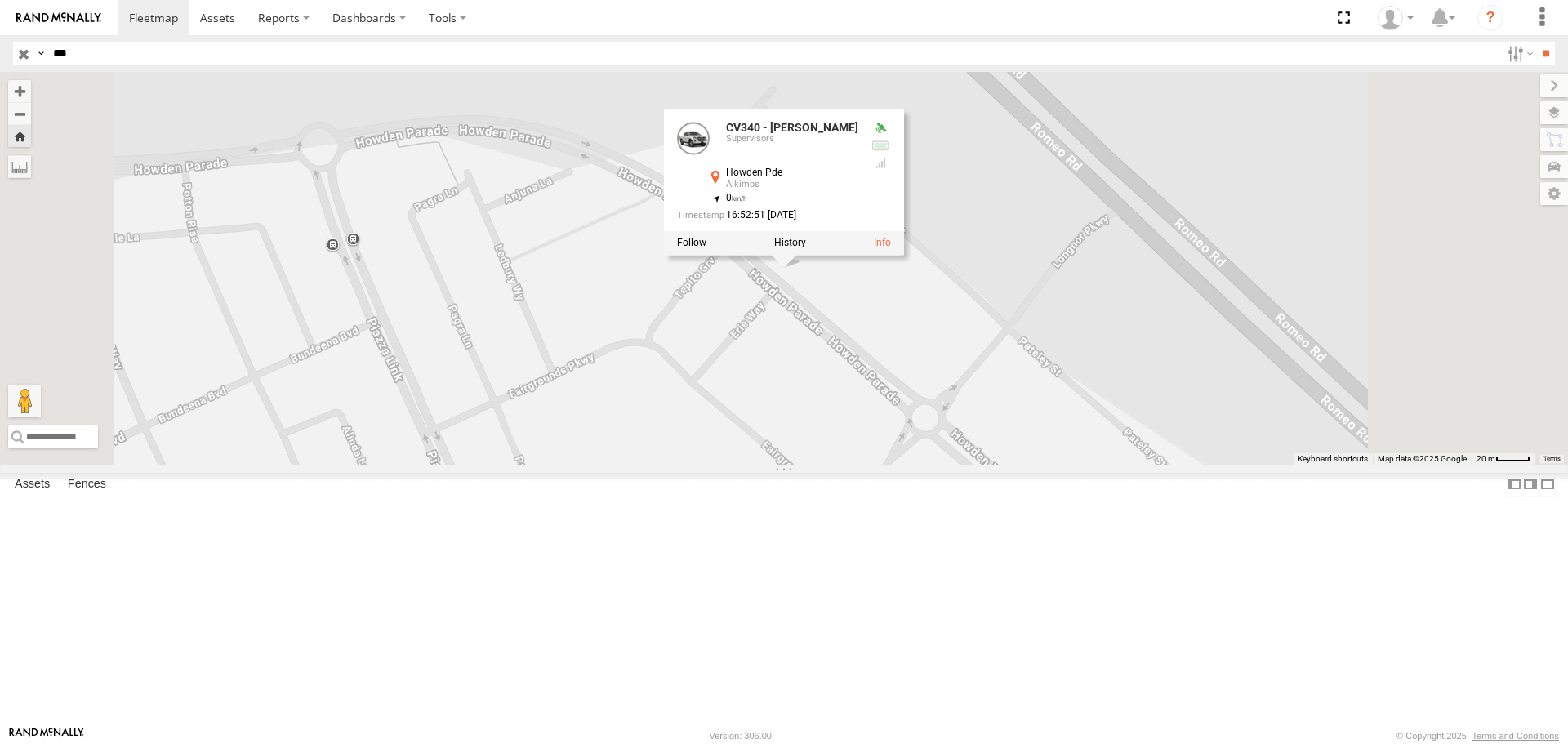
click at [806, 249] on label at bounding box center [790, 244] width 32 height 12
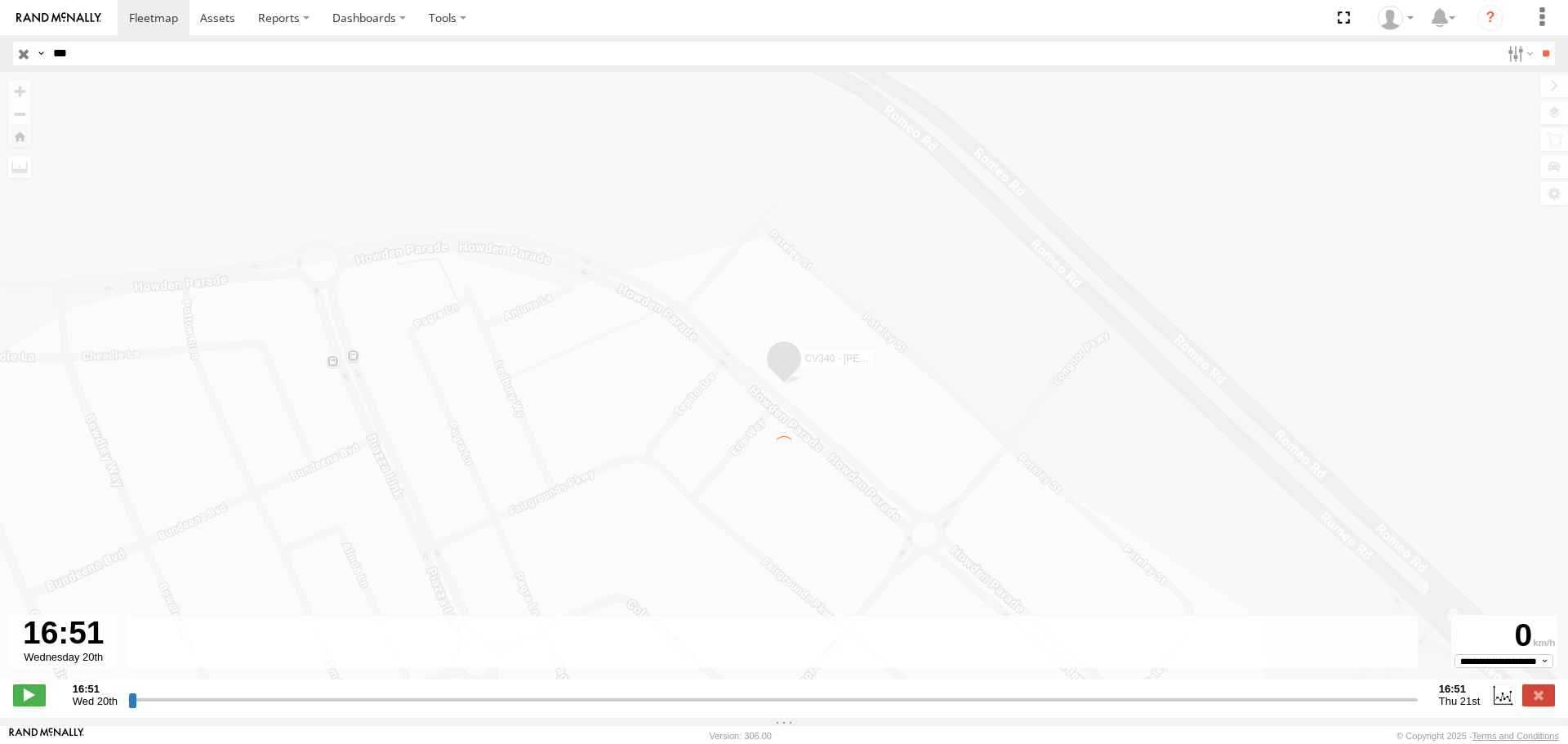
type input "**********"
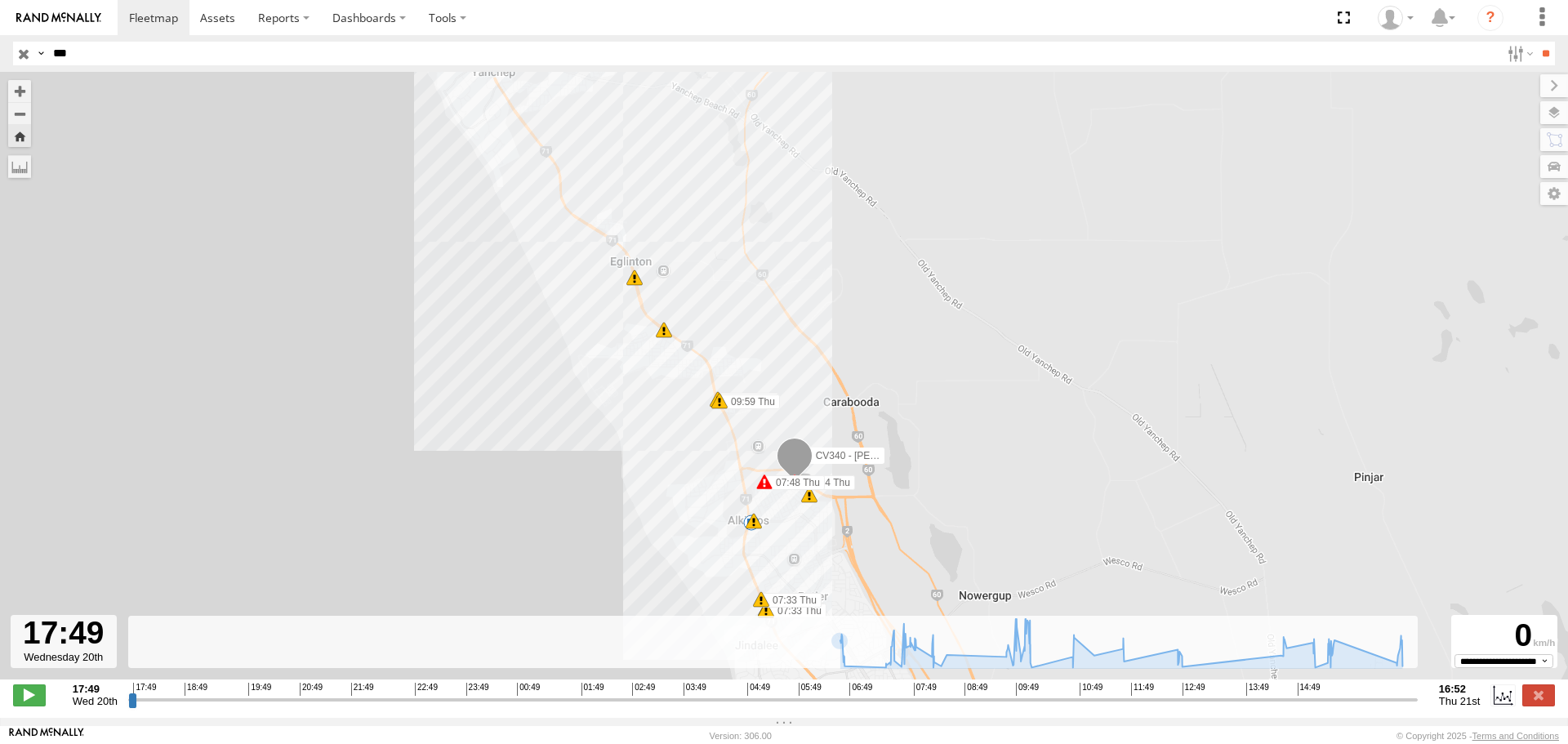
drag, startPoint x: 705, startPoint y: 412, endPoint x: 640, endPoint y: 480, distance: 94.1
click at [640, 480] on div "CV340 - Sam Prescott 06:34 Thu 07:33 Thu 07:33 Thu 07:33 Thu 07:48 Thu 09:59 Th…" at bounding box center [784, 384] width 1568 height 624
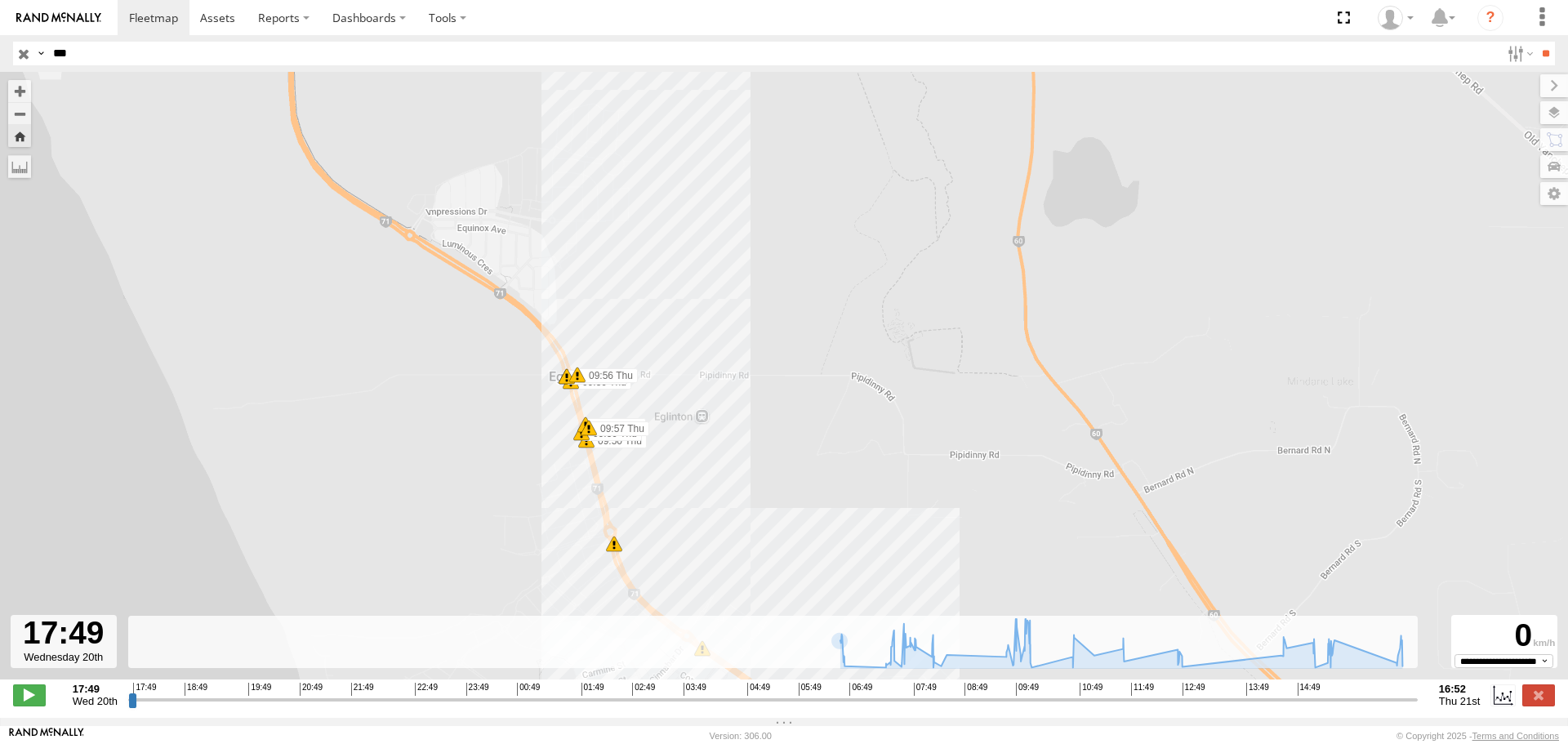
drag, startPoint x: 753, startPoint y: 491, endPoint x: 646, endPoint y: 264, distance: 251.0
click at [660, 287] on div "CV340 - Sam Prescott 06:34 Thu 07:33 Thu 07:33 Thu 07:33 Thu 07:48 Thu 09:59 Th…" at bounding box center [784, 384] width 1568 height 624
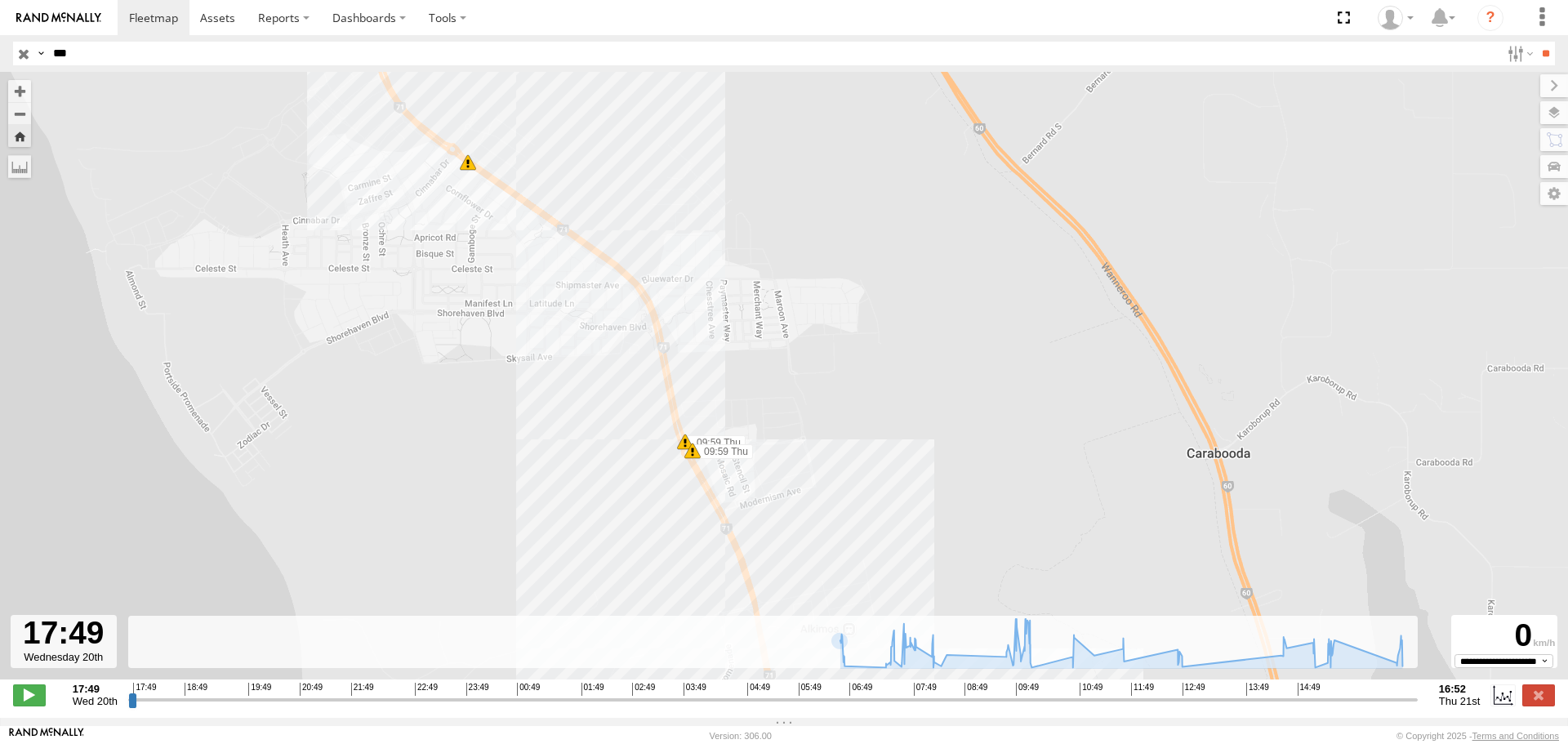
drag, startPoint x: 882, startPoint y: 465, endPoint x: 826, endPoint y: 385, distance: 97.7
click at [826, 385] on div "CV340 - Sam Prescott 06:34 Thu 07:33 Thu 07:33 Thu 07:33 Thu 07:48 Thu 09:59 Th…" at bounding box center [784, 384] width 1568 height 624
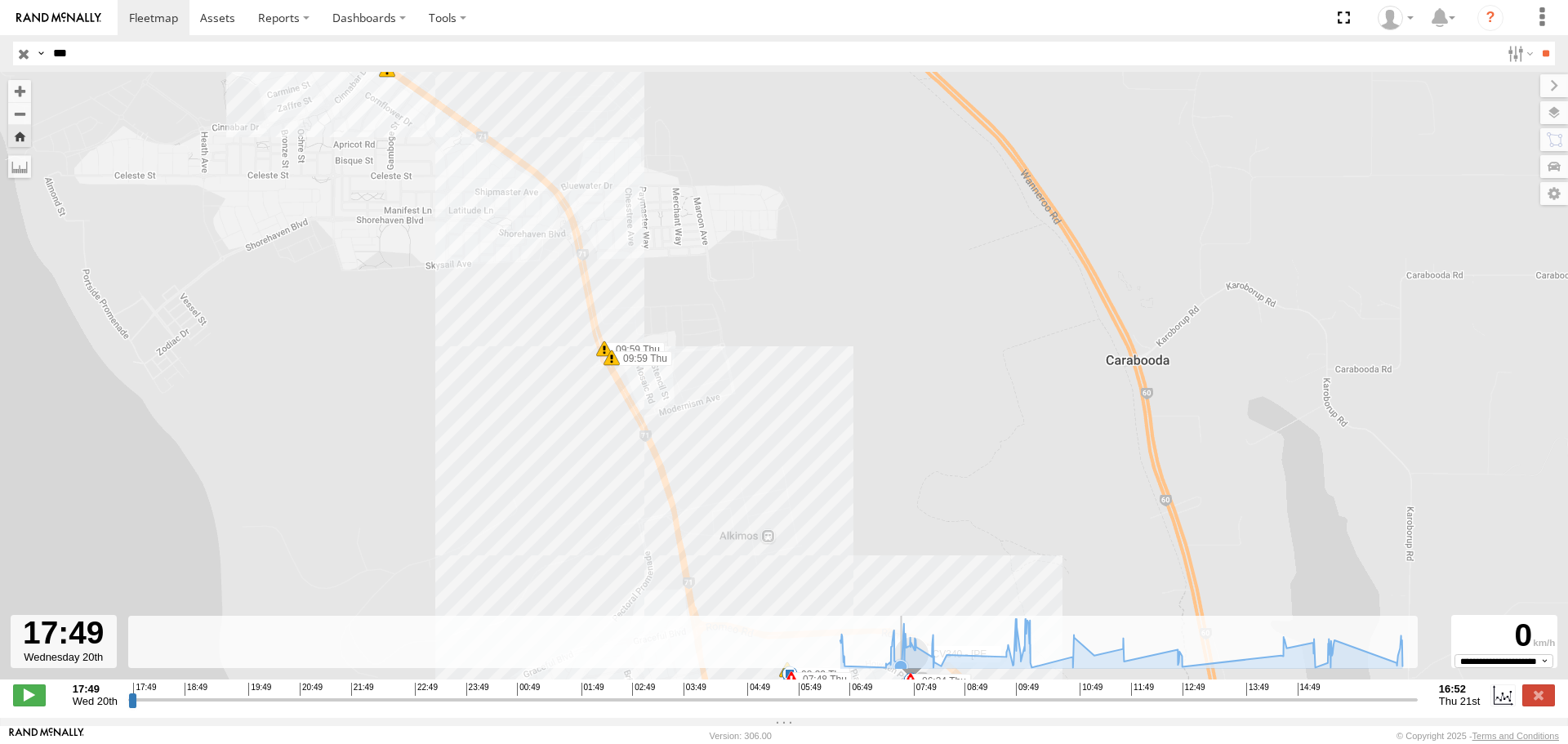
click at [898, 663] on icon at bounding box center [901, 666] width 13 height 13
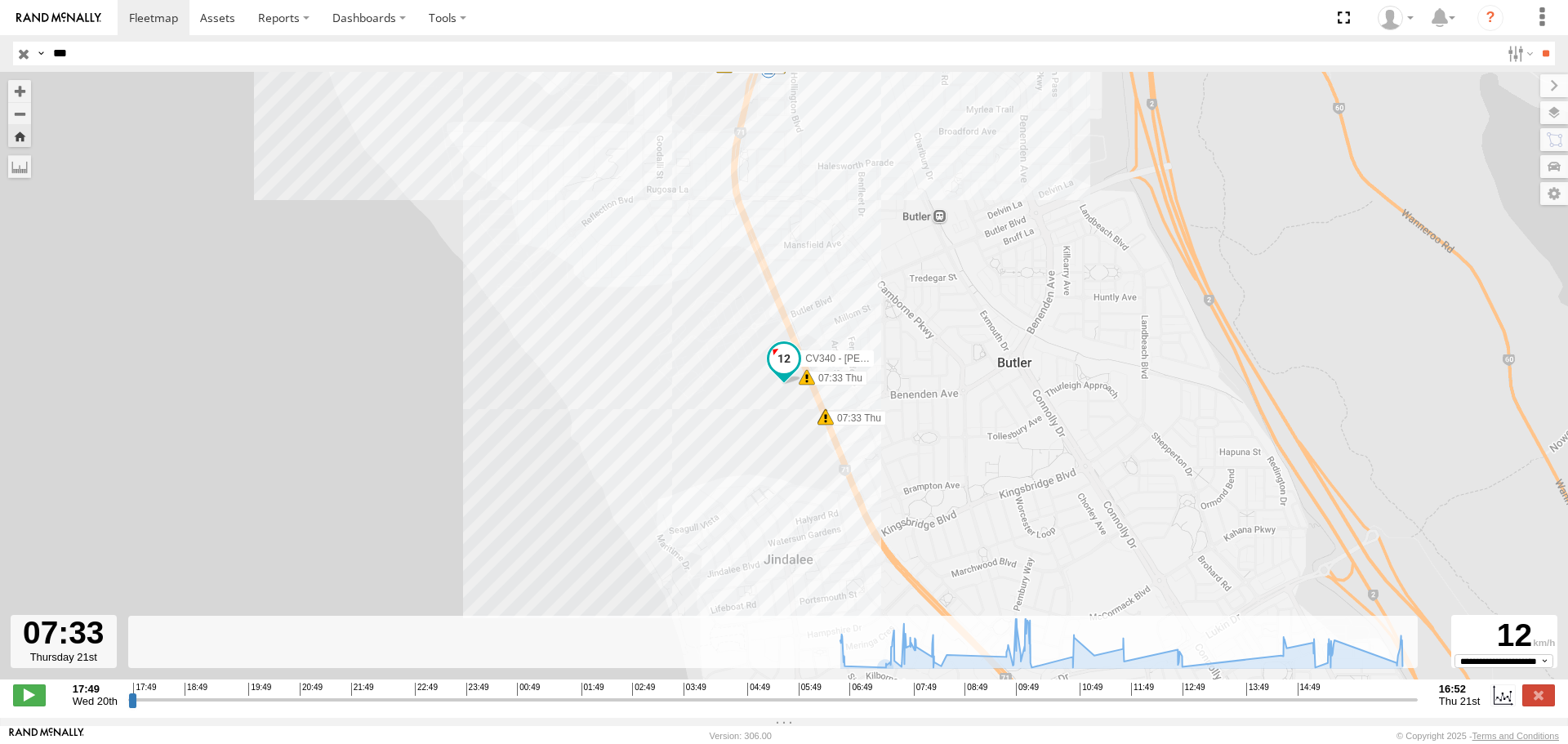
drag, startPoint x: 836, startPoint y: 479, endPoint x: 775, endPoint y: 557, distance: 99.0
click at [778, 557] on div "CV340 - Sam Prescott 06:34 Thu 07:33 Thu 07:33 Thu 07:33 Thu 07:48 Thu 09:59 Th…" at bounding box center [784, 384] width 1568 height 624
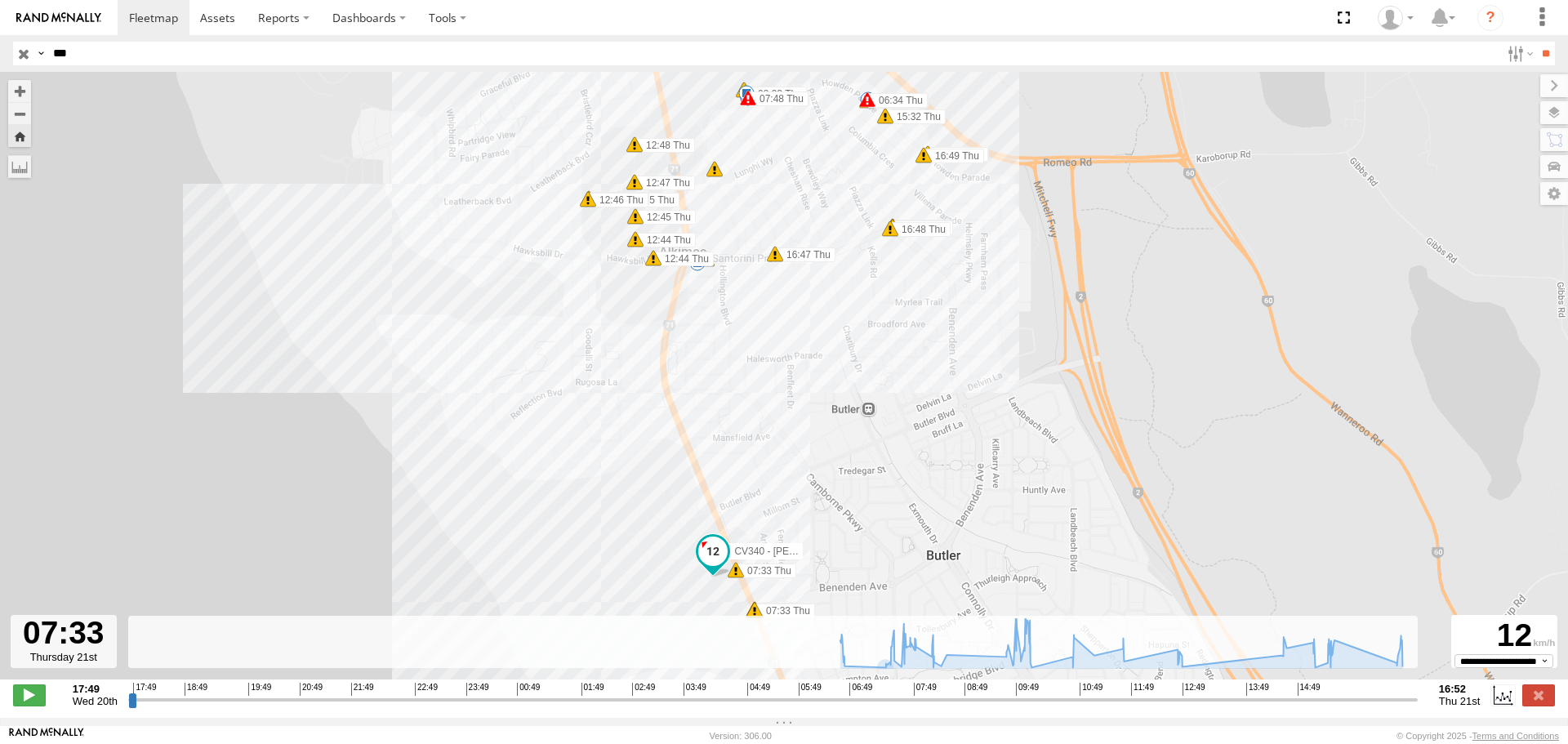
drag, startPoint x: 739, startPoint y: 378, endPoint x: 744, endPoint y: 457, distance: 79.2
click at [743, 456] on div "CV340 - Sam Prescott 06:34 Thu 07:33 Thu 07:33 Thu 07:33 Thu 07:48 Thu 09:59 Th…" at bounding box center [784, 384] width 1568 height 624
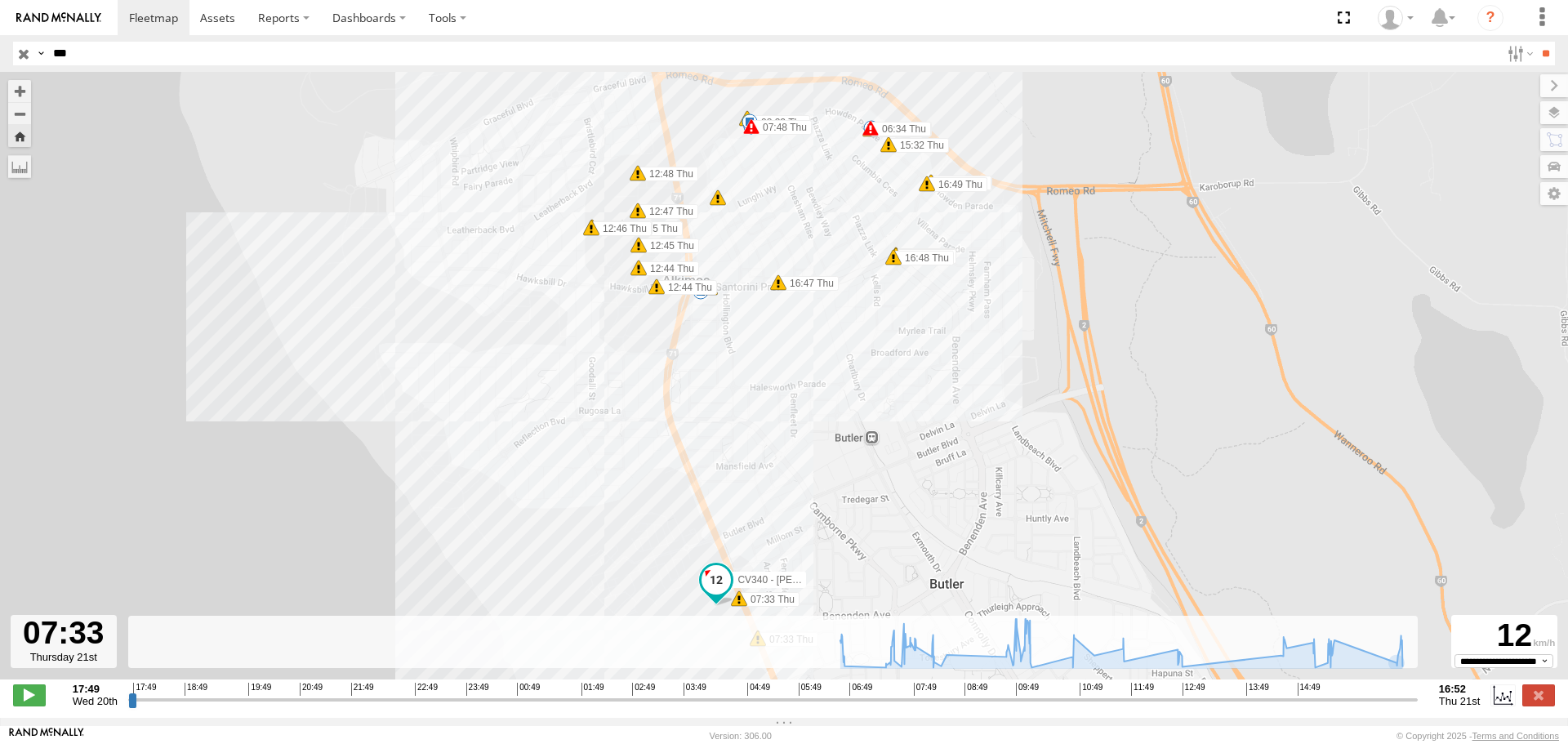
click at [505, 284] on div "CV340 - Sam Prescott 06:34 Thu 07:33 Thu 07:33 Thu 07:33 Thu 07:48 Thu 09:59 Th…" at bounding box center [784, 384] width 1568 height 624
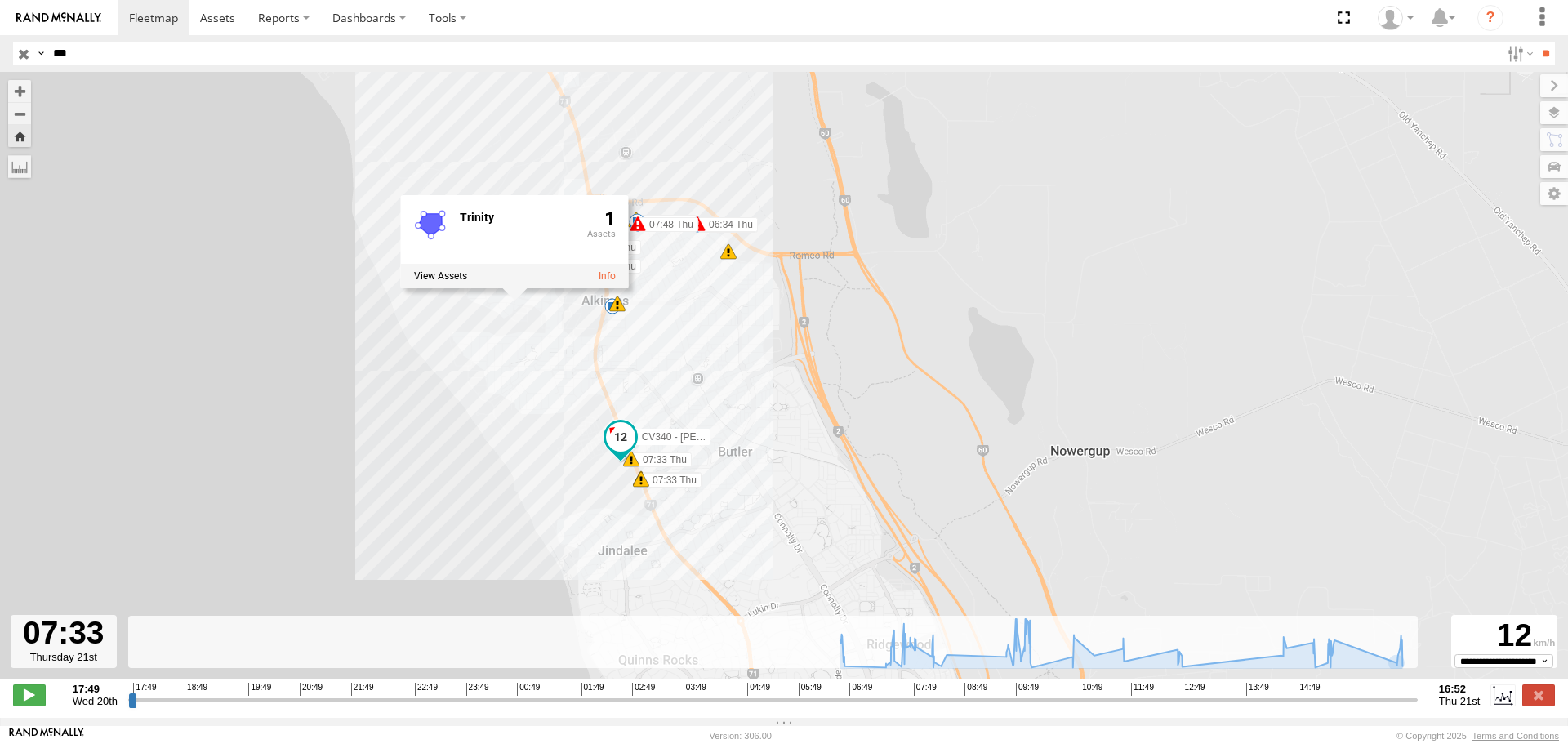
click at [529, 368] on div "CV340 - Sam Prescott 06:34 Thu 07:33 Thu 07:33 Thu 07:33 Thu 07:48 Thu 09:59 Th…" at bounding box center [784, 384] width 1568 height 624
click at [538, 381] on div "CV340 - Sam Prescott 06:34 Thu 07:33 Thu 07:33 Thu 07:33 Thu 07:48 Thu 09:59 Th…" at bounding box center [784, 384] width 1568 height 624
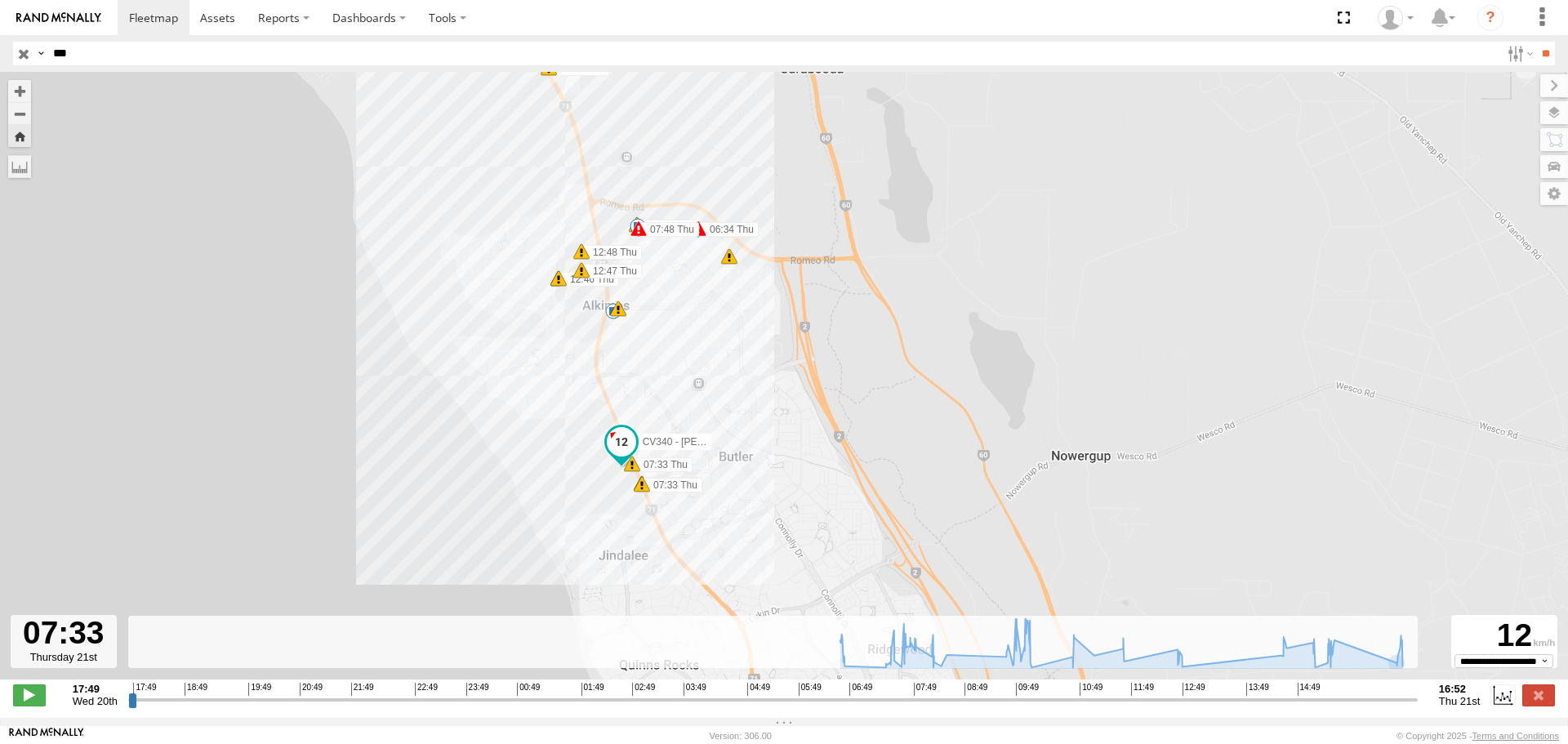
click at [570, 489] on div "CV340 - Sam Prescott 06:34 Thu 07:33 Thu 07:33 Thu 07:33 Thu 07:48 Thu 09:59 Th…" at bounding box center [784, 384] width 1568 height 624
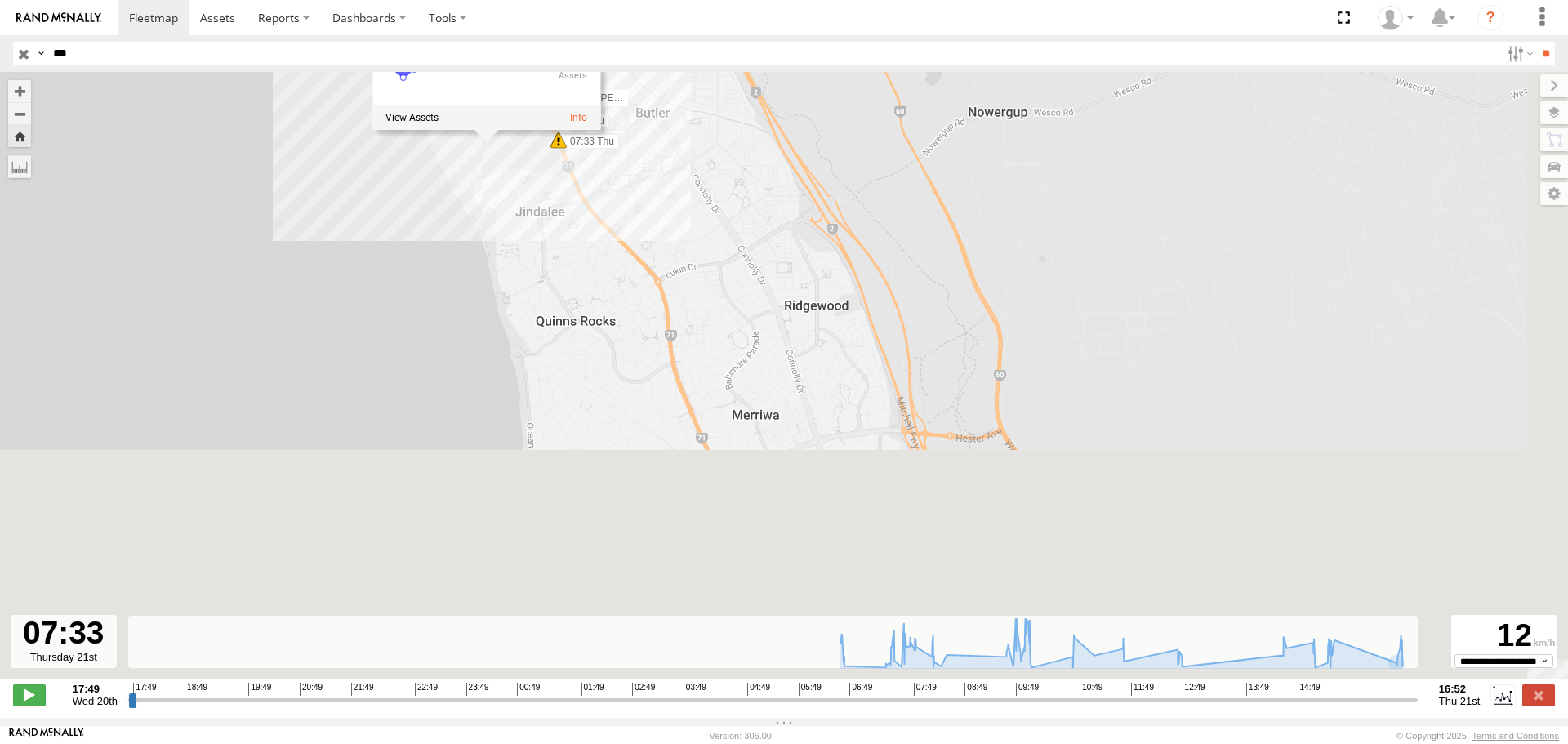
drag, startPoint x: 707, startPoint y: 517, endPoint x: 624, endPoint y: 178, distance: 349.0
click at [624, 178] on div "CV340 - Sam Prescott 06:34 Thu 07:33 Thu 07:33 Thu 07:33 Thu 07:48 Thu 09:59 Th…" at bounding box center [784, 384] width 1568 height 624
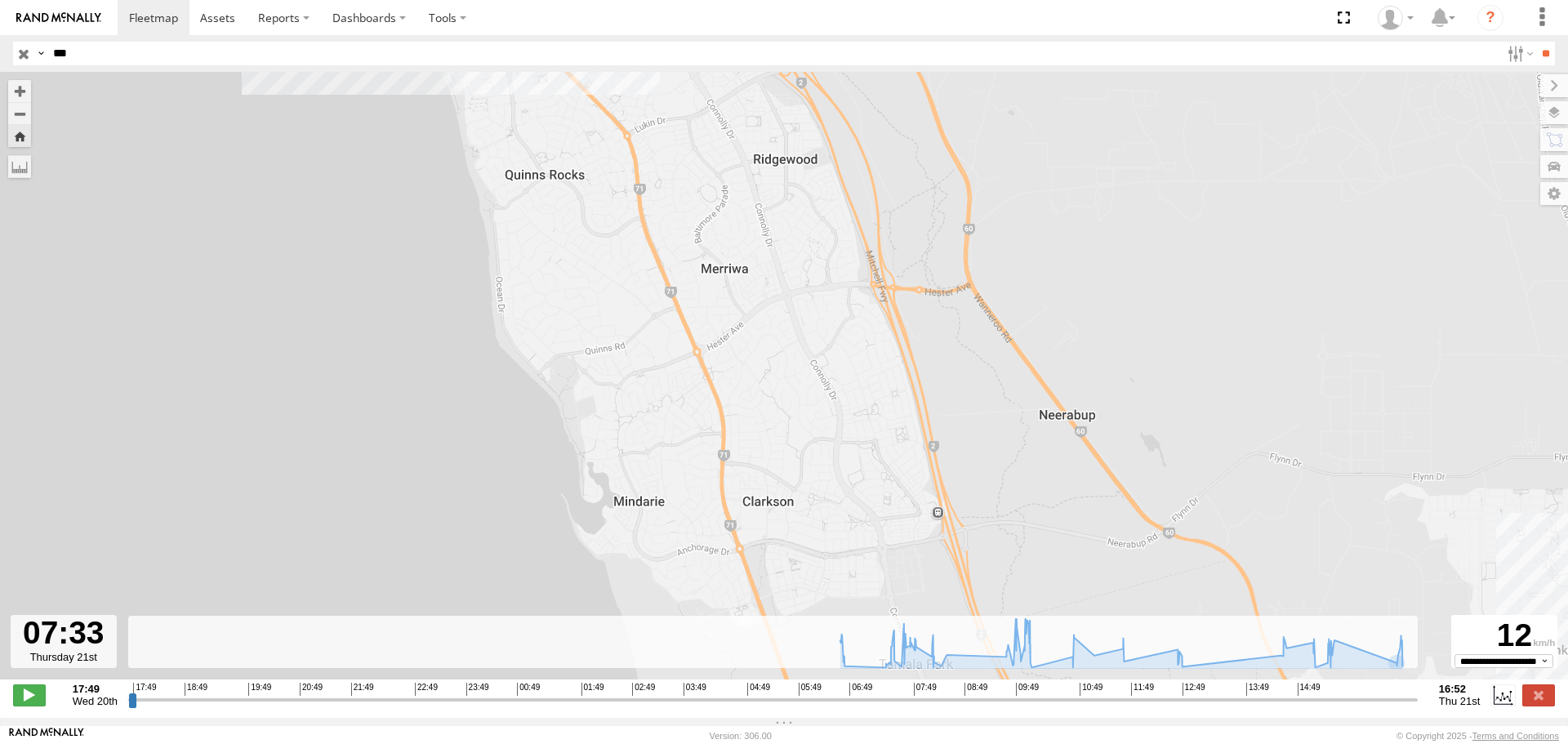
drag, startPoint x: 729, startPoint y: 400, endPoint x: 696, endPoint y: 276, distance: 128.3
click at [697, 285] on div "CV340 - Sam Prescott 06:34 Thu 07:33 Thu 07:33 Thu 07:33 Thu 07:48 Thu 09:59 Th…" at bounding box center [784, 384] width 1568 height 624
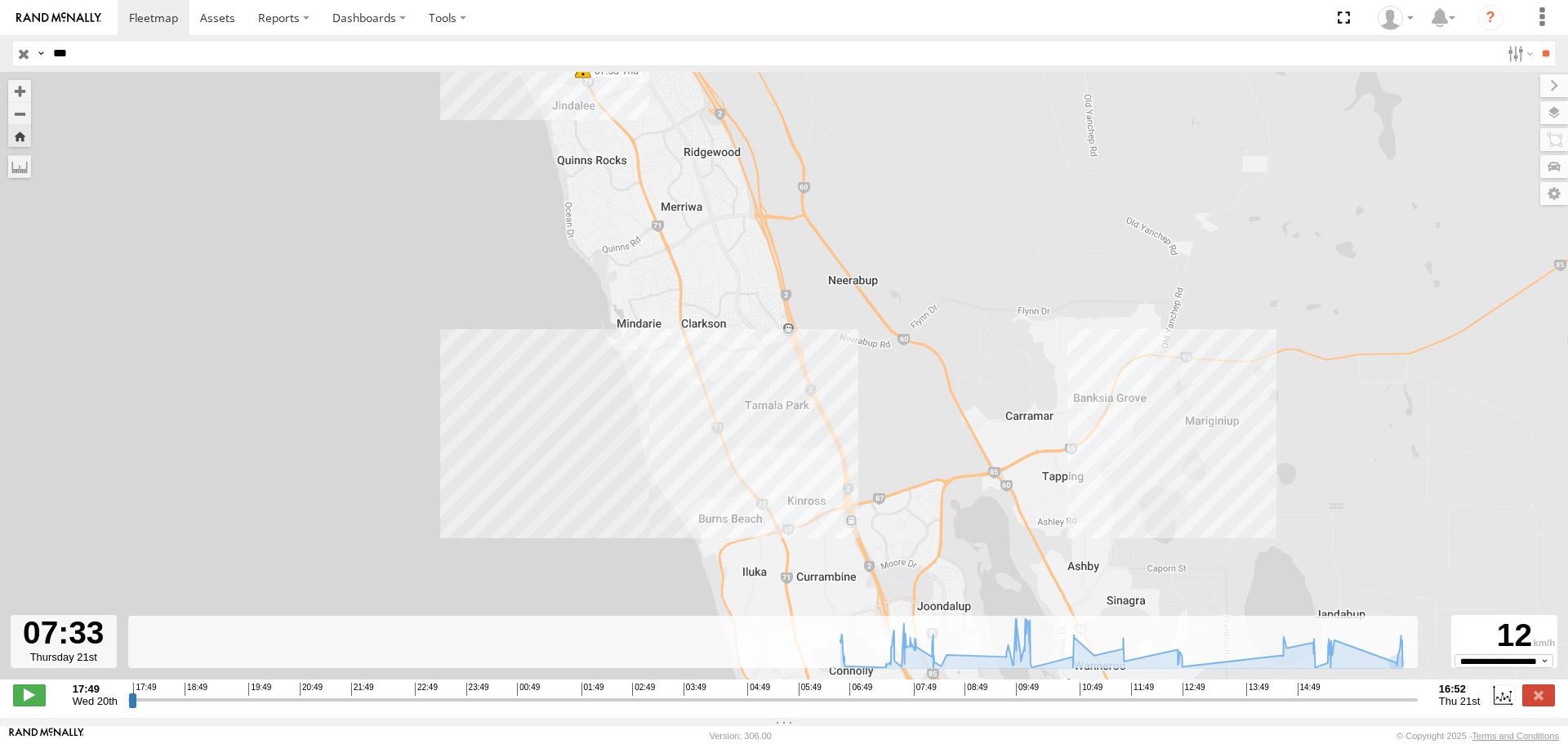
click at [678, 493] on div "CV340 - Sam Prescott 06:34 Thu 07:33 Thu 07:33 Thu 07:33 Thu 07:48 Thu 09:59 Th…" at bounding box center [784, 384] width 1568 height 624
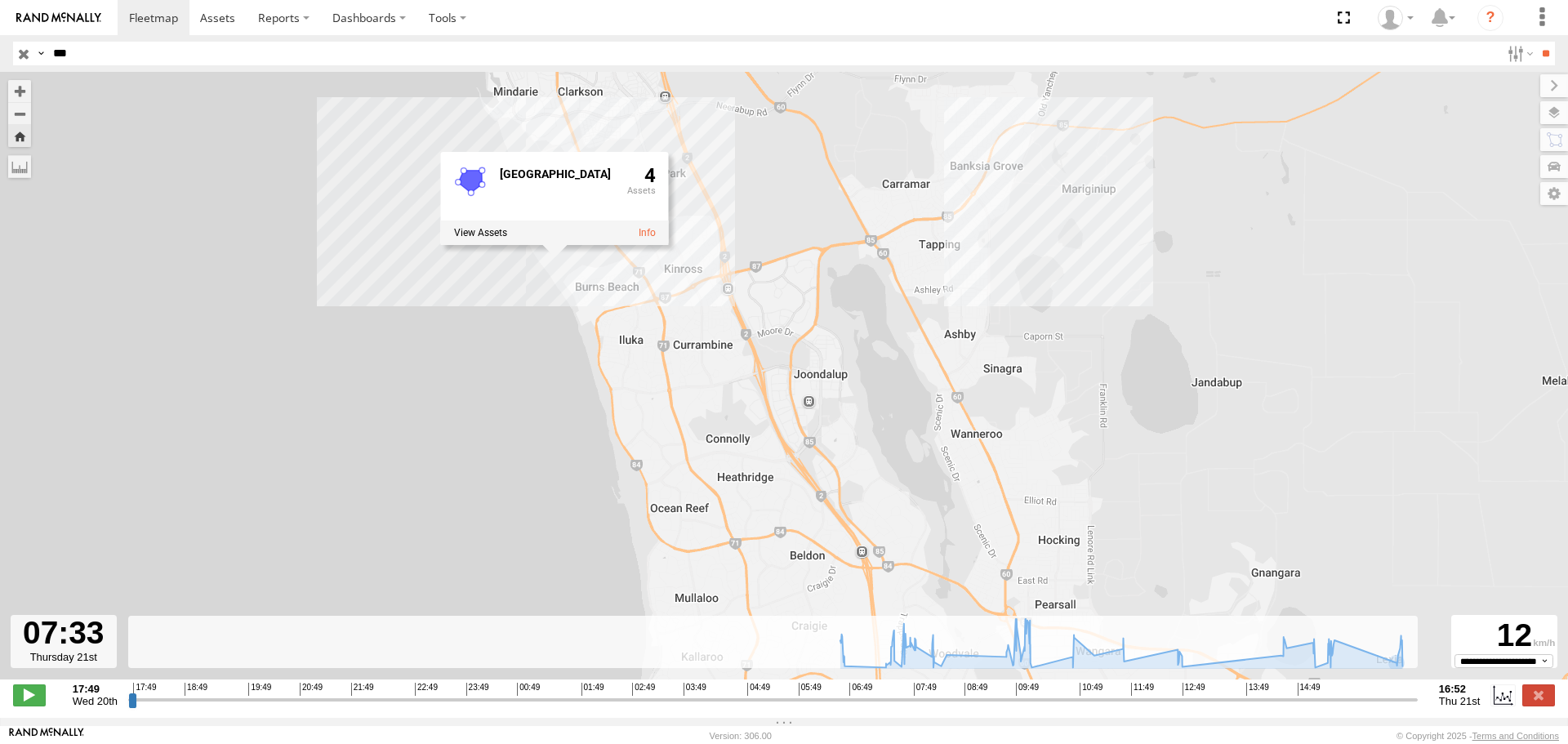
drag, startPoint x: 782, startPoint y: 540, endPoint x: 658, endPoint y: 301, distance: 269.3
click at [658, 301] on div "CV340 - Sam Prescott 06:34 Thu 07:33 Thu 07:33 Thu 07:33 Thu 07:48 Thu 09:59 Th…" at bounding box center [784, 384] width 1568 height 624
click at [26, 53] on input "button" at bounding box center [23, 54] width 21 height 23
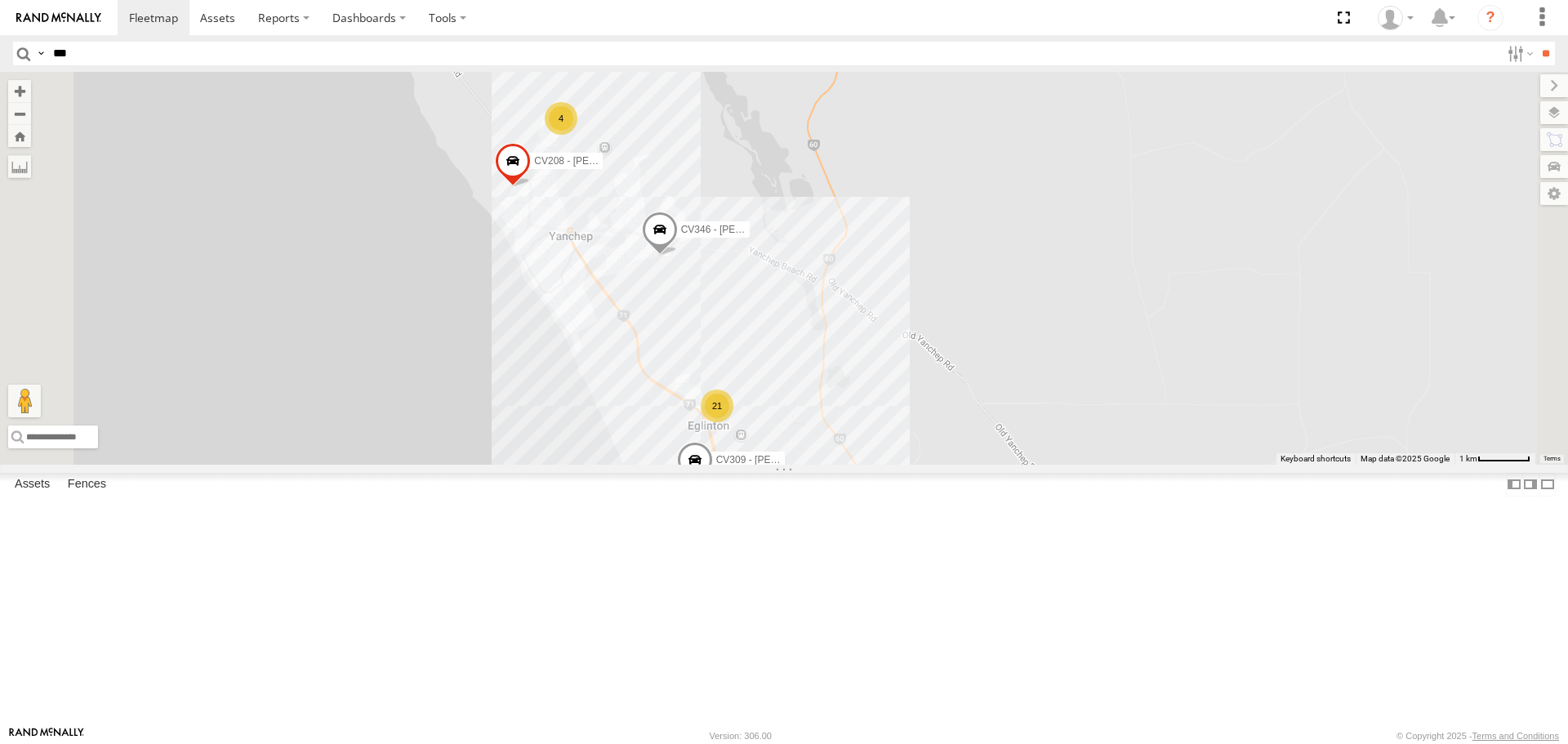
drag, startPoint x: 1157, startPoint y: 392, endPoint x: 994, endPoint y: 138, distance: 301.8
click at [998, 143] on div "CV383 - Justin Fitzpatrick PM016 - Ian Fleming SS029 CV334 - Don MacLean CV256 …" at bounding box center [784, 268] width 1568 height 392
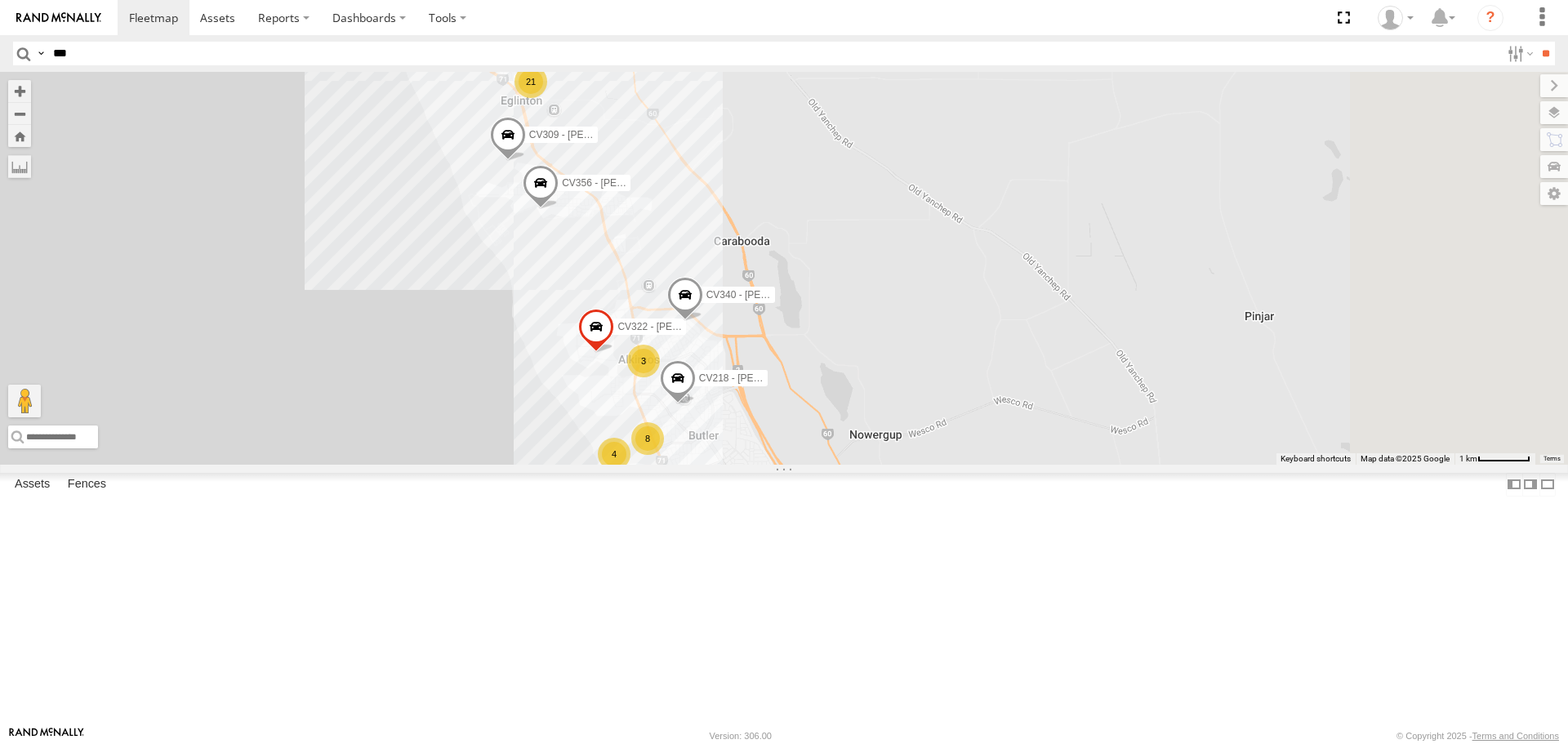
drag, startPoint x: 1017, startPoint y: 439, endPoint x: 953, endPoint y: 197, distance: 250.3
click at [950, 225] on div "CV383 - Justin Fitzpatrick PM016 - Ian Fleming SS029 CV334 - Don MacLean CV256 …" at bounding box center [784, 268] width 1568 height 392
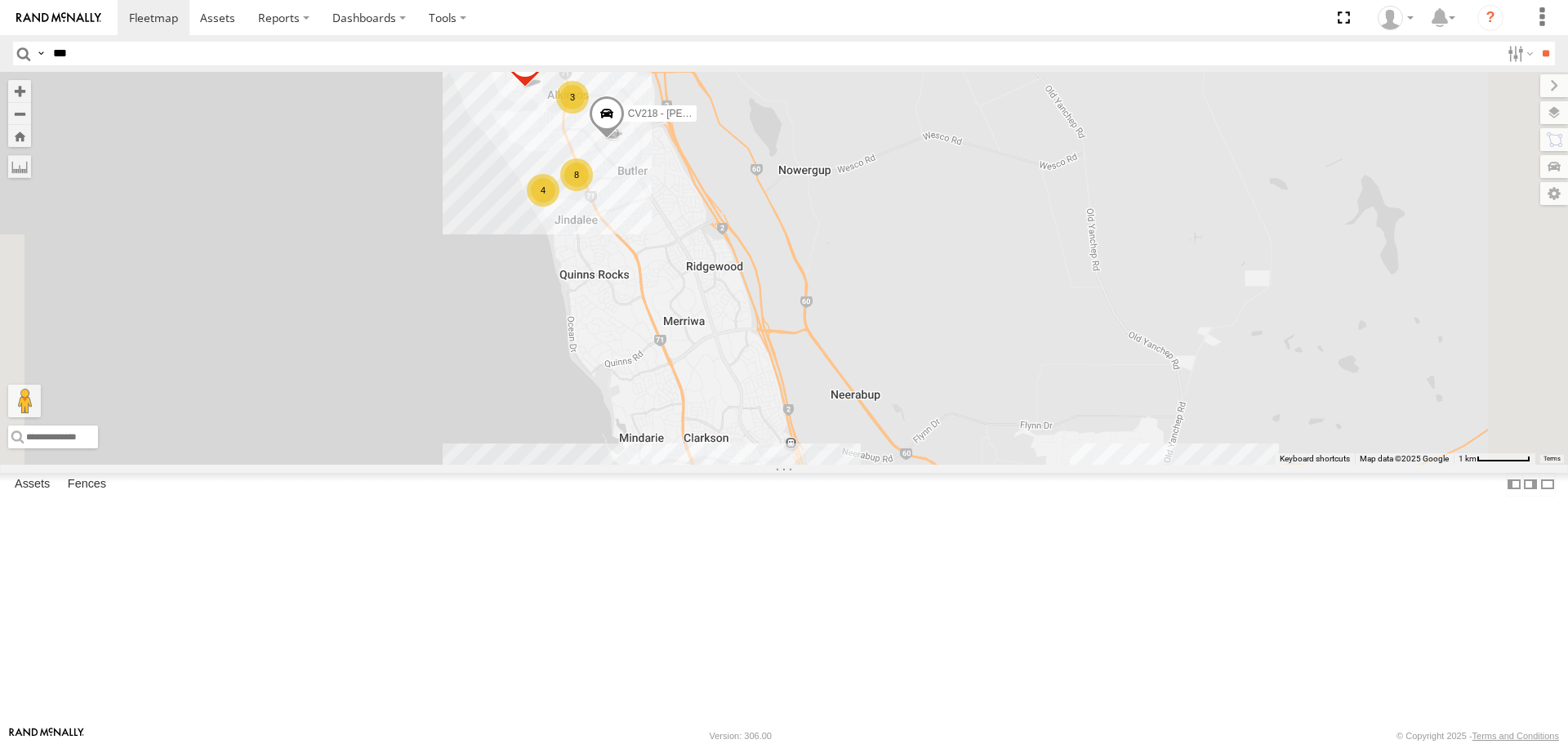
drag, startPoint x: 746, startPoint y: 236, endPoint x: 772, endPoint y: 322, distance: 89.8
click at [593, 191] on div "8" at bounding box center [576, 174] width 33 height 33
click at [746, 240] on div "CV383 - Justin Fitzpatrick PM016 - Ian Fleming SS029 CV334 - Don MacLean CV256 …" at bounding box center [784, 268] width 1568 height 392
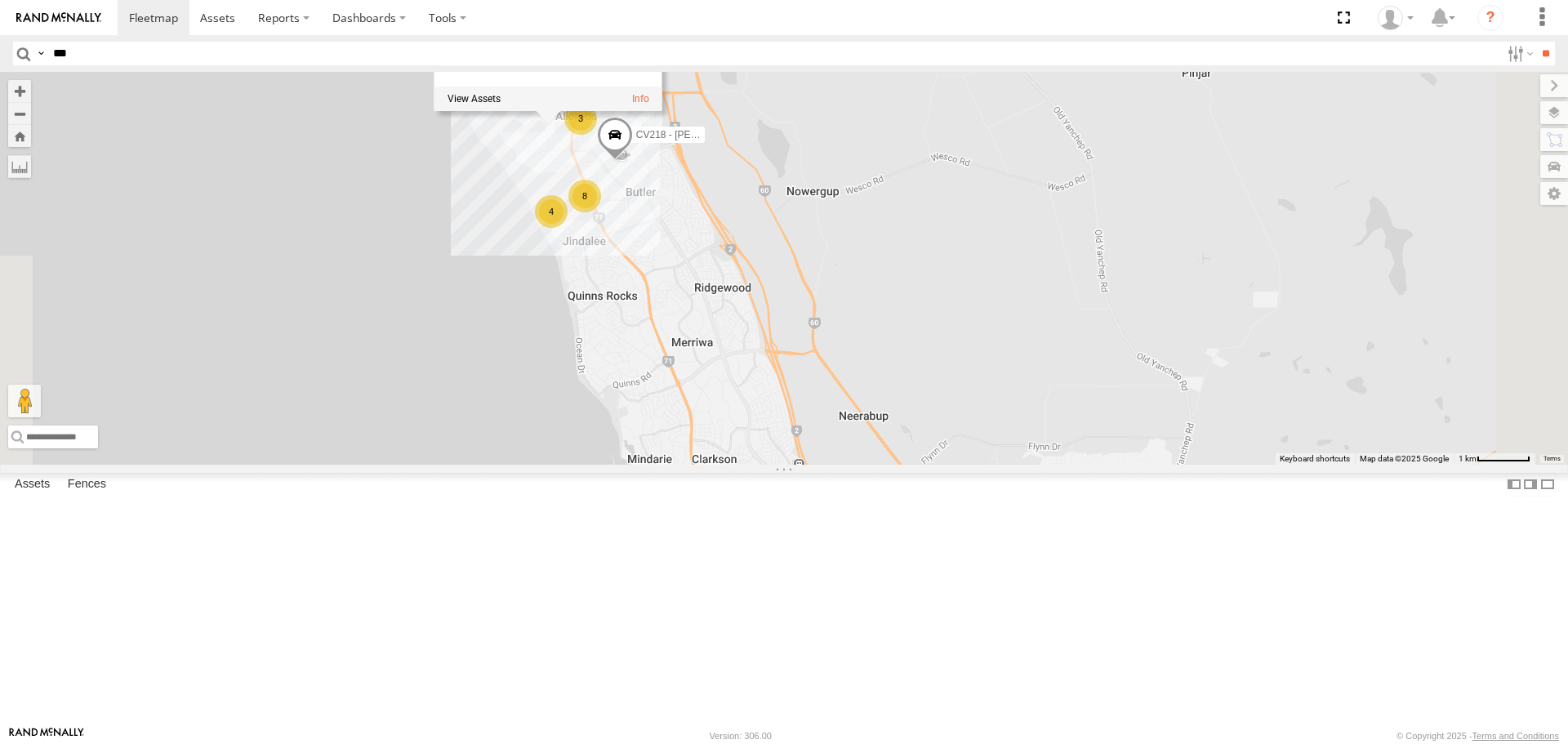
drag, startPoint x: 901, startPoint y: 427, endPoint x: 943, endPoint y: 534, distance: 114.9
click at [939, 463] on div "CV383 - Justin Fitzpatrick PM016 - Ian Fleming SS029 CV334 - Don MacLean CV256 …" at bounding box center [784, 268] width 1568 height 392
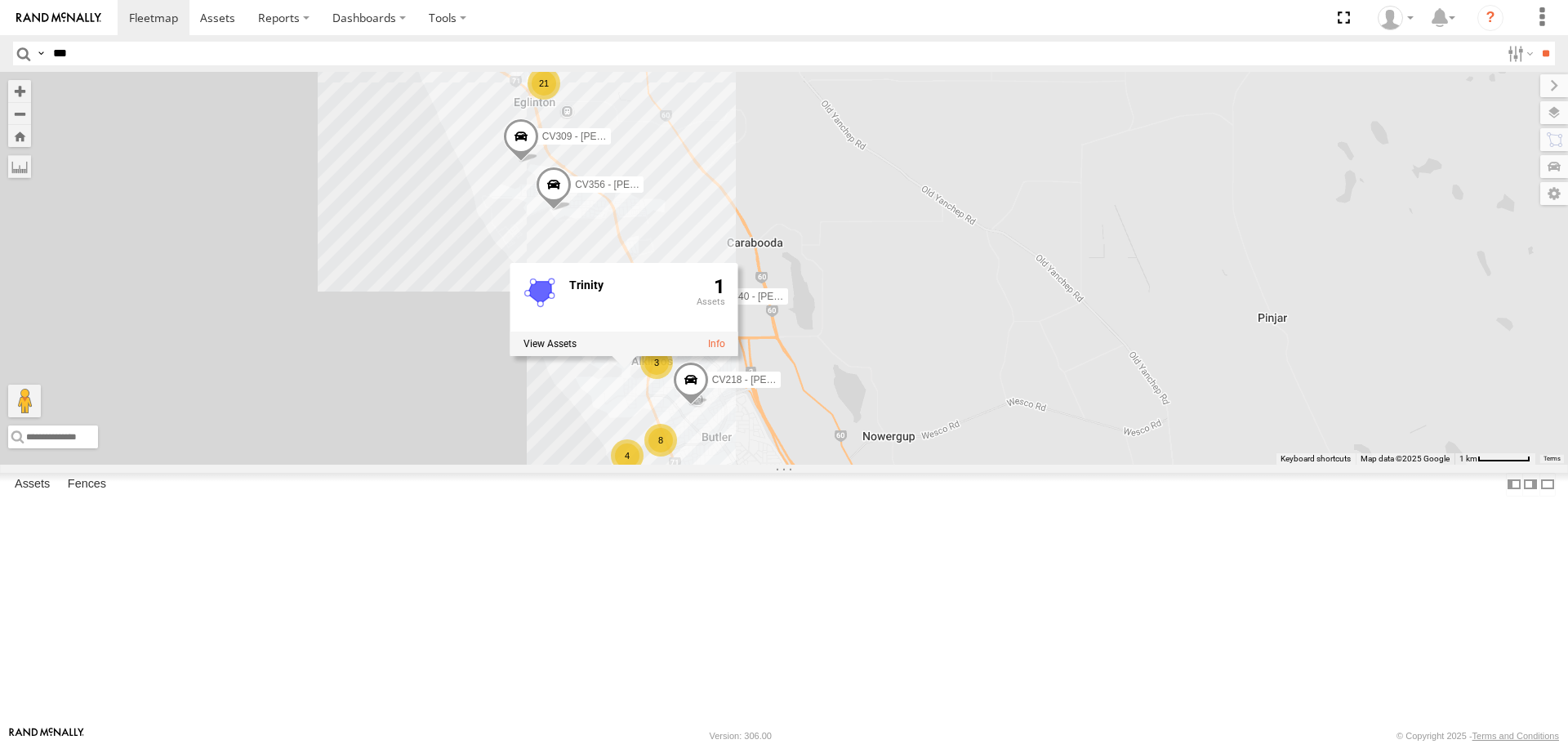
drag, startPoint x: 837, startPoint y: 141, endPoint x: 836, endPoint y: 187, distance: 46.0
click at [836, 187] on div "CV383 - Justin Fitzpatrick PM016 - Ian Fleming SS029 CV334 - Don MacLean CV256 …" at bounding box center [784, 268] width 1568 height 392
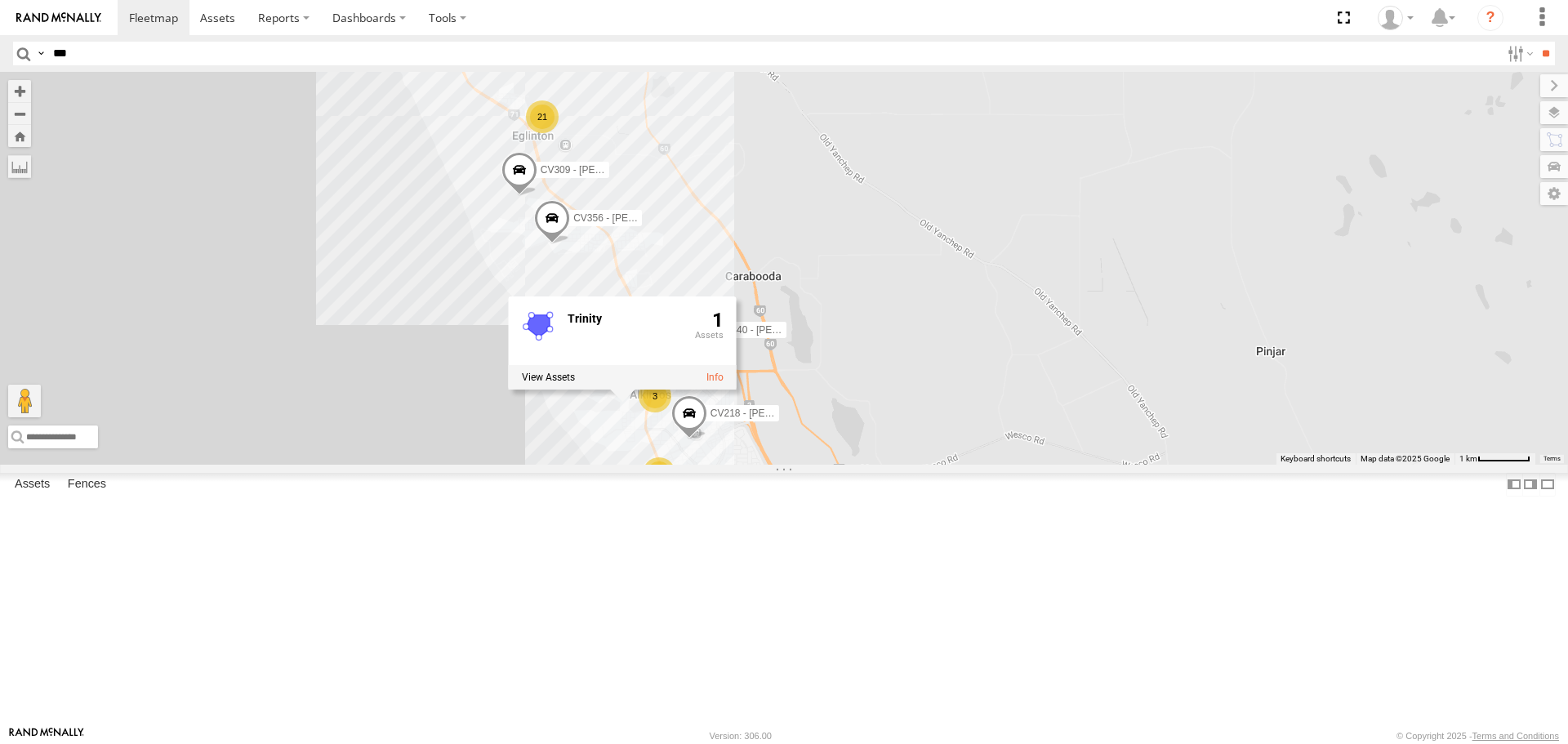
click at [758, 207] on div "CV383 - Justin Fitzpatrick PM016 - Ian Fleming SS029 CV334 - Don MacLean CV256 …" at bounding box center [784, 268] width 1568 height 392
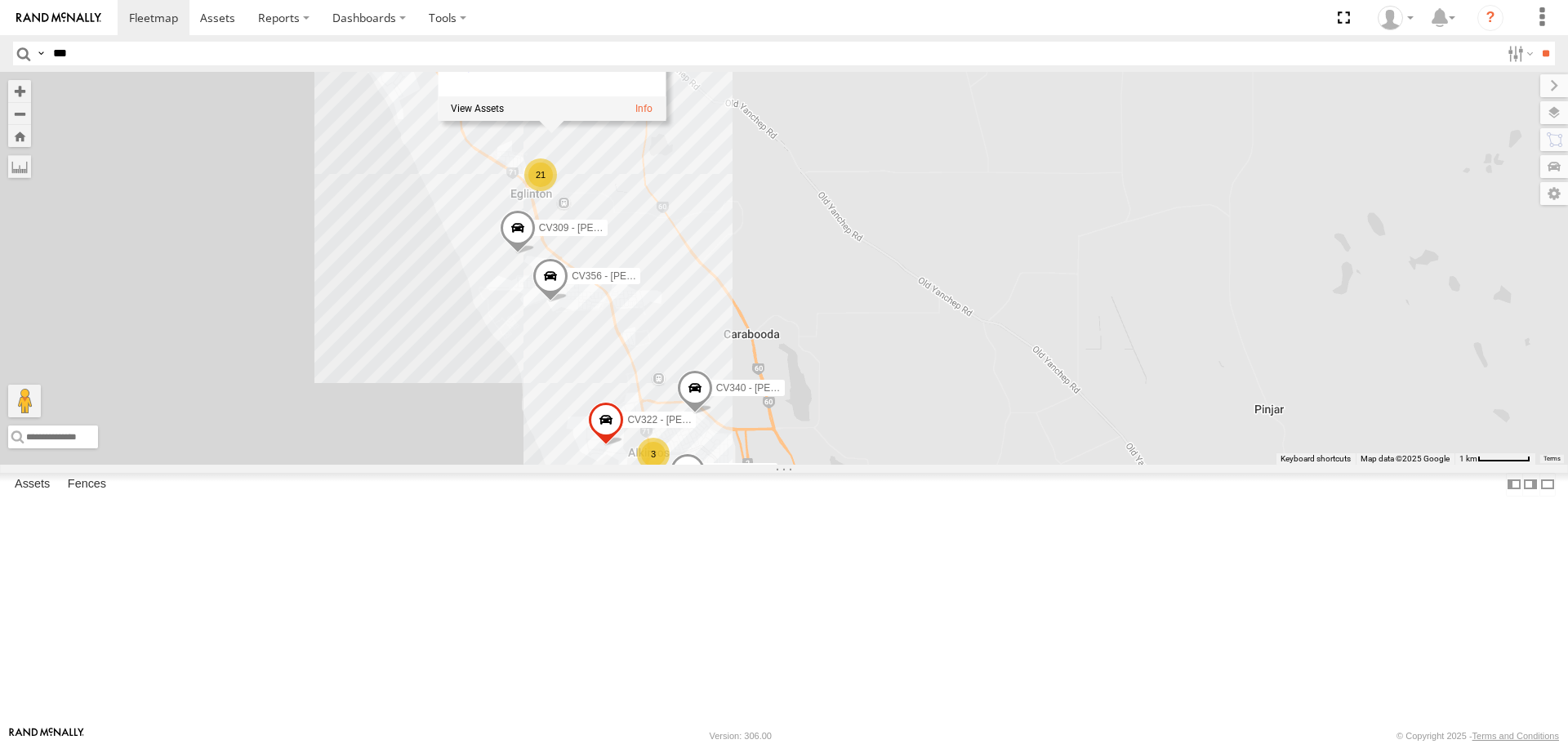
drag, startPoint x: 837, startPoint y: 209, endPoint x: 836, endPoint y: 271, distance: 62.0
click at [836, 271] on div "CV383 - Justin Fitzpatrick PM016 - Ian Fleming SS029 CV334 - Don MacLean CV256 …" at bounding box center [784, 268] width 1568 height 392
click at [205, 48] on input "***" at bounding box center [774, 54] width 1453 height 23
click at [1536, 42] on input "**" at bounding box center [1545, 54] width 18 height 23
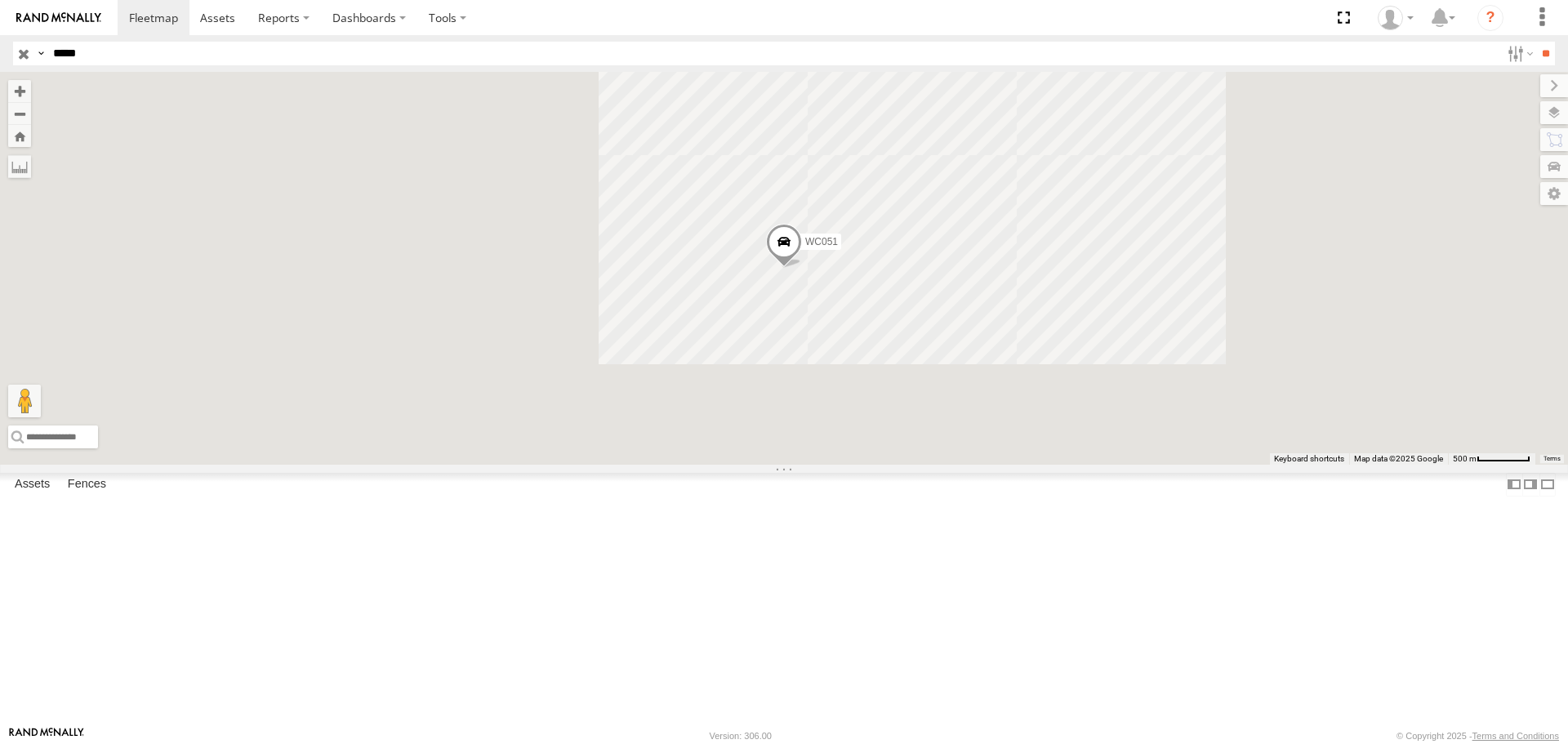
click at [983, 434] on div "WC051" at bounding box center [784, 268] width 1568 height 392
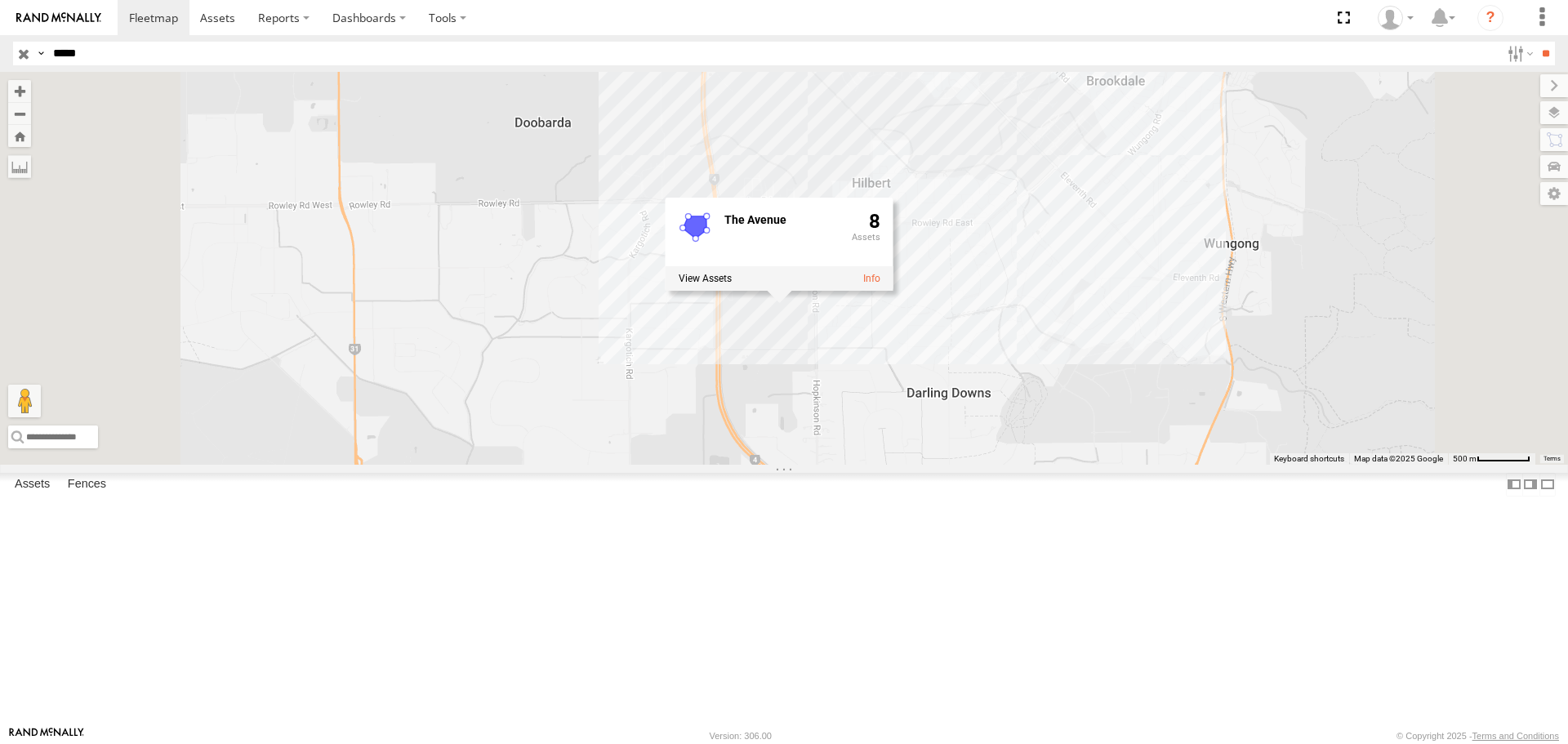
click at [732, 285] on label at bounding box center [705, 279] width 53 height 12
drag, startPoint x: 104, startPoint y: 96, endPoint x: 95, endPoint y: 60, distance: 37.1
click at [0, 0] on label at bounding box center [0, 0] width 0 height 0
click at [95, 54] on input "*****" at bounding box center [774, 54] width 1453 height 23
drag, startPoint x: 78, startPoint y: 49, endPoint x: 0, endPoint y: 46, distance: 78.1
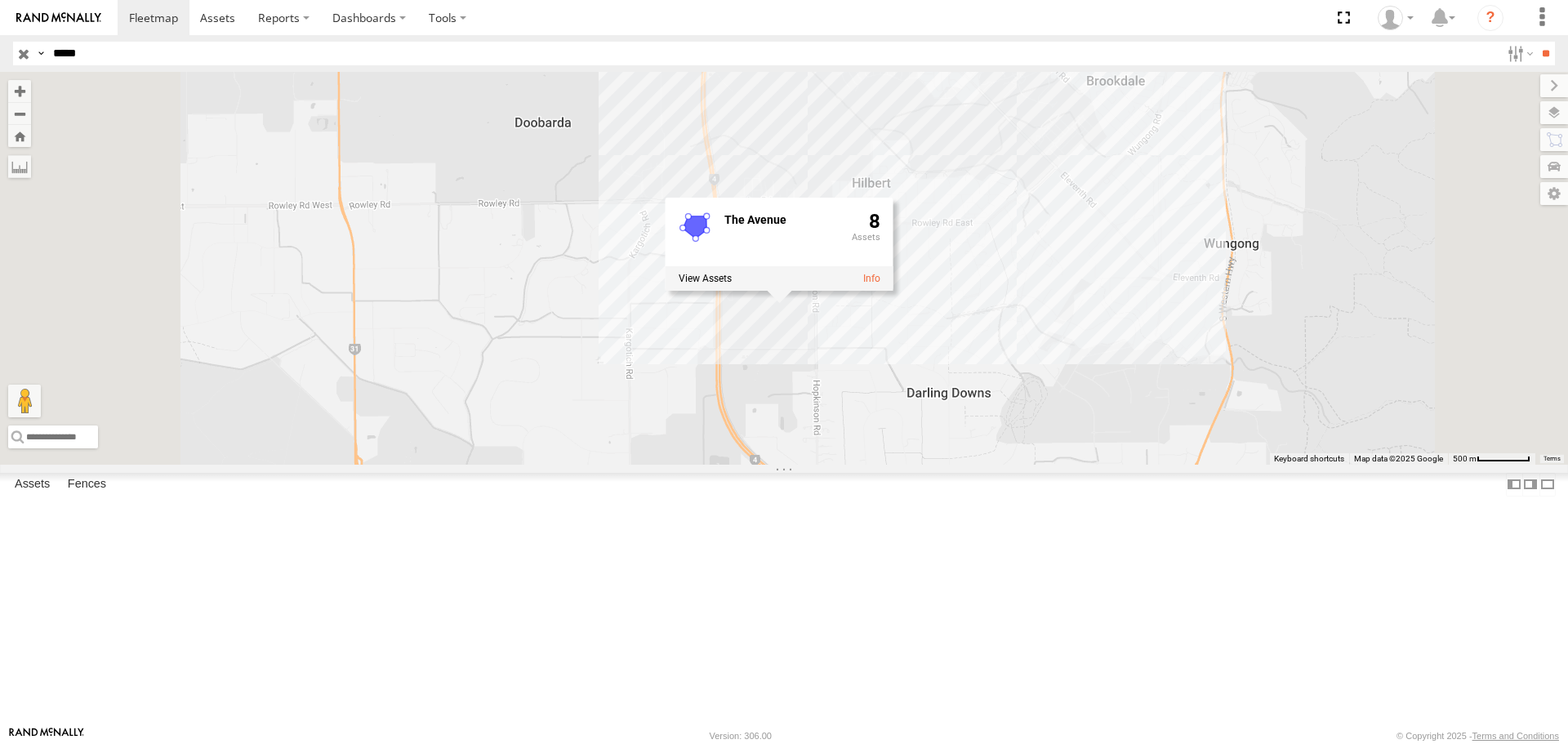
click at [0, 46] on header "Search Query Asset ID Asset Label Registration Manufacturer Model VIN Job ID" at bounding box center [784, 54] width 1568 height 37
click at [1536, 42] on input "**" at bounding box center [1545, 54] width 18 height 23
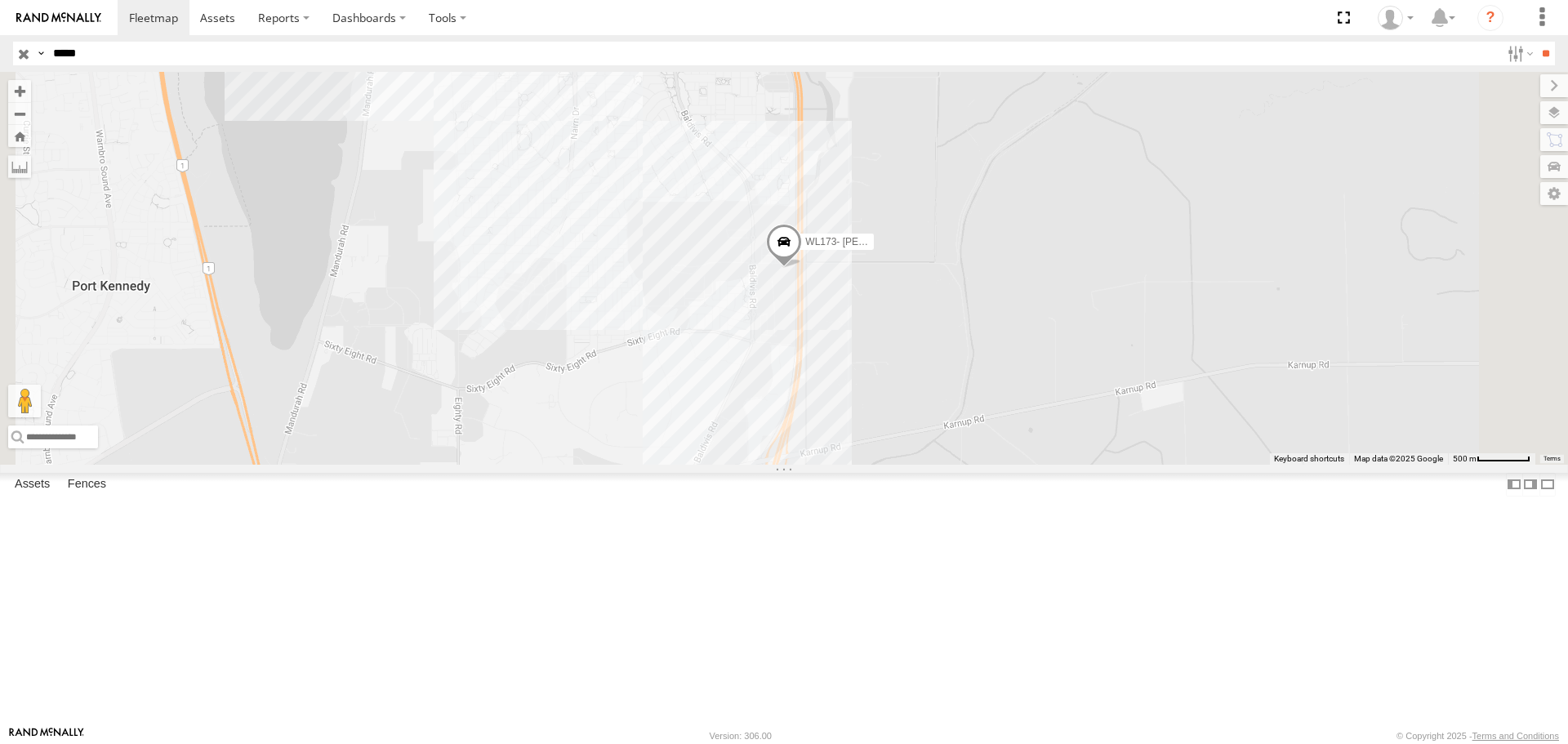
click at [991, 411] on div "WL173- Alex Famlongla" at bounding box center [784, 268] width 1568 height 392
click at [739, 261] on label at bounding box center [712, 255] width 53 height 12
click at [0, 0] on label at bounding box center [0, 0] width 0 height 0
click at [109, 54] on input "*****" at bounding box center [774, 54] width 1453 height 23
drag, startPoint x: 130, startPoint y: 53, endPoint x: 0, endPoint y: 49, distance: 130.1
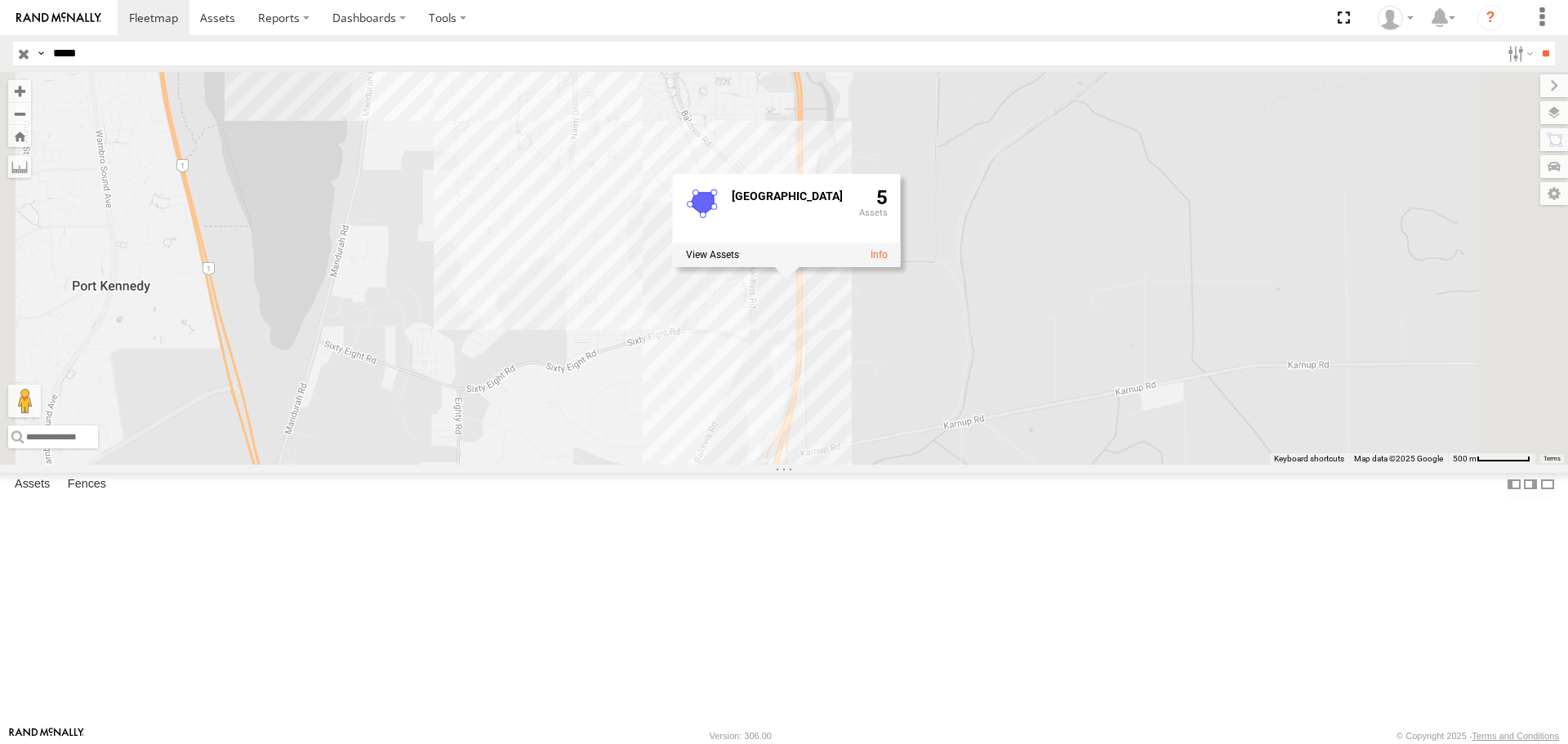
click at [0, 49] on header "Search Query Asset ID Asset Label Registration Manufacturer Model VIN Job ID" at bounding box center [784, 54] width 1568 height 37
type input "**********"
click at [1536, 42] on input "**" at bounding box center [1545, 54] width 18 height 23
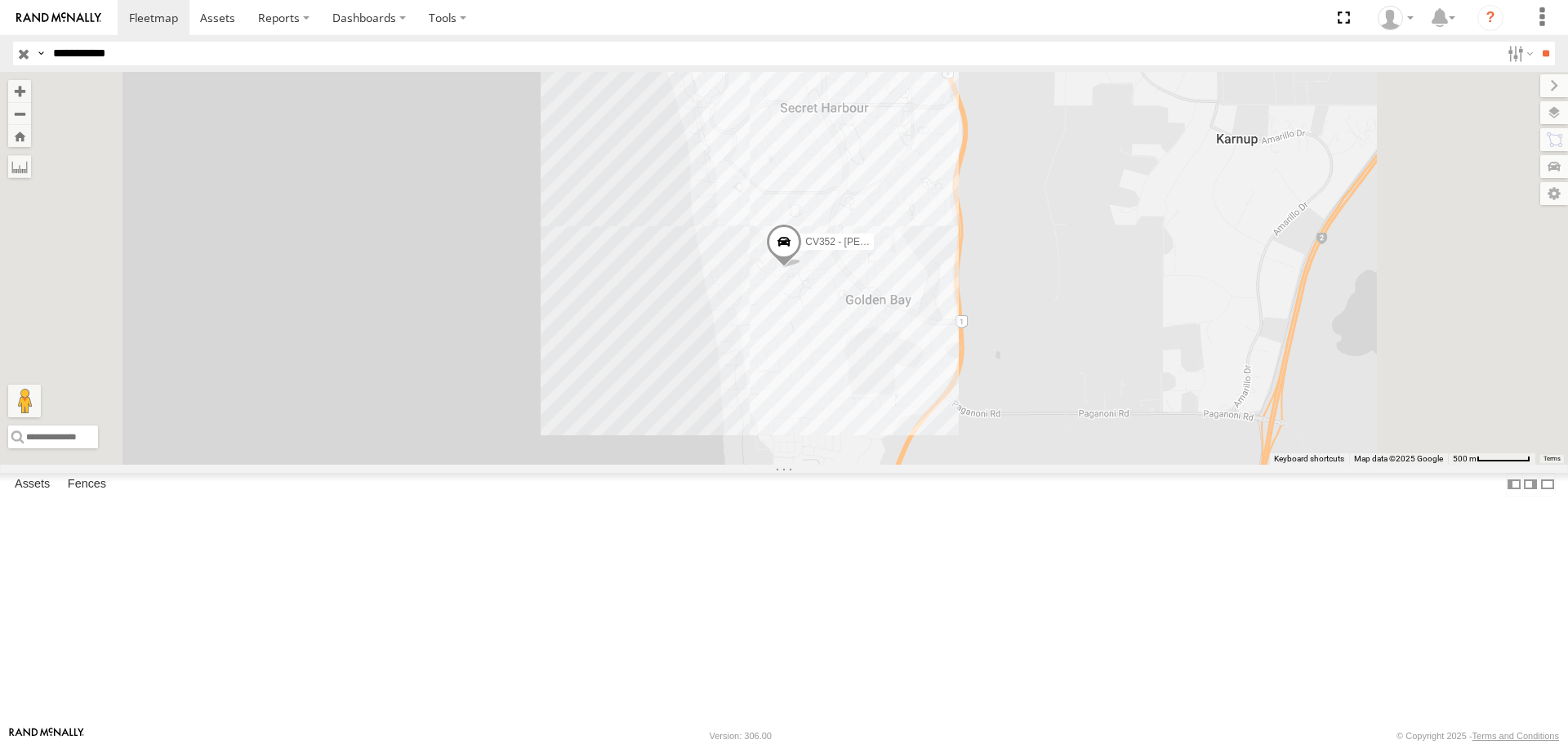
click at [802, 268] on span at bounding box center [784, 245] width 36 height 44
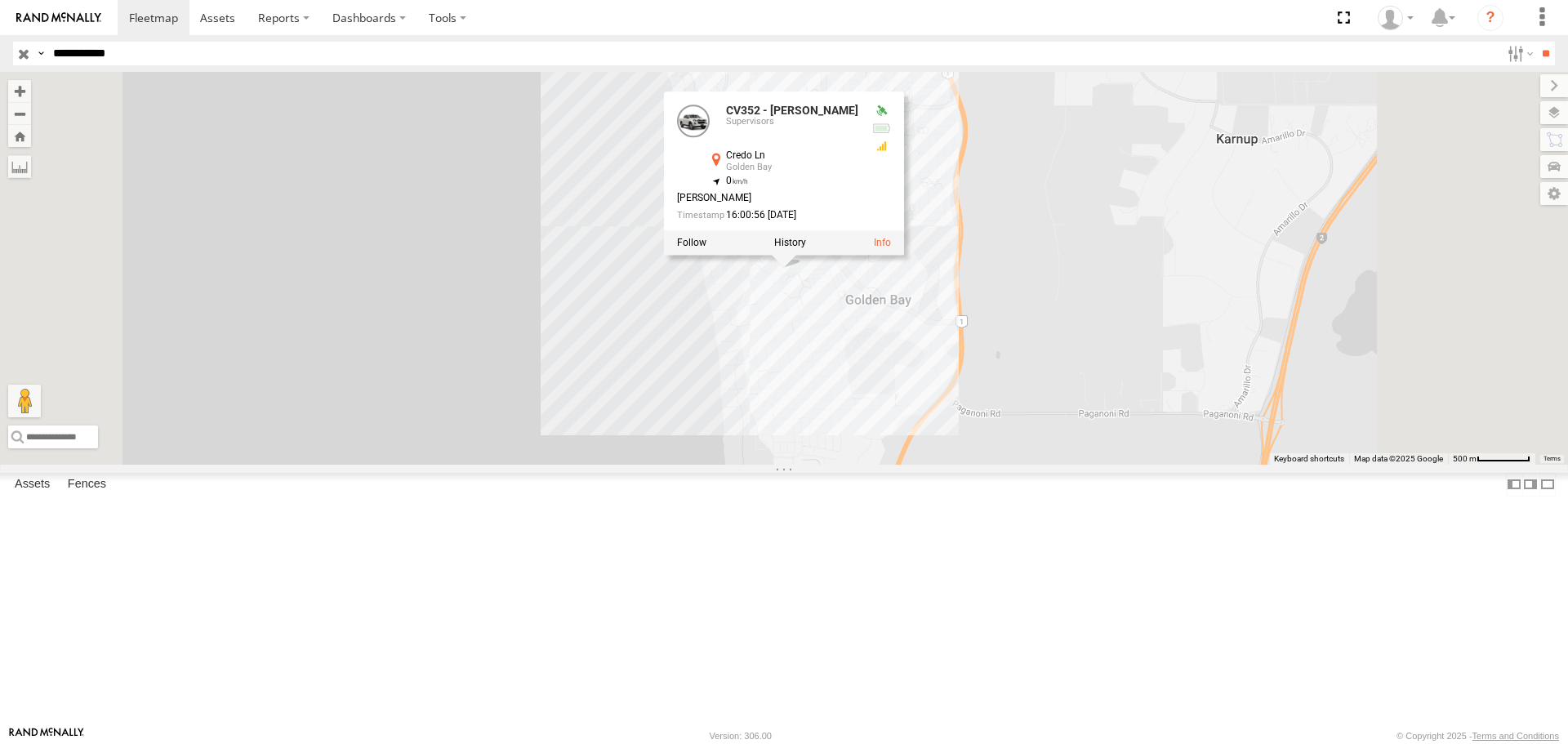
click at [806, 249] on label at bounding box center [790, 244] width 32 height 12
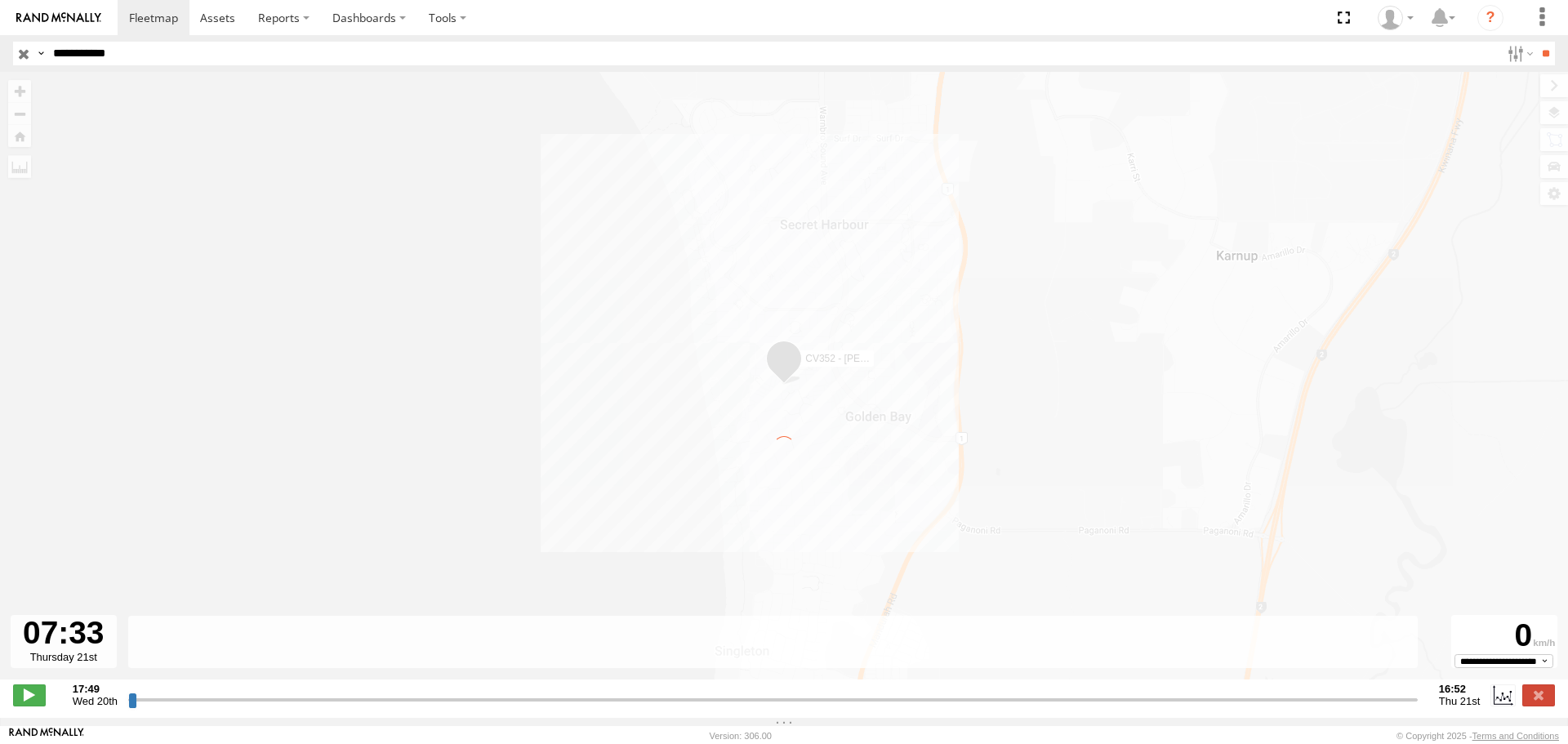
type input "**********"
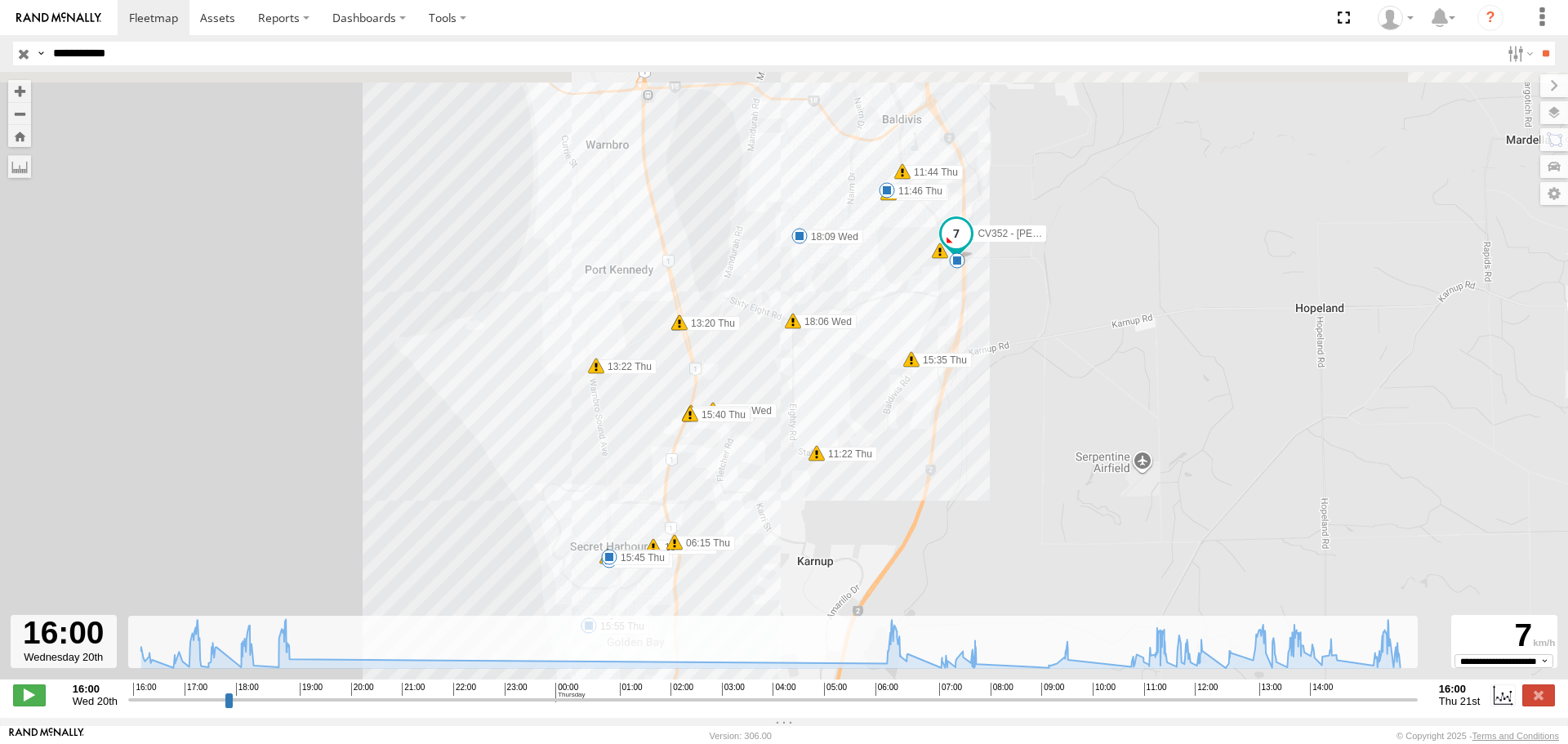
drag, startPoint x: 903, startPoint y: 287, endPoint x: 781, endPoint y: 329, distance: 129.0
click at [781, 329] on div "CV352 - Ben Johnson 17:04 Wed 17:10 Wed 17:28 Wed 18:03 Wed 18:06 Wed 18:09 Wed…" at bounding box center [784, 384] width 1568 height 624
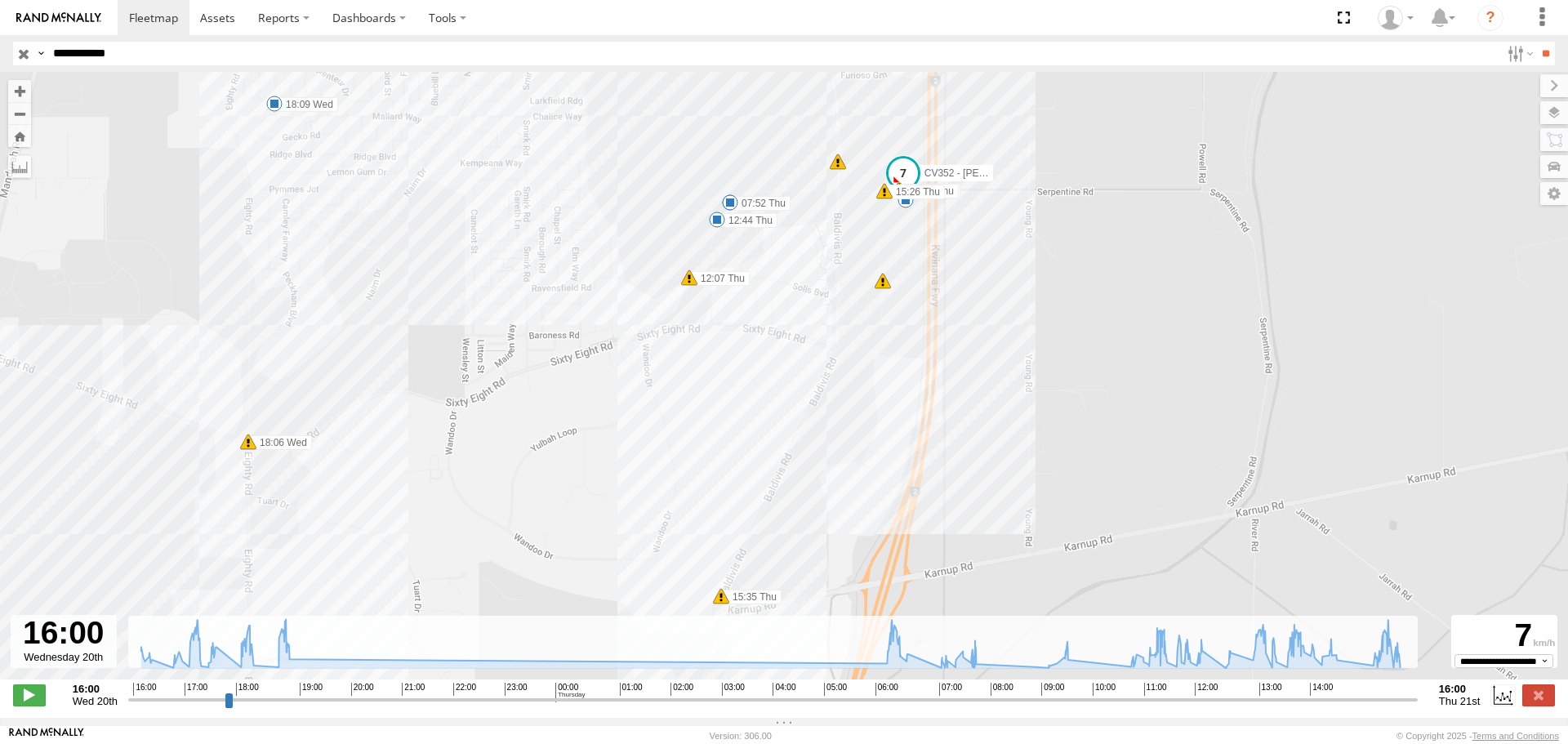
click at [165, 63] on input "**********" at bounding box center [774, 54] width 1453 height 23
drag, startPoint x: 160, startPoint y: 60, endPoint x: 0, endPoint y: 58, distance: 160.0
click at [0, 58] on header "Search Query Asset ID Asset Label Registration Manufacturer Model VIN Job ID" at bounding box center [784, 54] width 1568 height 37
click at [1536, 42] on input "**" at bounding box center [1545, 54] width 18 height 23
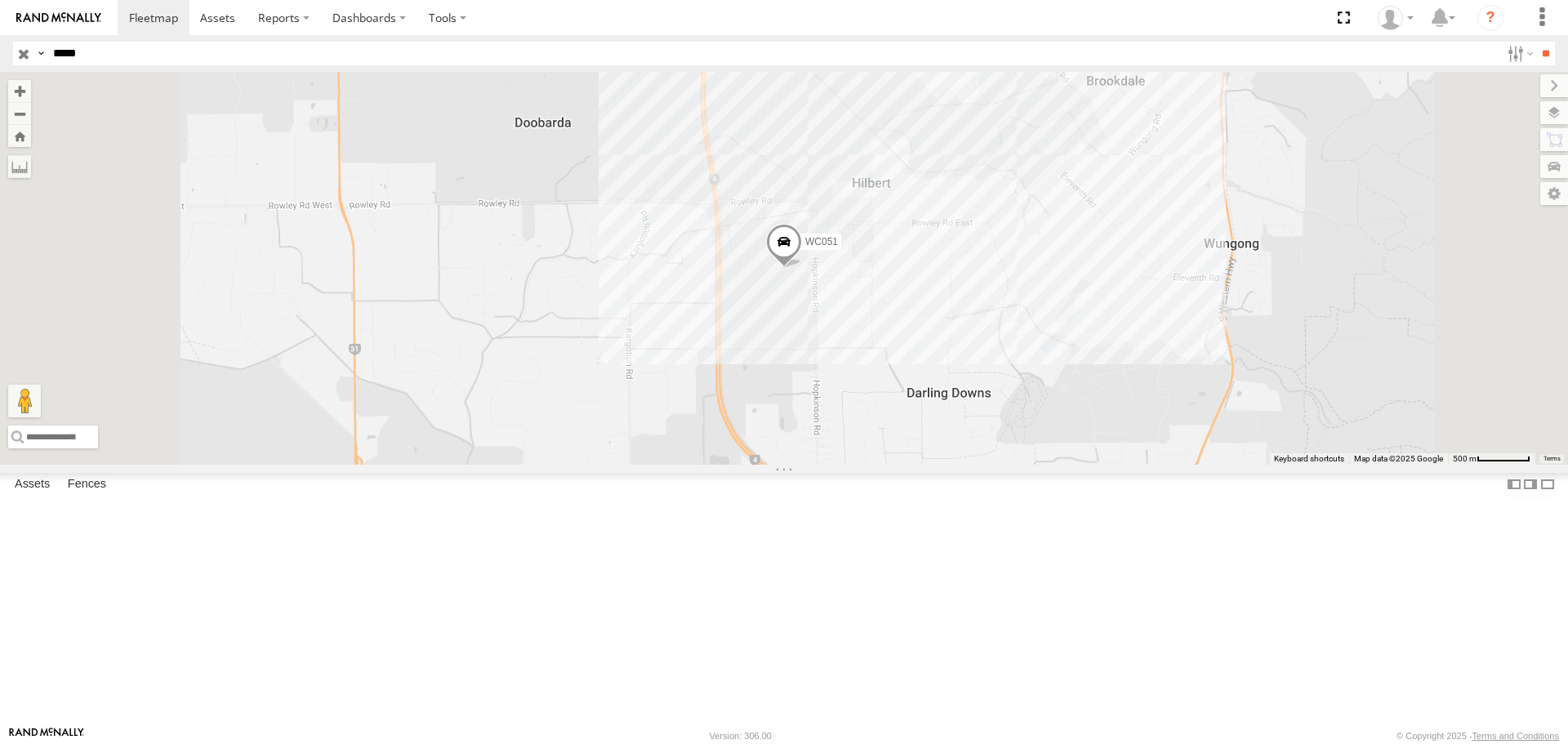
click at [953, 432] on div "WC051" at bounding box center [784, 268] width 1568 height 392
click at [968, 436] on div "WC051" at bounding box center [784, 268] width 1568 height 392
click at [92, 48] on input "*****" at bounding box center [774, 54] width 1453 height 23
click at [0, 46] on header "Search Query Asset ID Asset Label Registration Manufacturer Model VIN Job ID" at bounding box center [784, 54] width 1568 height 37
click at [1536, 42] on input "**" at bounding box center [1545, 54] width 18 height 23
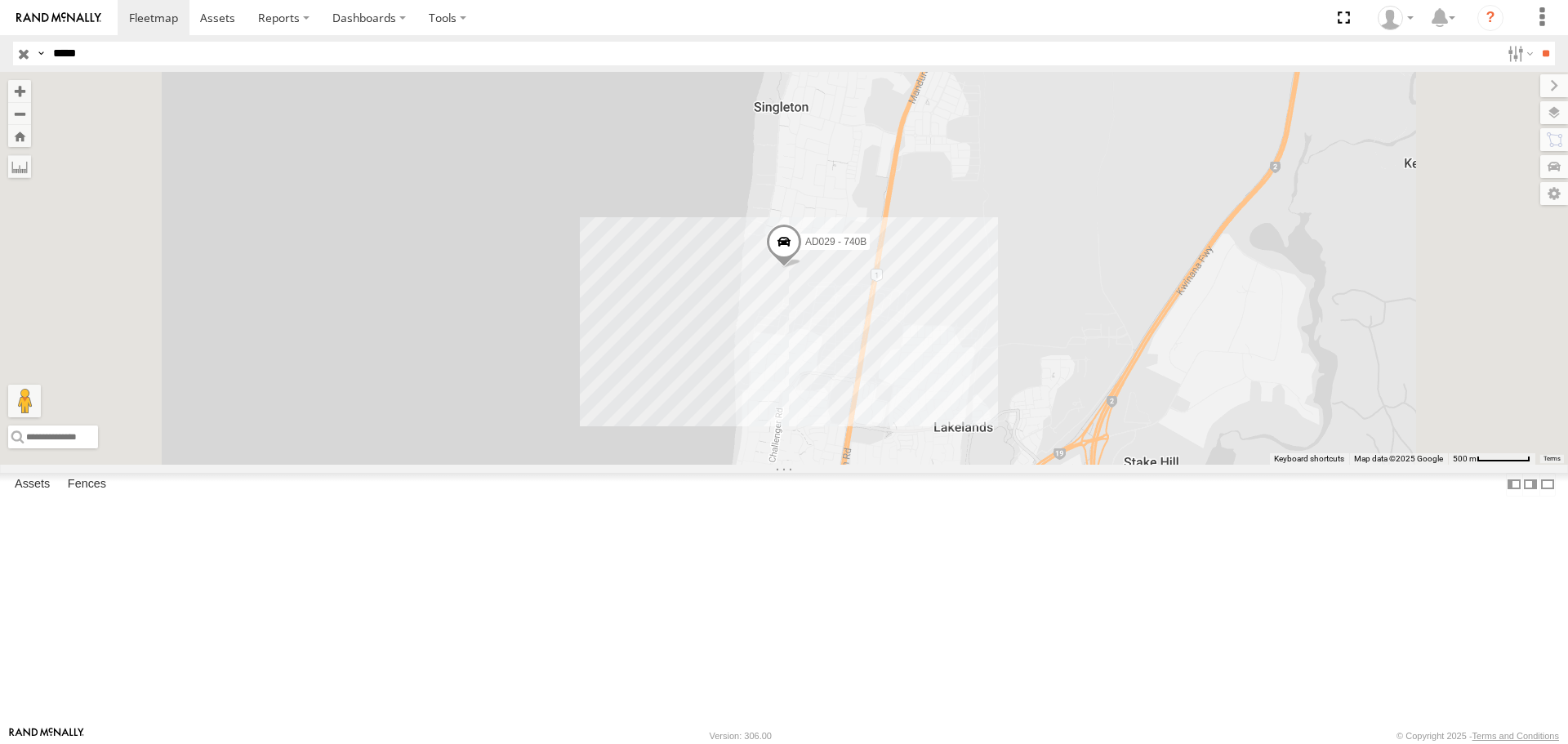
click at [1010, 418] on div "AD029 - 740B" at bounding box center [784, 268] width 1568 height 392
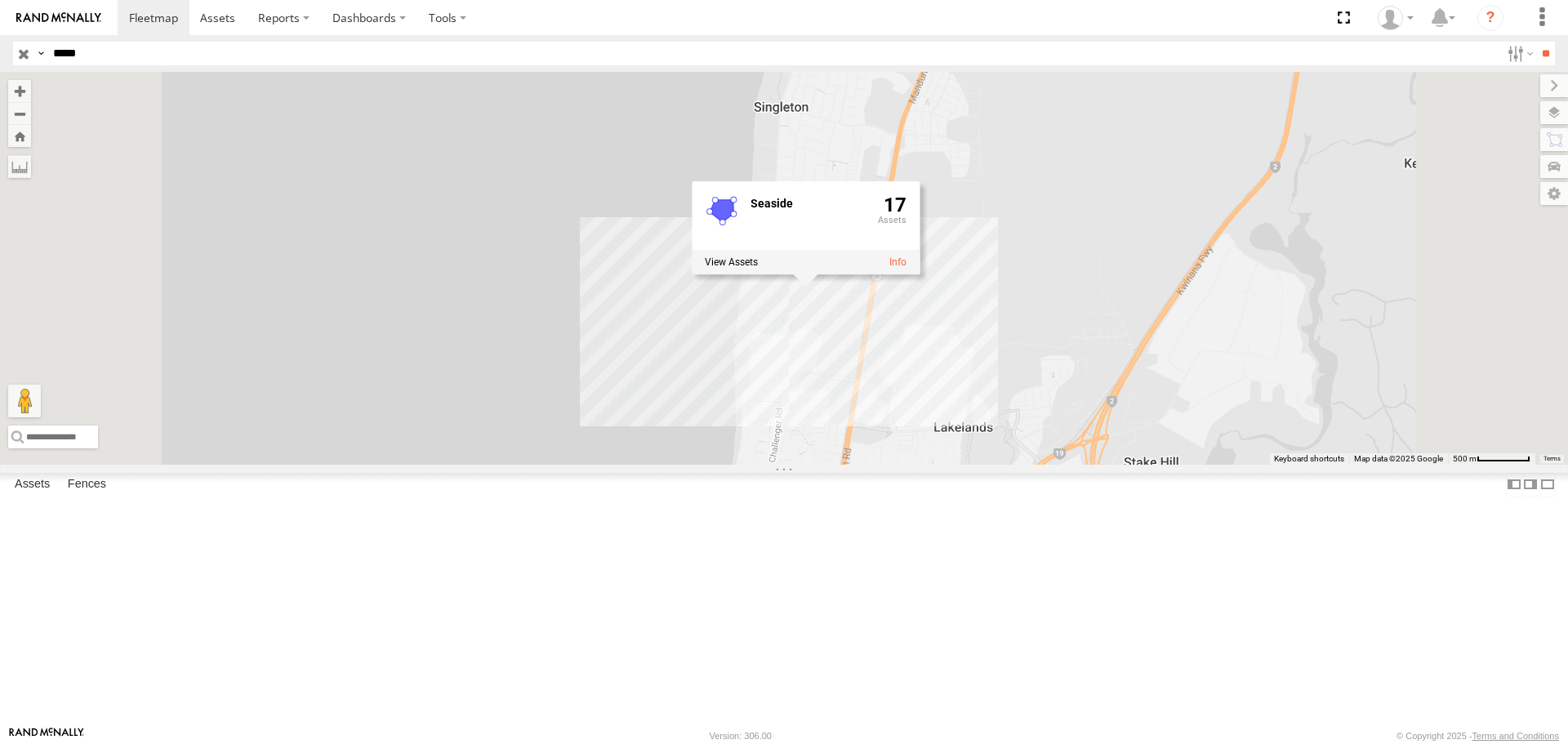
click at [758, 268] on label at bounding box center [731, 262] width 53 height 12
click at [0, 0] on label "×" at bounding box center [0, 0] width 0 height 0
drag, startPoint x: 102, startPoint y: 46, endPoint x: 0, endPoint y: 58, distance: 102.7
click at [0, 58] on header "Search Query Asset ID Asset Label Registration Manufacturer Model VIN Job ID" at bounding box center [784, 54] width 1568 height 37
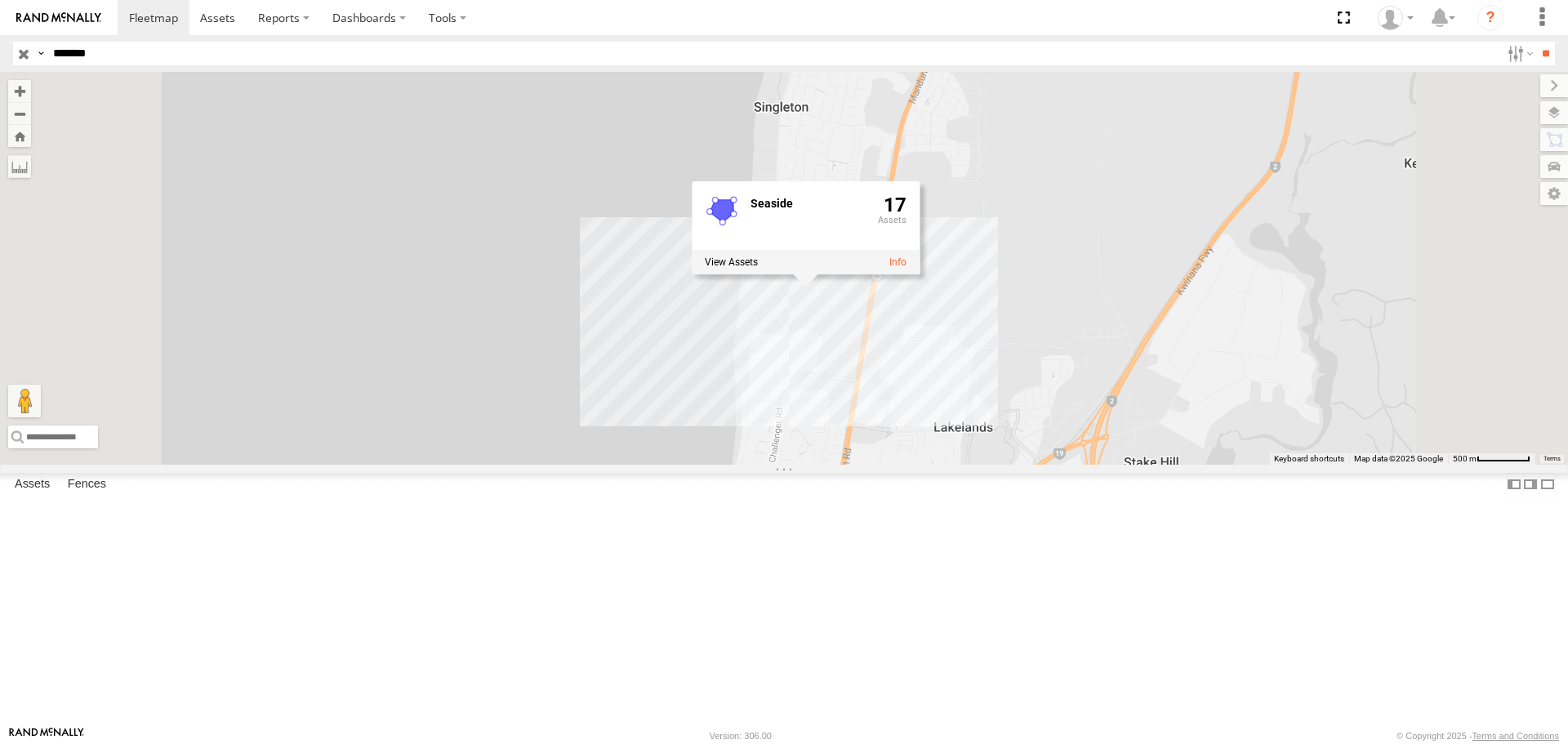
type input "*******"
click at [1536, 42] on input "**" at bounding box center [1545, 54] width 18 height 23
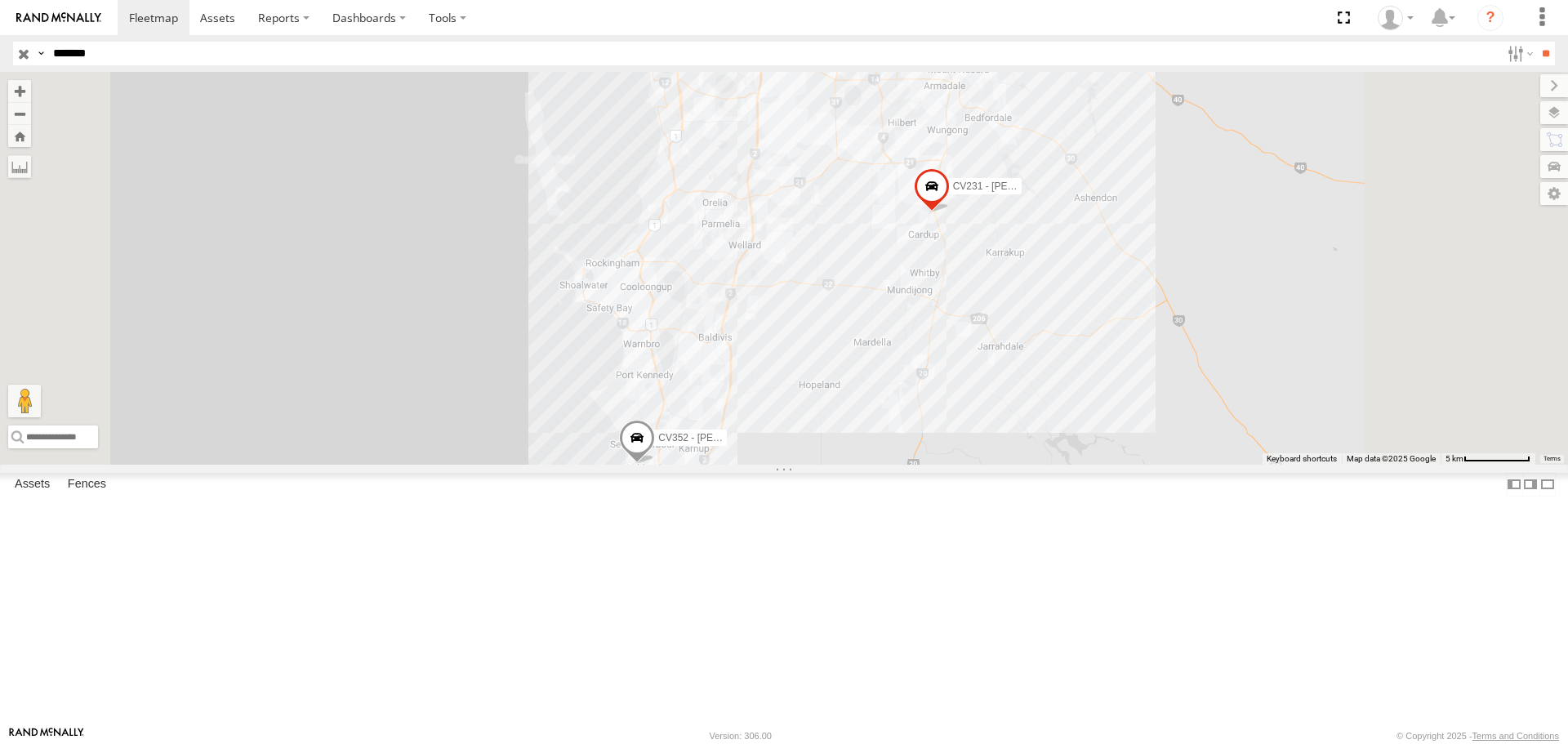
click at [0, 0] on div "CV337 - Johnson Taylor" at bounding box center [0, 0] width 0 height 0
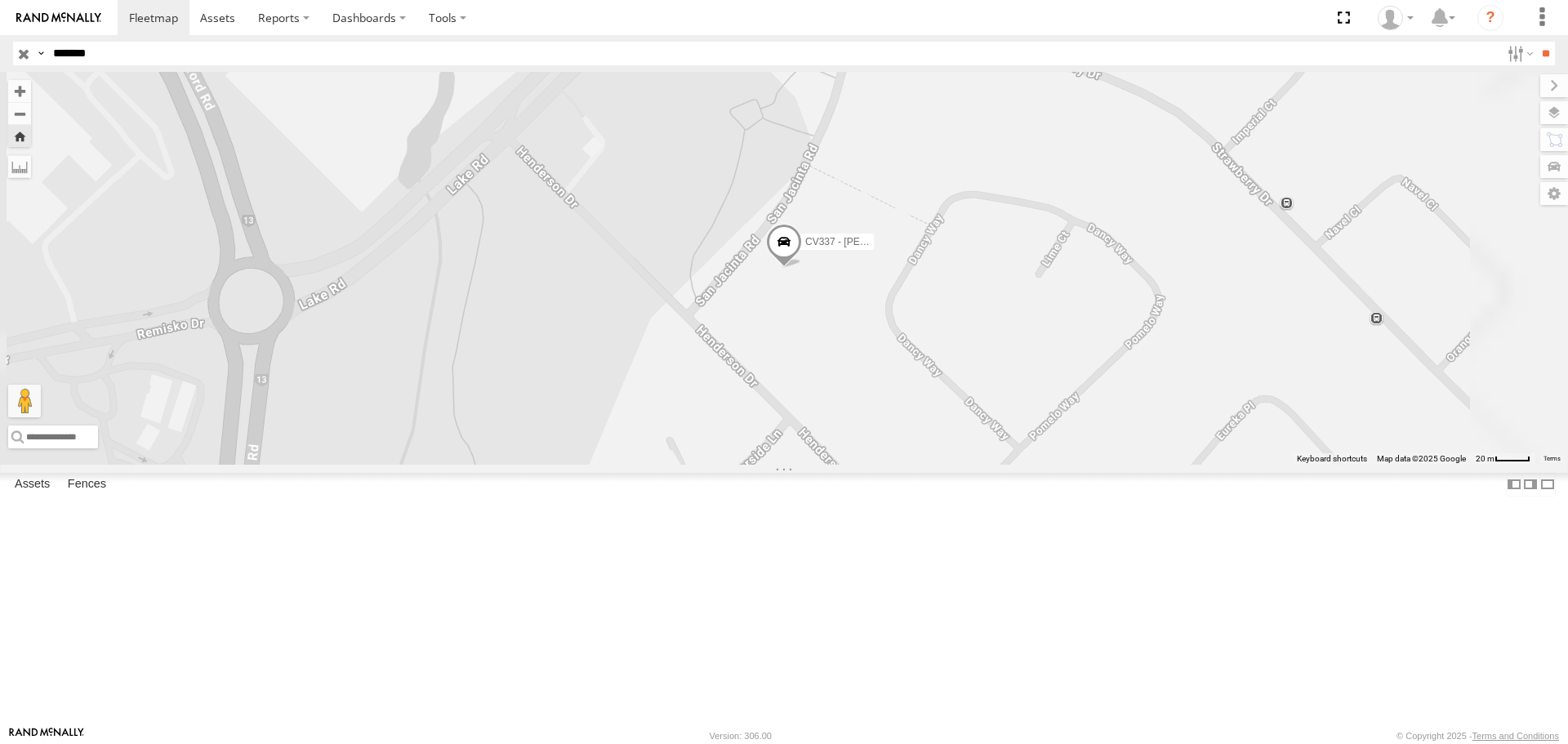
click at [802, 268] on span at bounding box center [784, 245] width 36 height 44
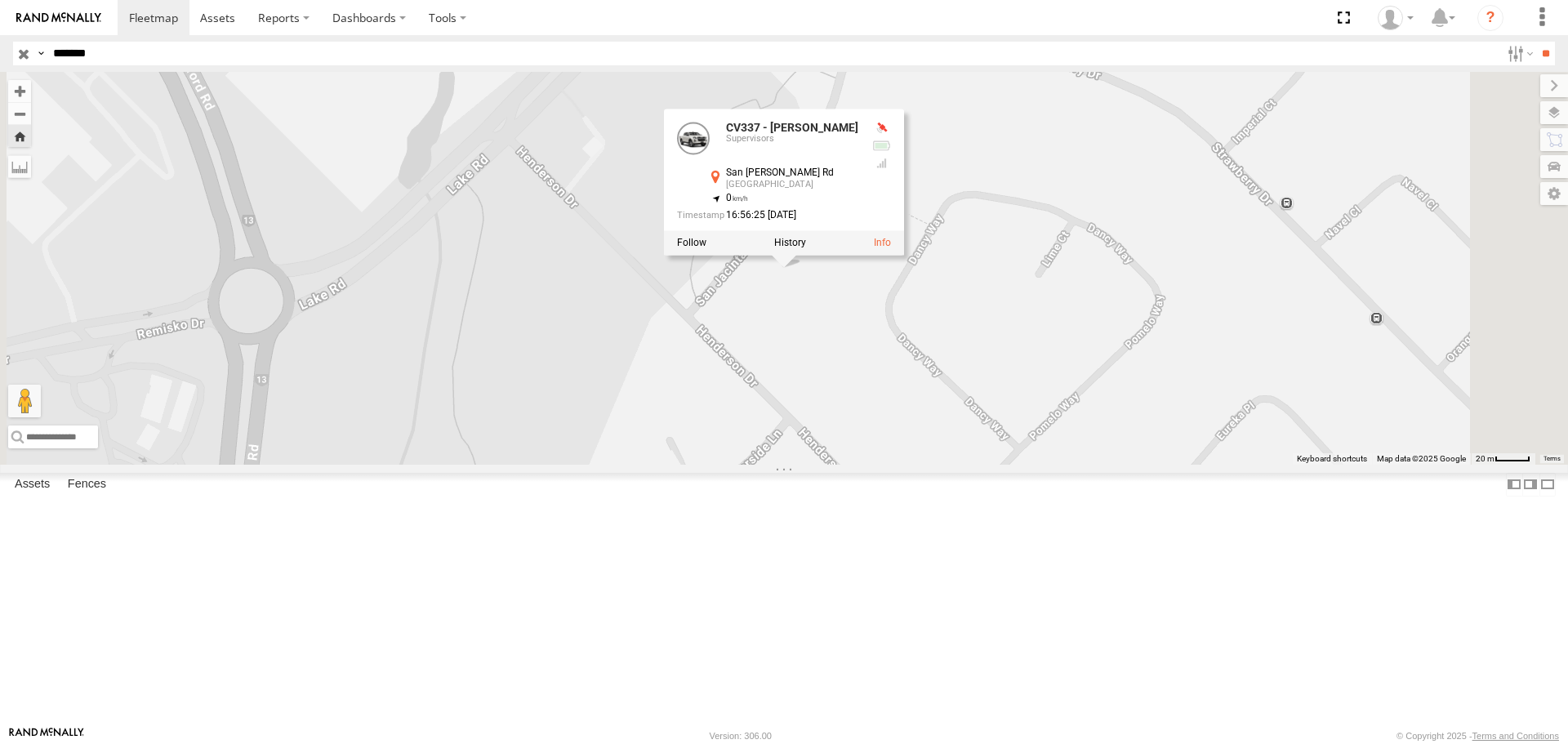
click at [806, 249] on label at bounding box center [790, 244] width 32 height 12
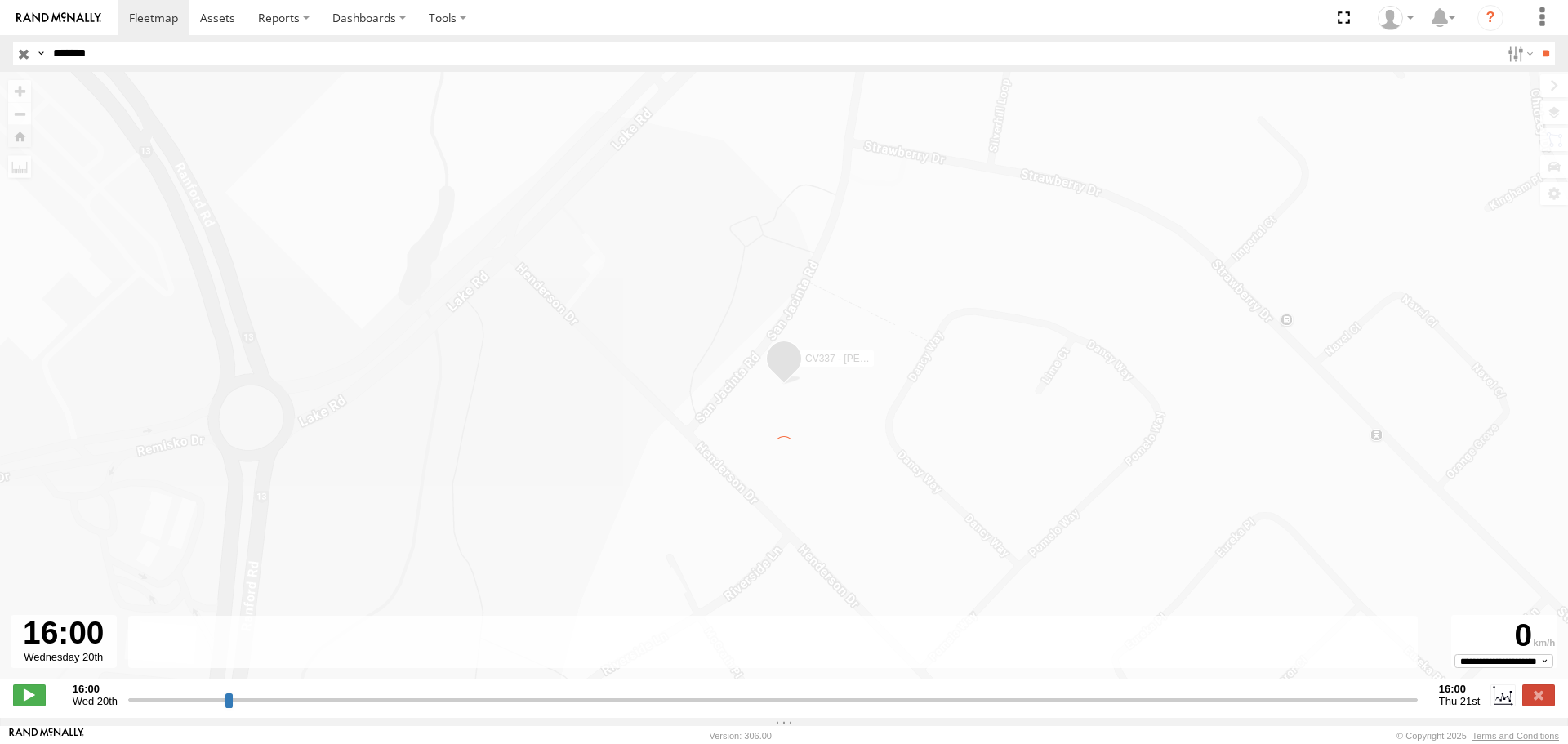
type input "**********"
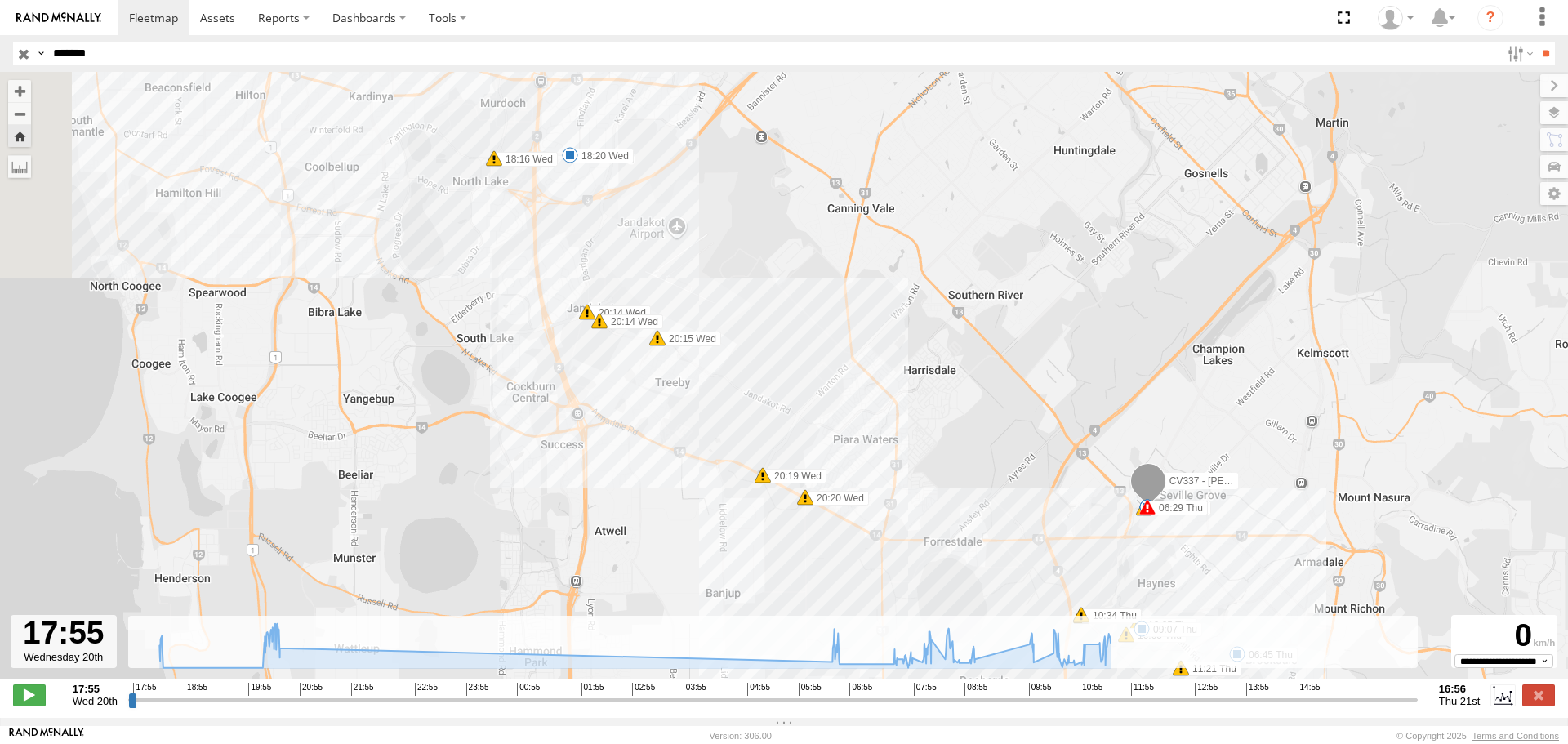
drag, startPoint x: 691, startPoint y: 560, endPoint x: 771, endPoint y: 586, distance: 84.1
click at [771, 586] on div "CV337 - Johnson Taylor 18:16 Wed 18:20 Wed 20:14 Wed 20:14 Wed 20:15 Wed 20:19 …" at bounding box center [784, 384] width 1568 height 624
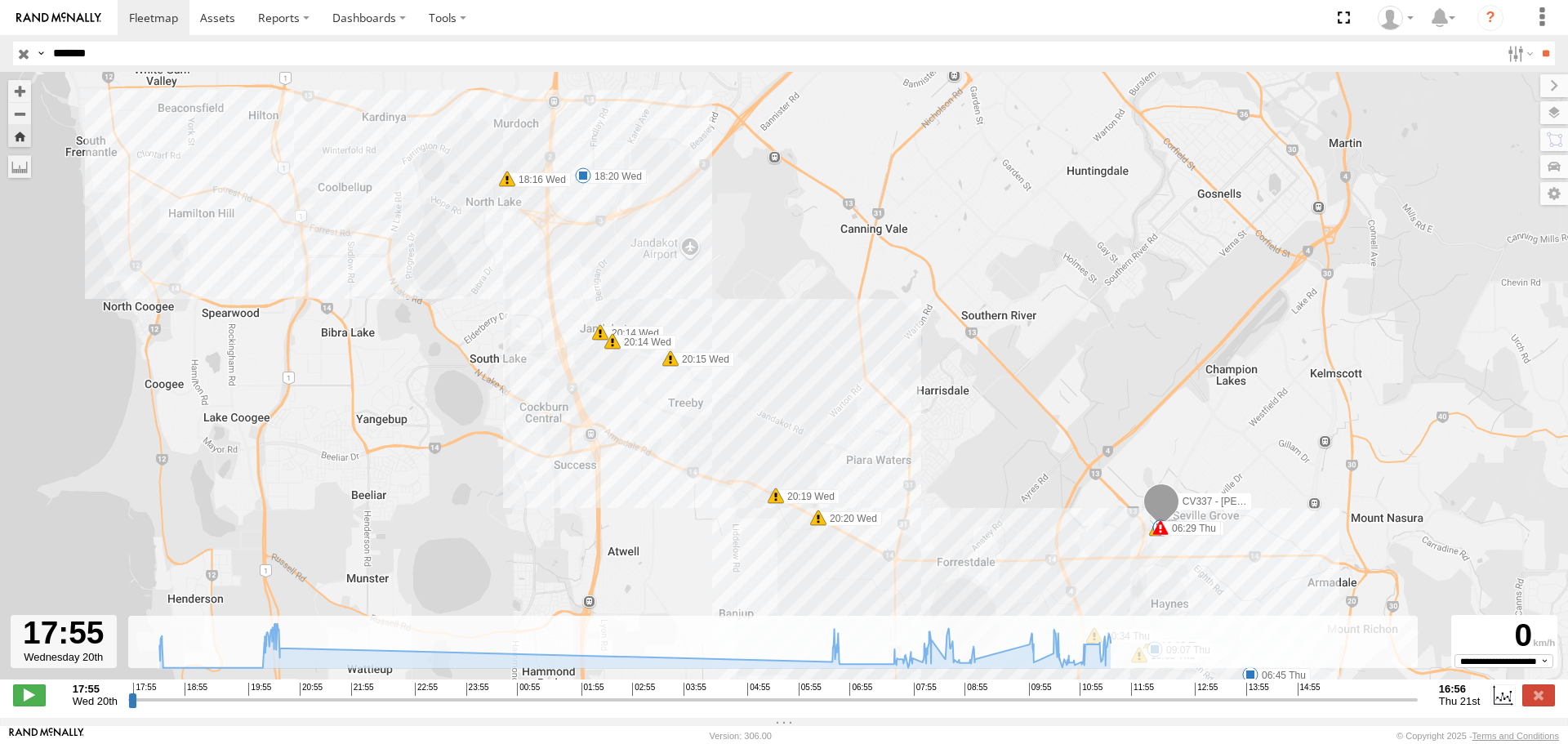
drag, startPoint x: 653, startPoint y: 269, endPoint x: 717, endPoint y: 362, distance: 112.9
click at [717, 362] on div "CV337 - Johnson Taylor 18:16 Wed 18:20 Wed 20:14 Wed 20:14 Wed 20:15 Wed 20:19 …" at bounding box center [784, 384] width 1568 height 624
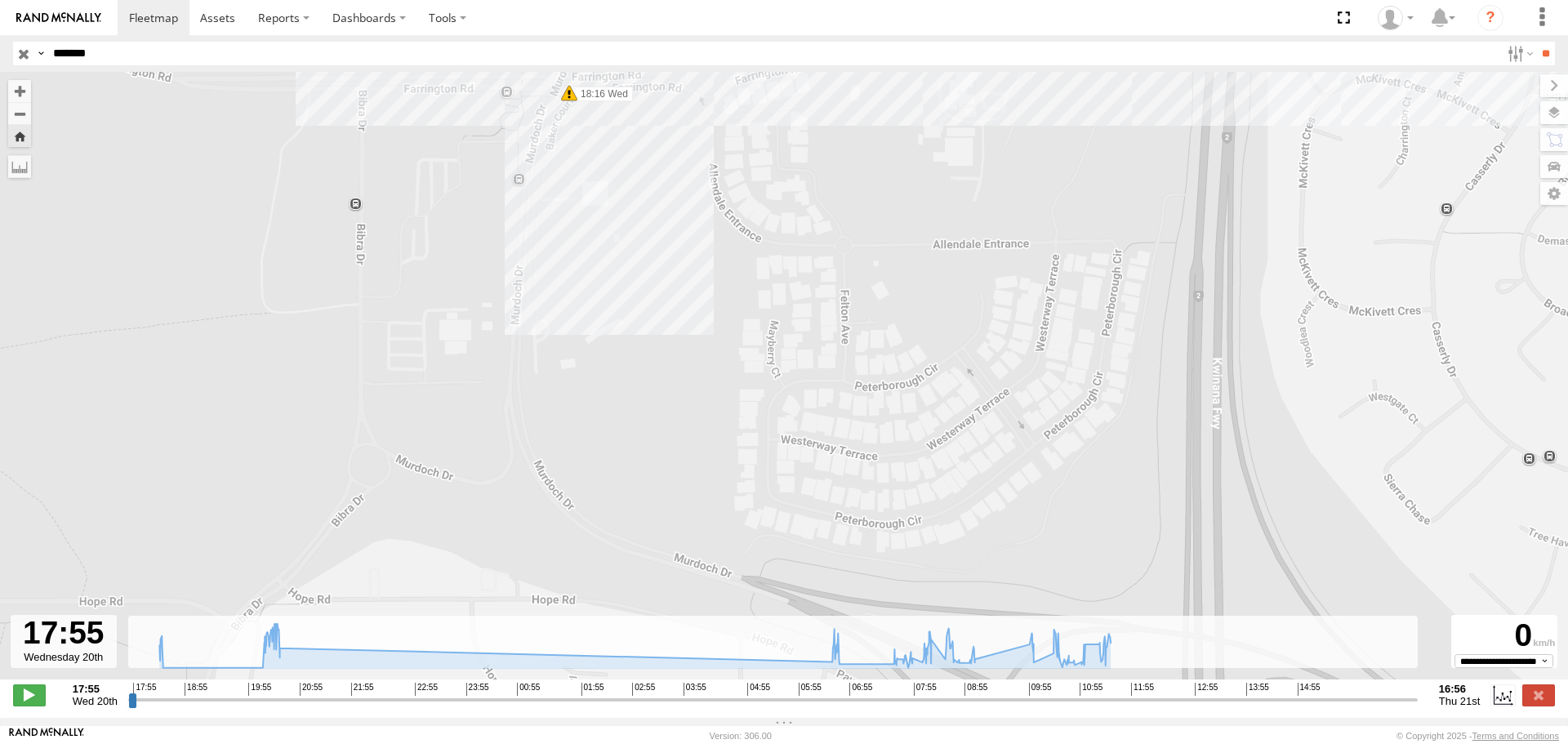
click at [1550, 113] on label at bounding box center [1554, 112] width 28 height 23
click at [0, 0] on span "Basemaps" at bounding box center [0, 0] width 0 height 0
click at [0, 0] on span "Satellite + Roadmap" at bounding box center [0, 0] width 0 height 0
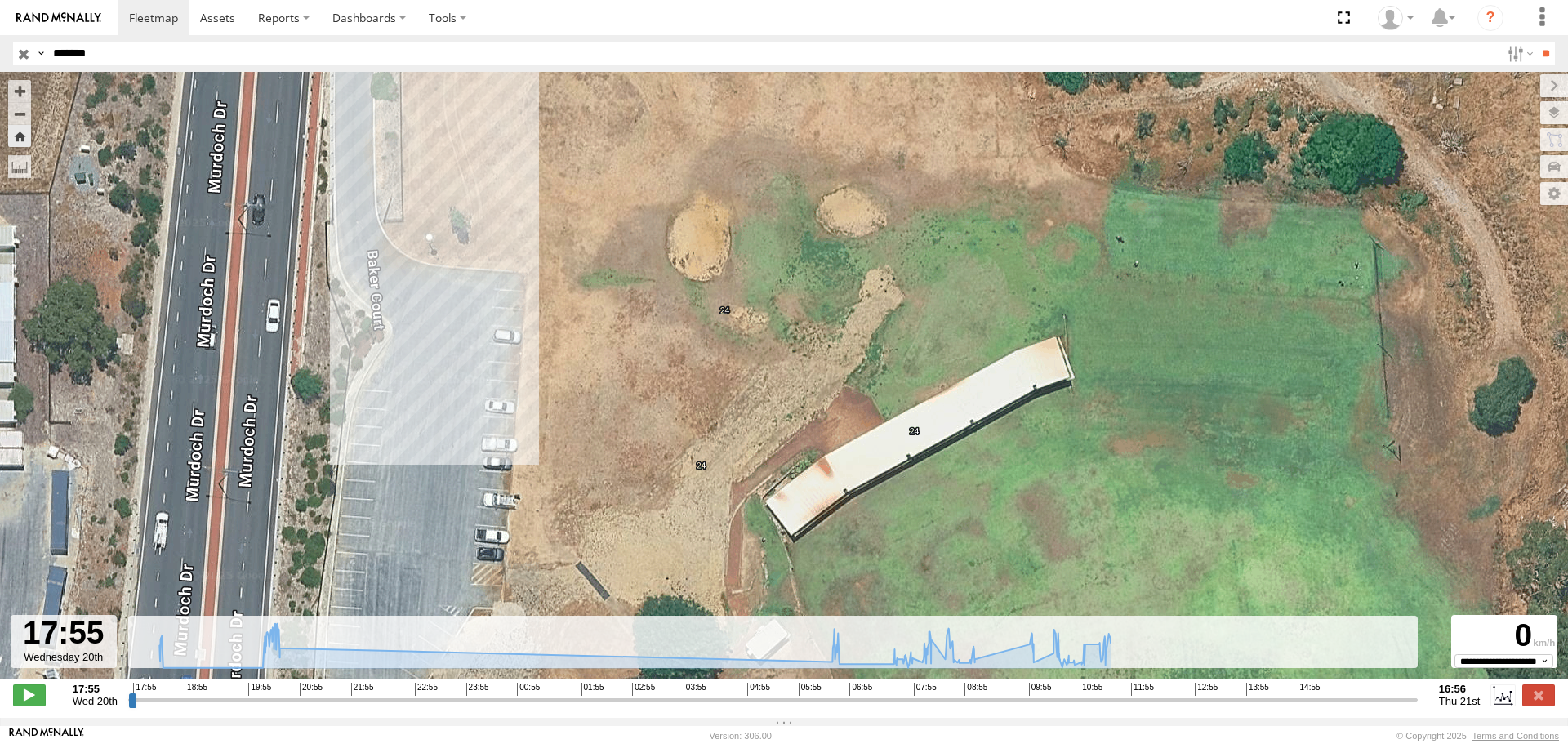
drag, startPoint x: 523, startPoint y: 304, endPoint x: 680, endPoint y: 324, distance: 158.3
click at [619, 350] on div "CV337 - Johnson Taylor 18:16 Wed 18:20 Wed 20:14 Wed 20:14 Wed 20:15 Wed 20:19 …" at bounding box center [784, 384] width 1568 height 624
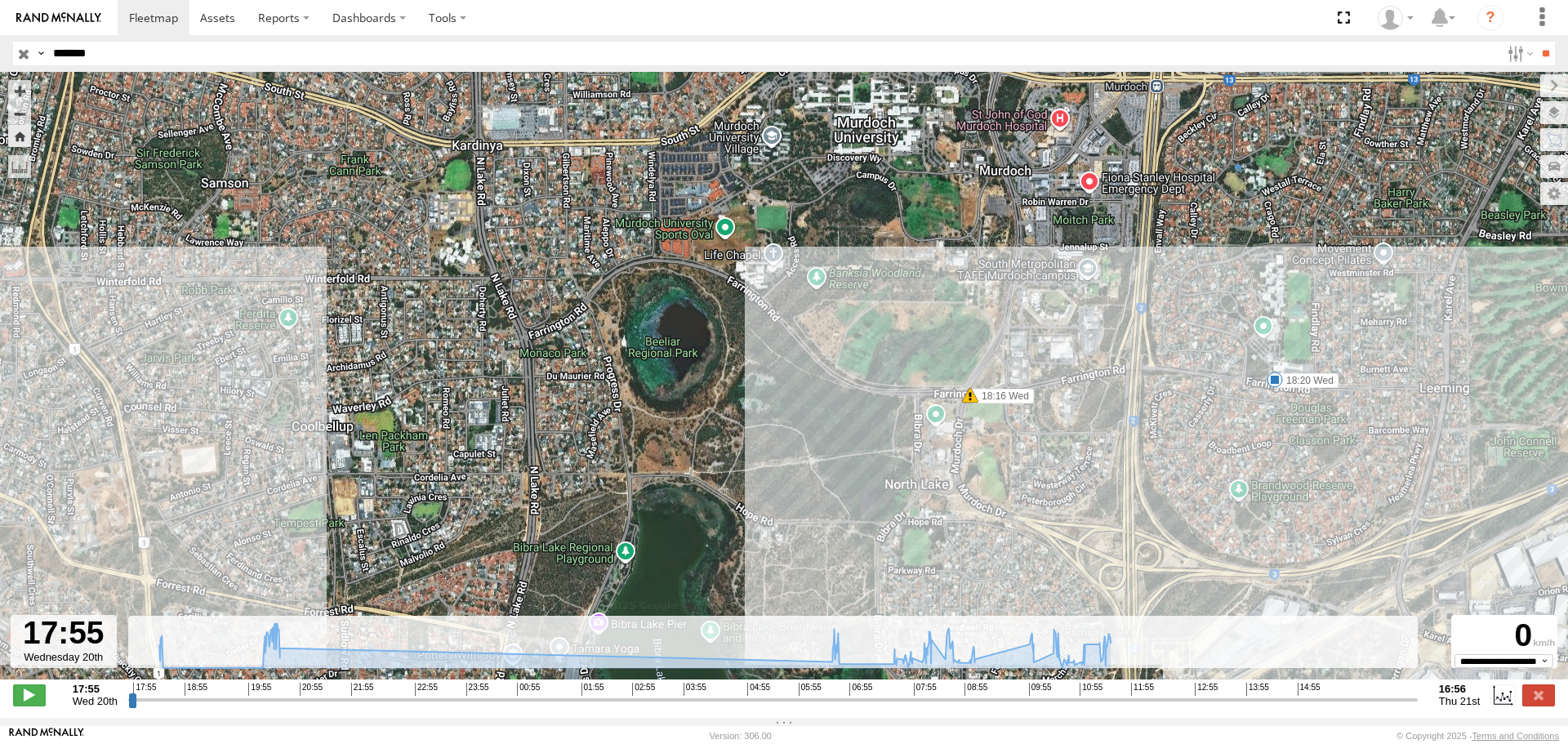
drag, startPoint x: 1027, startPoint y: 524, endPoint x: 864, endPoint y: 335, distance: 249.6
click at [872, 342] on div "CV337 - Johnson Taylor 18:16 Wed 18:20 Wed 20:14 Wed 20:14 Wed 20:15 Wed 20:19 …" at bounding box center [784, 384] width 1568 height 624
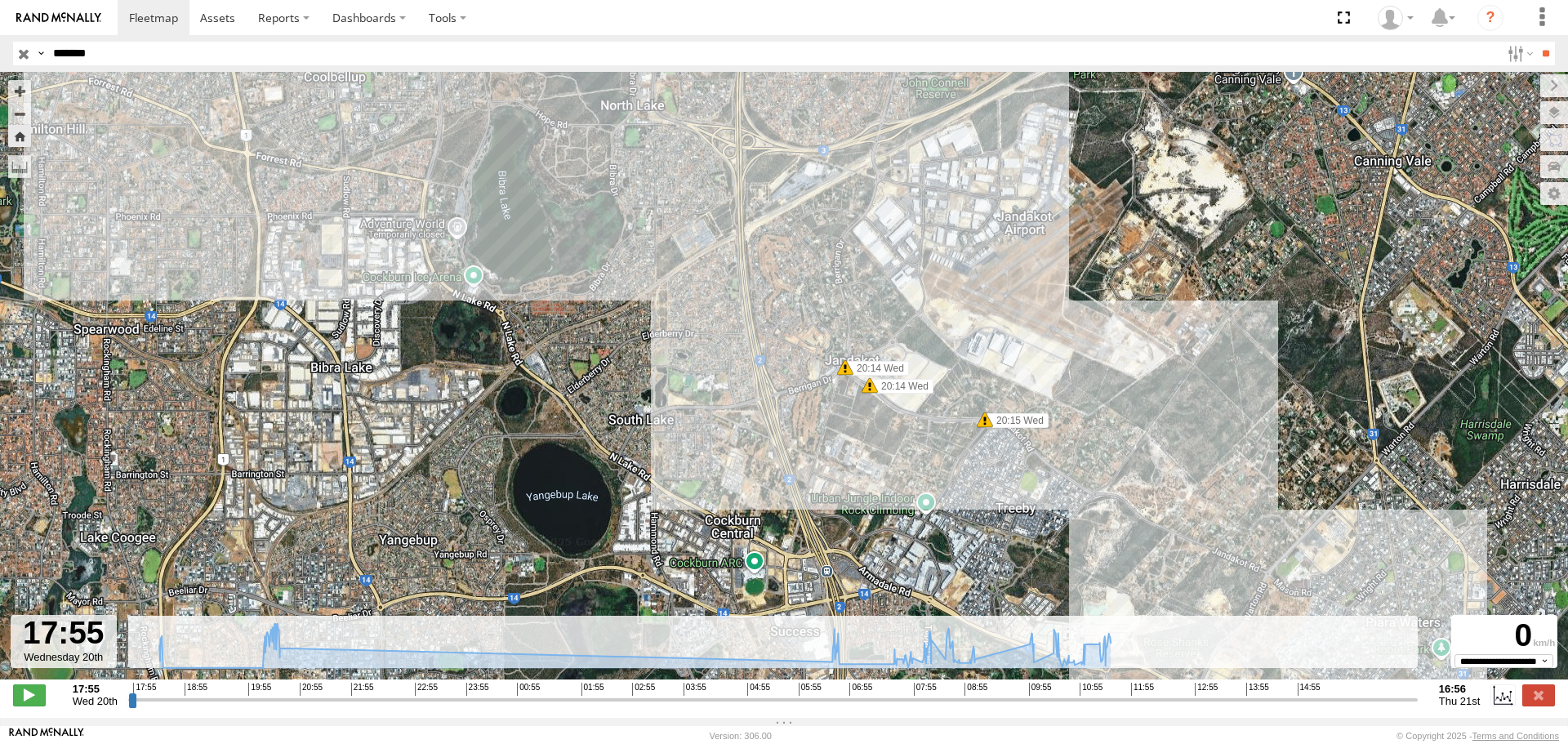
drag, startPoint x: 1021, startPoint y: 470, endPoint x: 915, endPoint y: 328, distance: 177.2
click at [927, 340] on div "CV337 - Johnson Taylor 18:16 Wed 18:20 Wed 20:14 Wed 20:14 Wed 20:15 Wed 20:19 …" at bounding box center [784, 384] width 1568 height 624
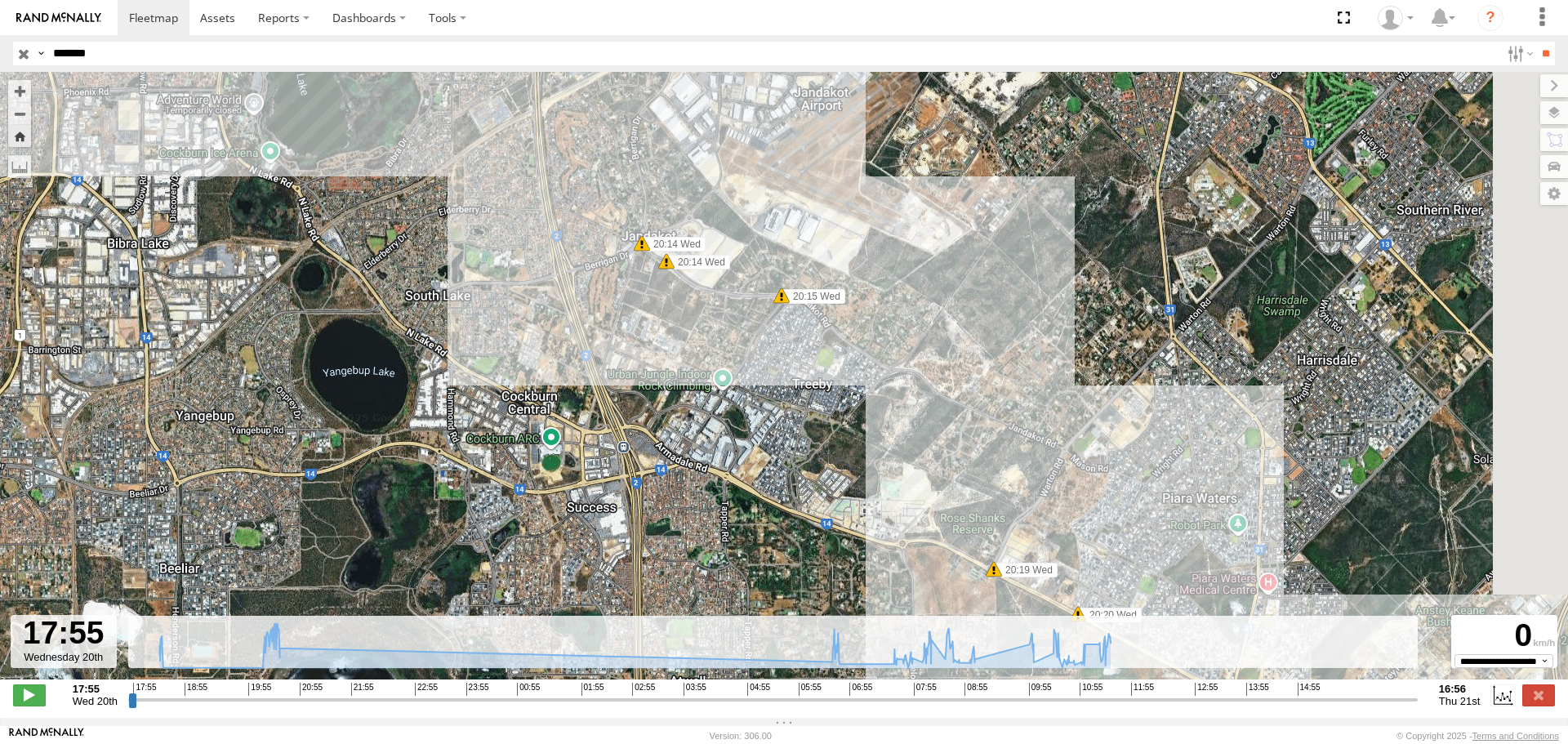
drag, startPoint x: 1050, startPoint y: 460, endPoint x: 908, endPoint y: 413, distance: 149.6
click at [909, 413] on div "CV337 - Johnson Taylor 18:16 Wed 18:20 Wed 20:14 Wed 20:14 Wed 20:15 Wed 20:19 …" at bounding box center [784, 384] width 1568 height 624
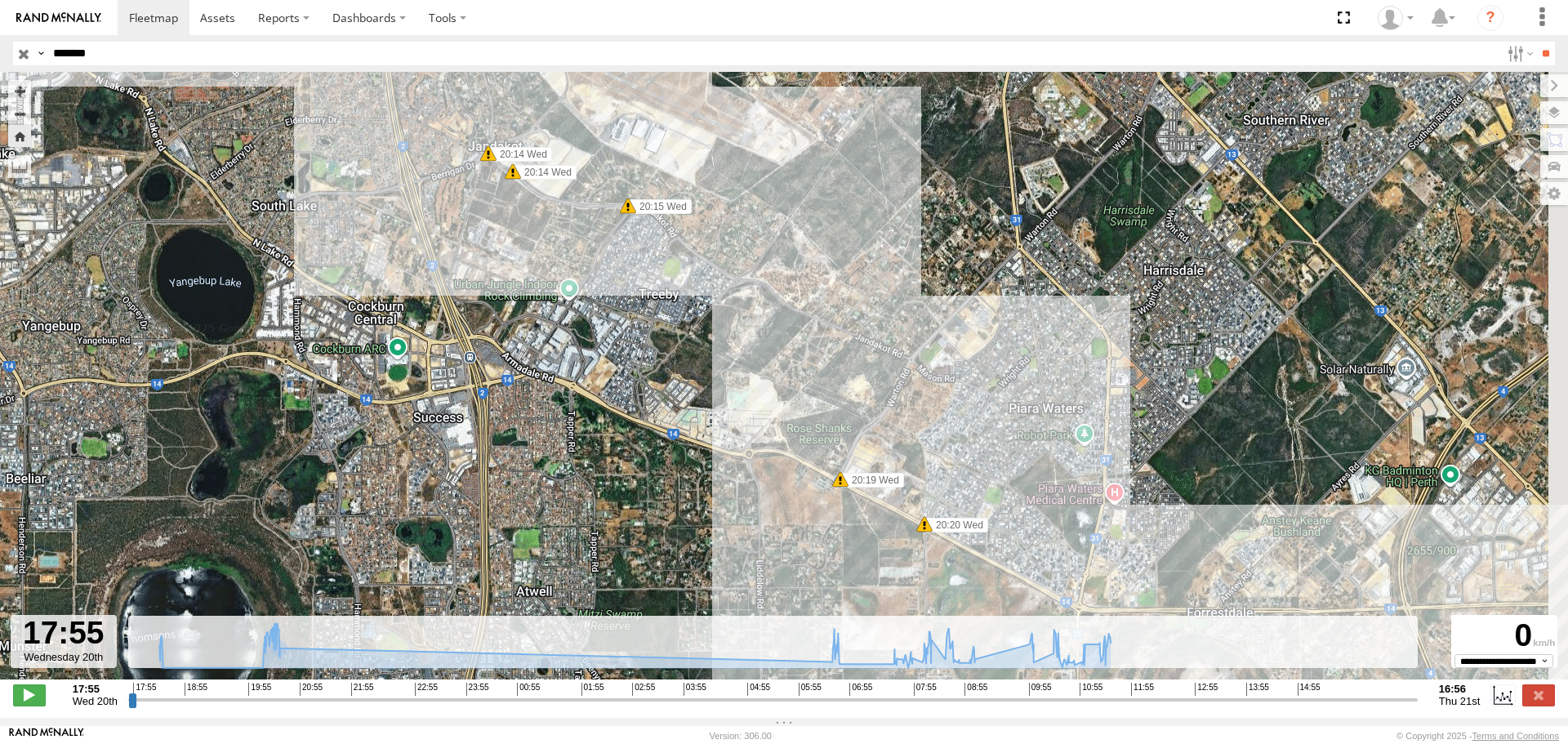
drag, startPoint x: 630, startPoint y: 526, endPoint x: 526, endPoint y: 492, distance: 109.4
click at [556, 459] on div "CV337 - Johnson Taylor 18:16 Wed 18:20 Wed 20:14 Wed 20:14 Wed 20:15 Wed 20:19 …" at bounding box center [784, 384] width 1568 height 624
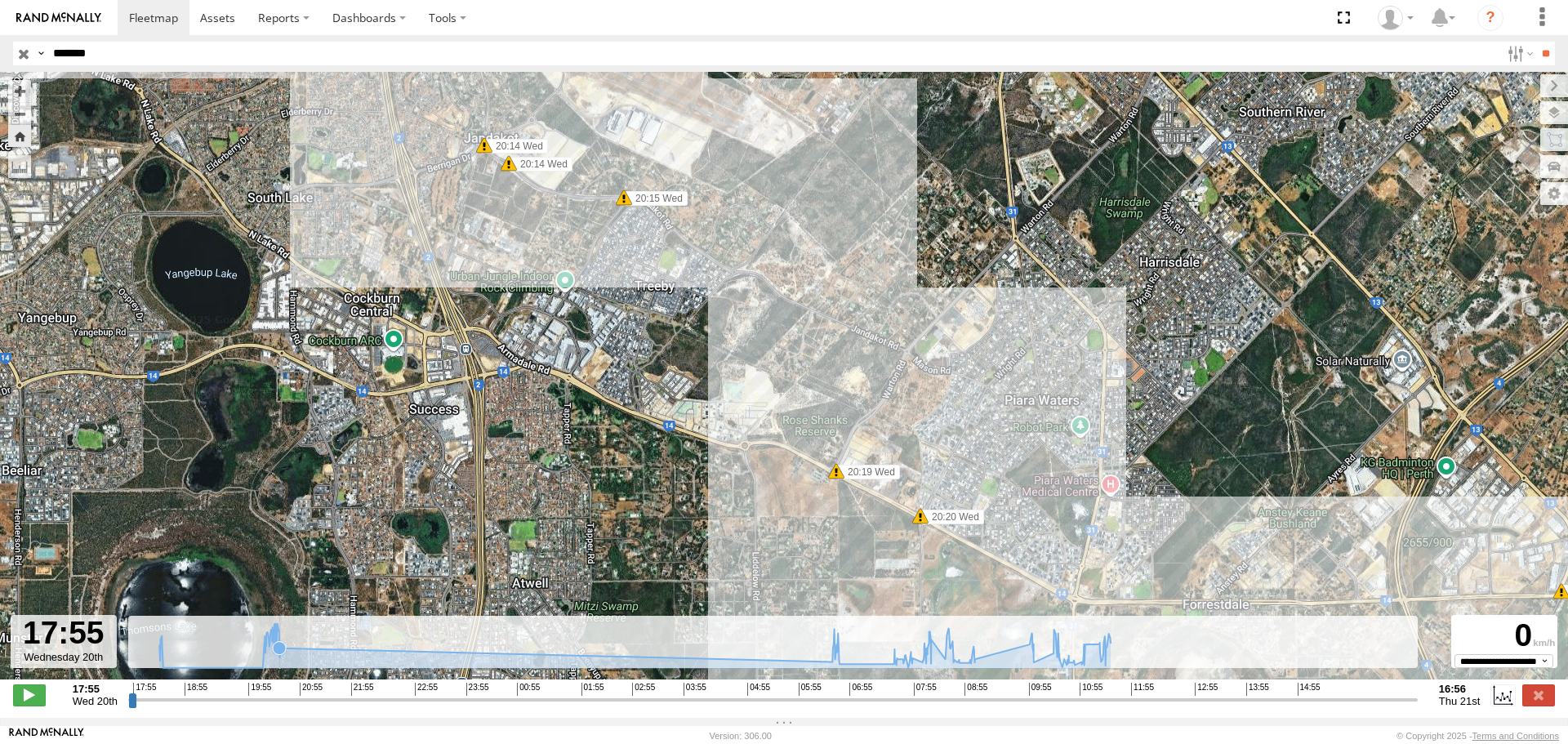
click at [277, 664] on icon at bounding box center [634, 644] width 968 height 44
click at [760, 667] on icon at bounding box center [634, 644] width 968 height 44
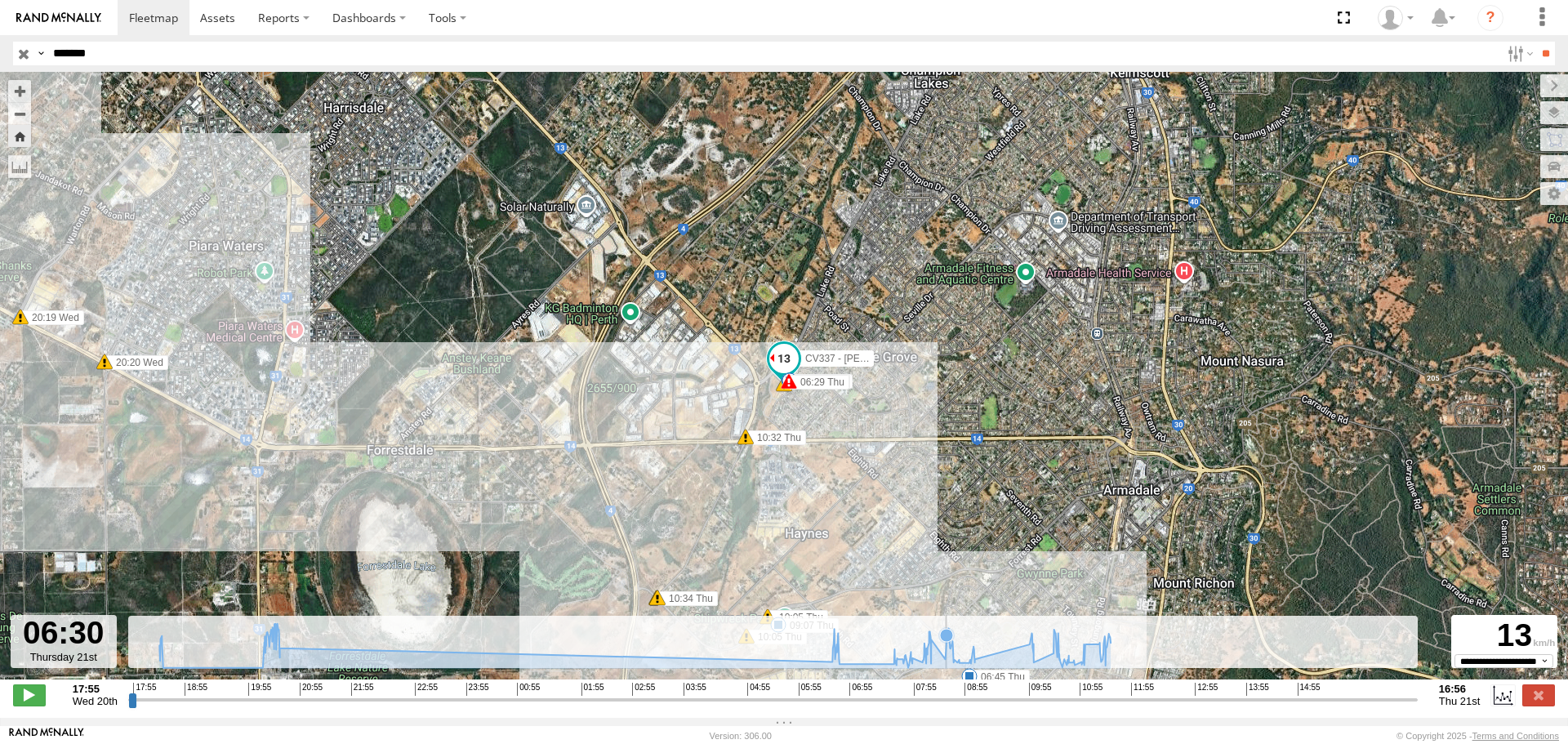
click at [946, 661] on icon at bounding box center [634, 644] width 968 height 44
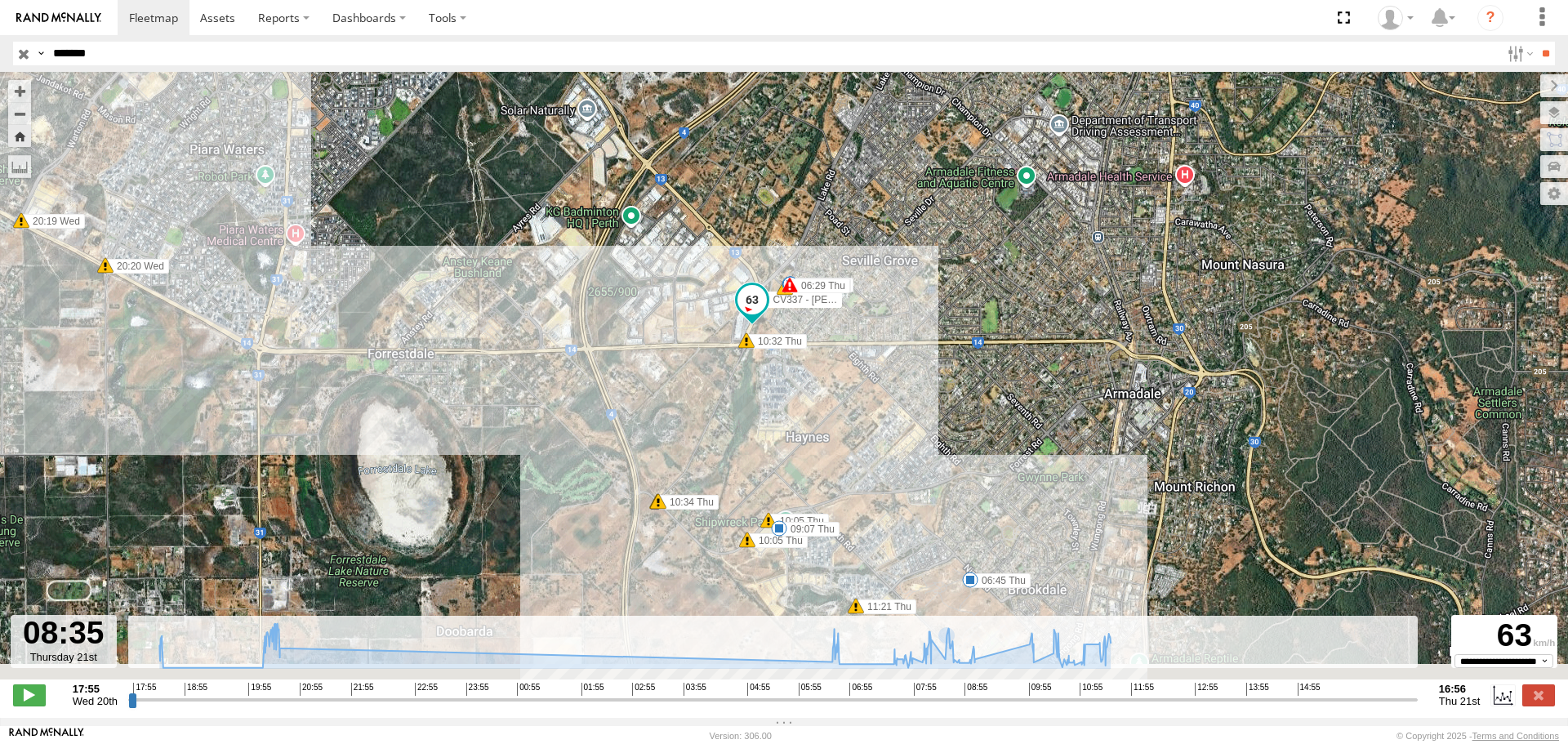
drag, startPoint x: 958, startPoint y: 541, endPoint x: 935, endPoint y: 376, distance: 166.6
click at [935, 376] on div "CV337 - Johnson Taylor 18:16 Wed 18:20 Wed 20:14 Wed 20:14 Wed 20:15 Wed 20:19 …" at bounding box center [784, 384] width 1568 height 624
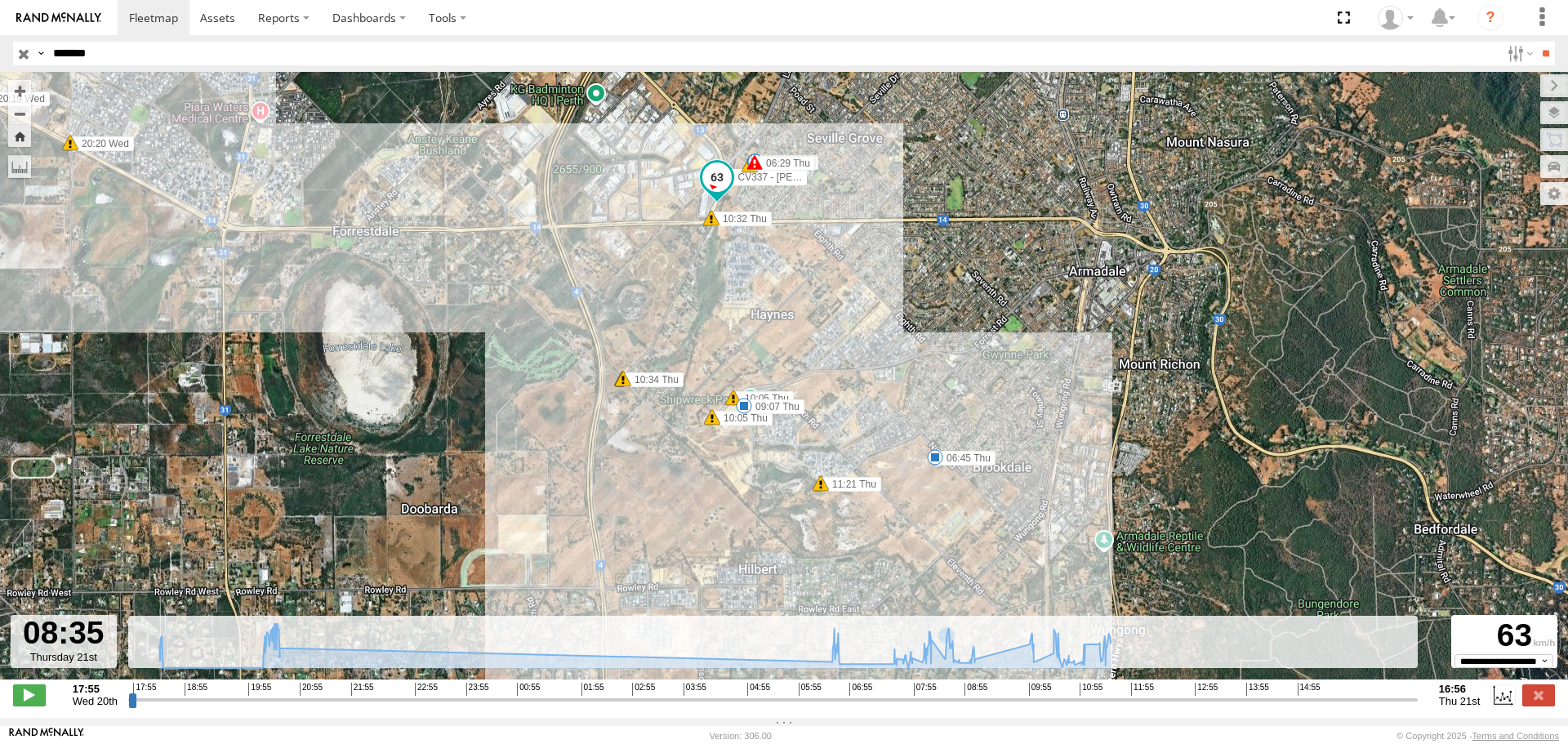
click at [936, 500] on div "CV337 - Johnson Taylor 18:16 Wed 18:20 Wed 20:14 Wed 20:14 Wed 20:15 Wed 20:19 …" at bounding box center [784, 384] width 1568 height 624
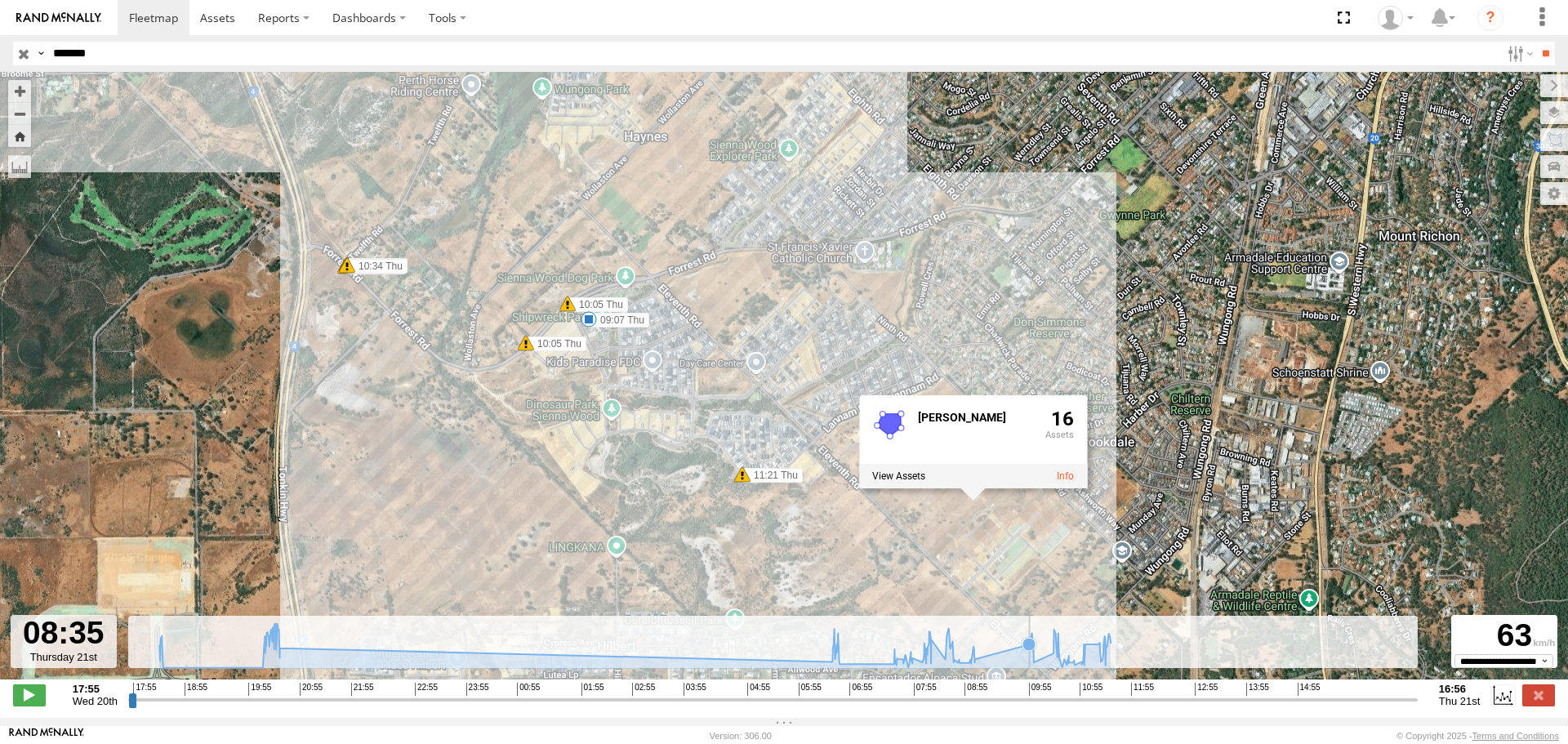
click at [1029, 648] on icon at bounding box center [1029, 644] width 13 height 13
click at [25, 54] on input "button" at bounding box center [23, 54] width 21 height 23
